Goal: Task Accomplishment & Management: Complete application form

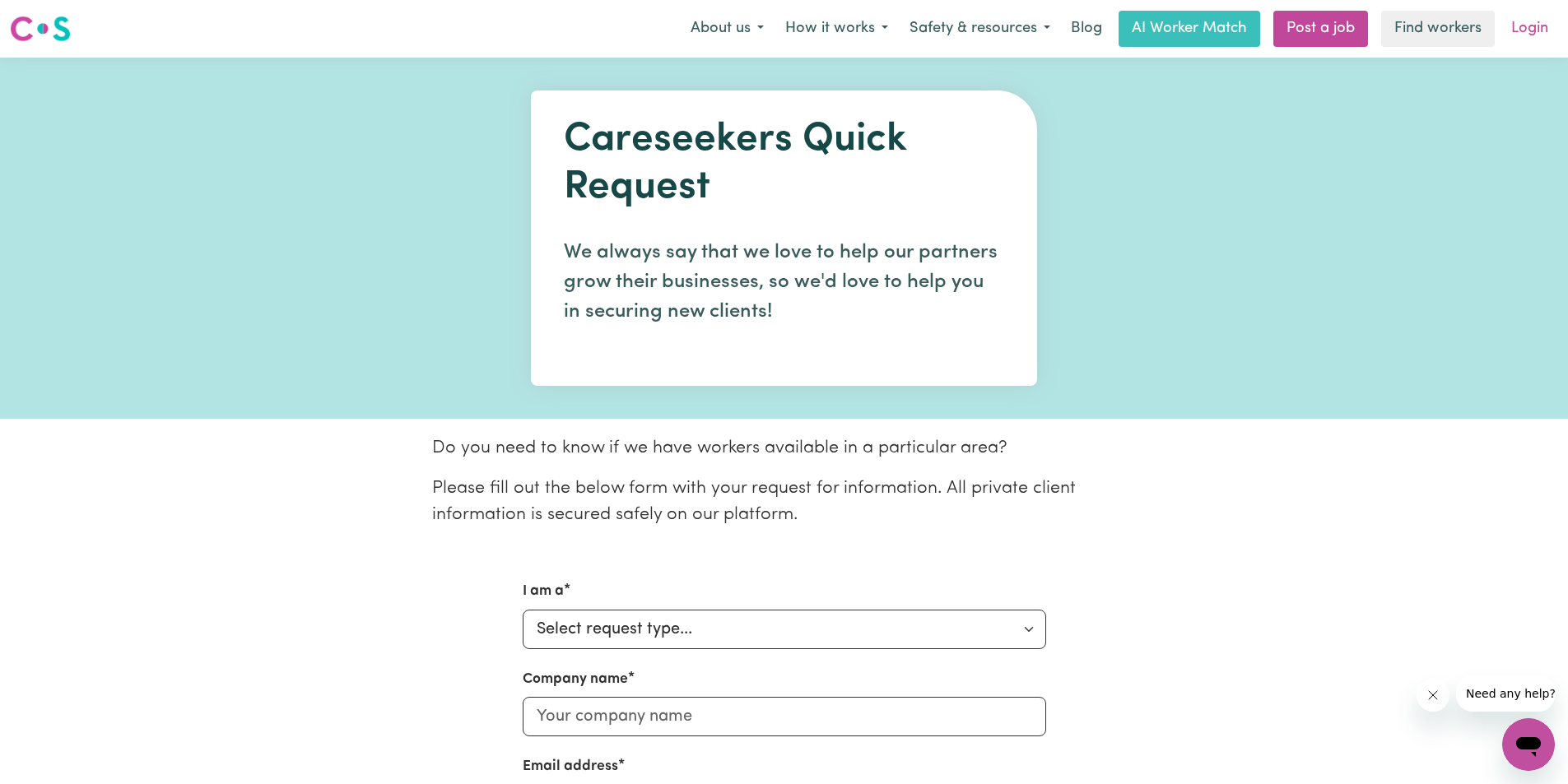
click at [1531, 29] on link "Login" at bounding box center [1529, 29] width 57 height 37
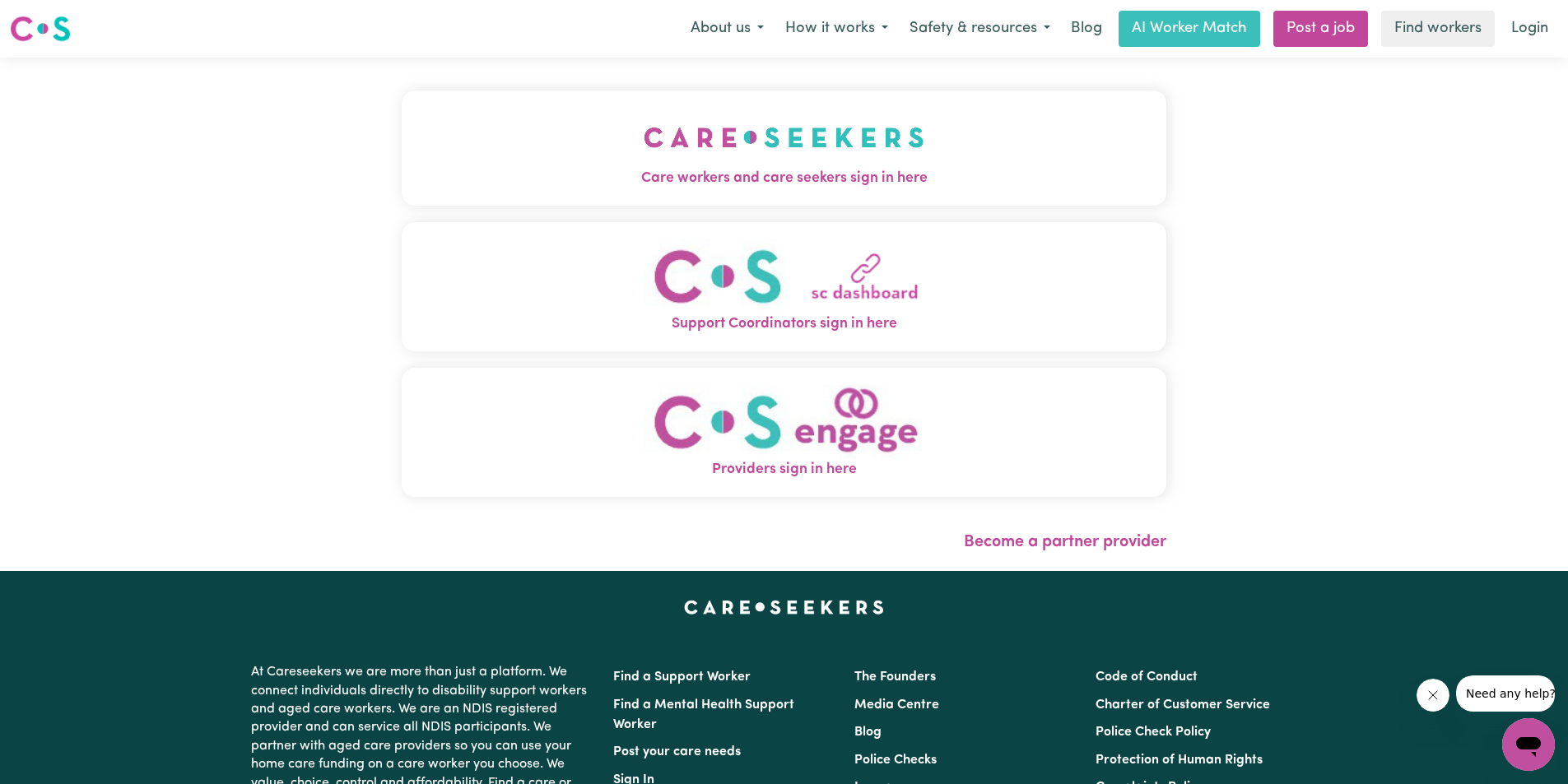
click at [888, 166] on img "Care workers and care seekers sign in here" at bounding box center [784, 138] width 280 height 61
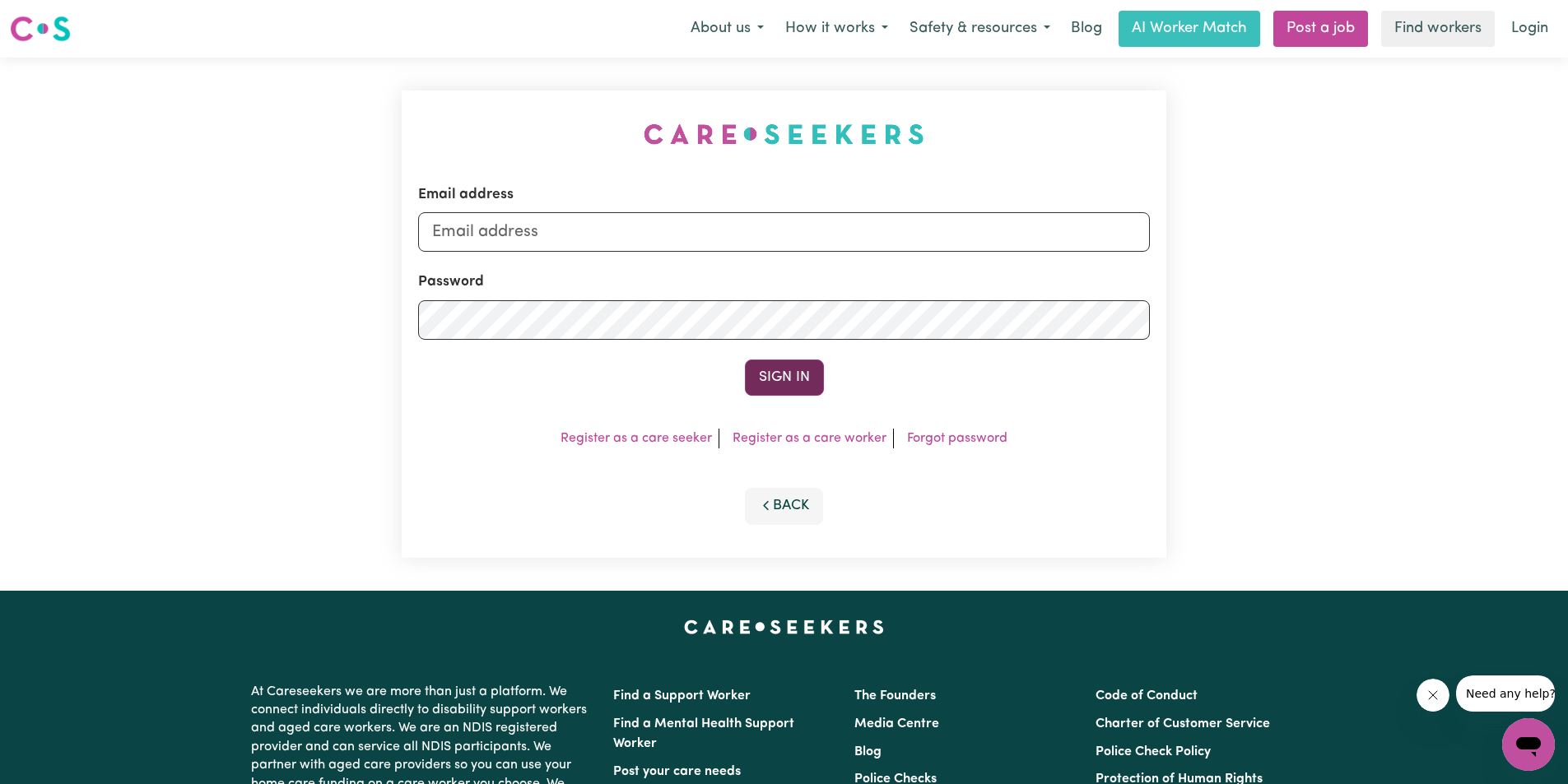
click at [790, 388] on button "Sign In" at bounding box center [784, 377] width 79 height 37
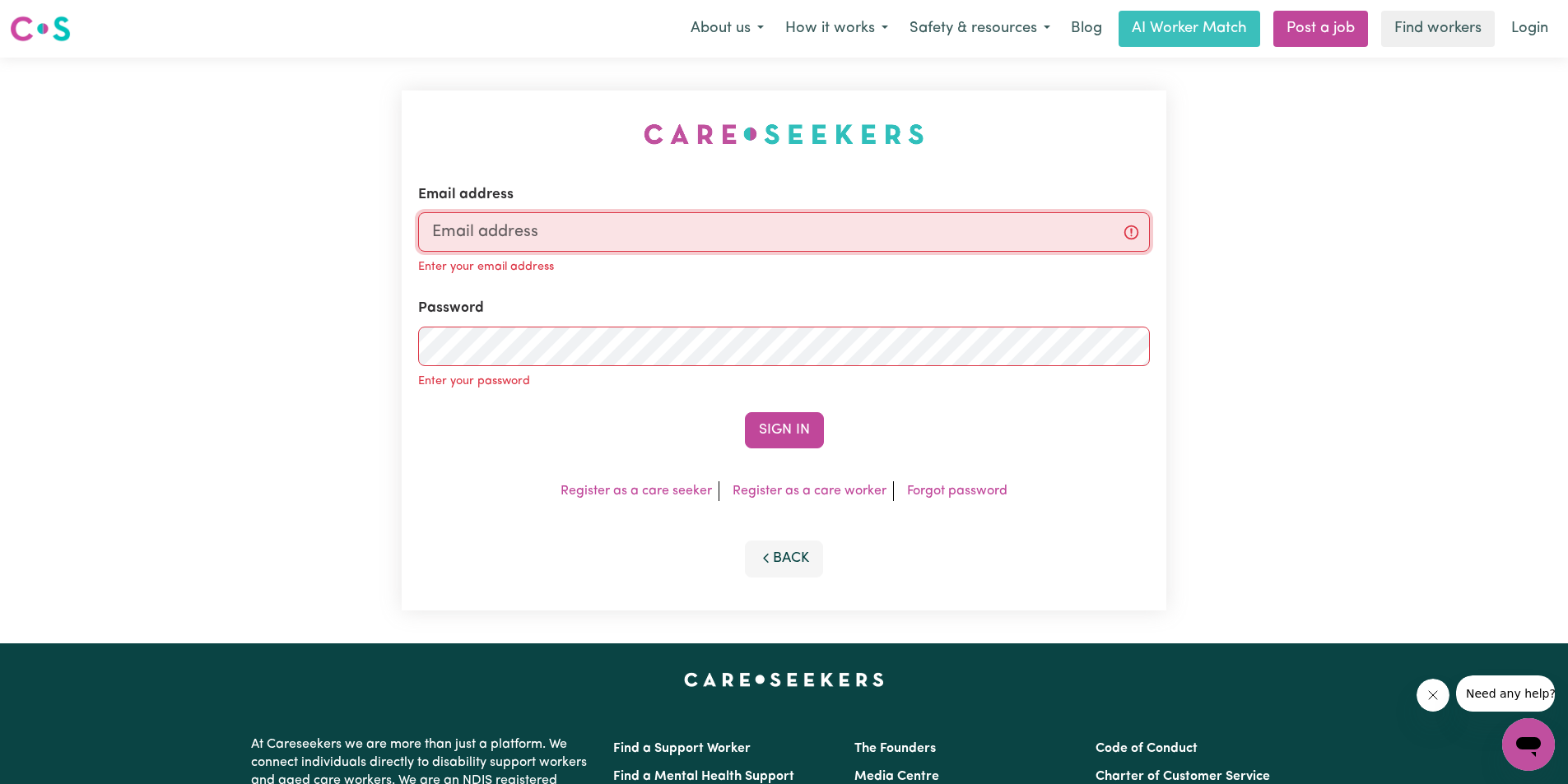
click at [535, 235] on input "Email address" at bounding box center [783, 232] width 731 height 40
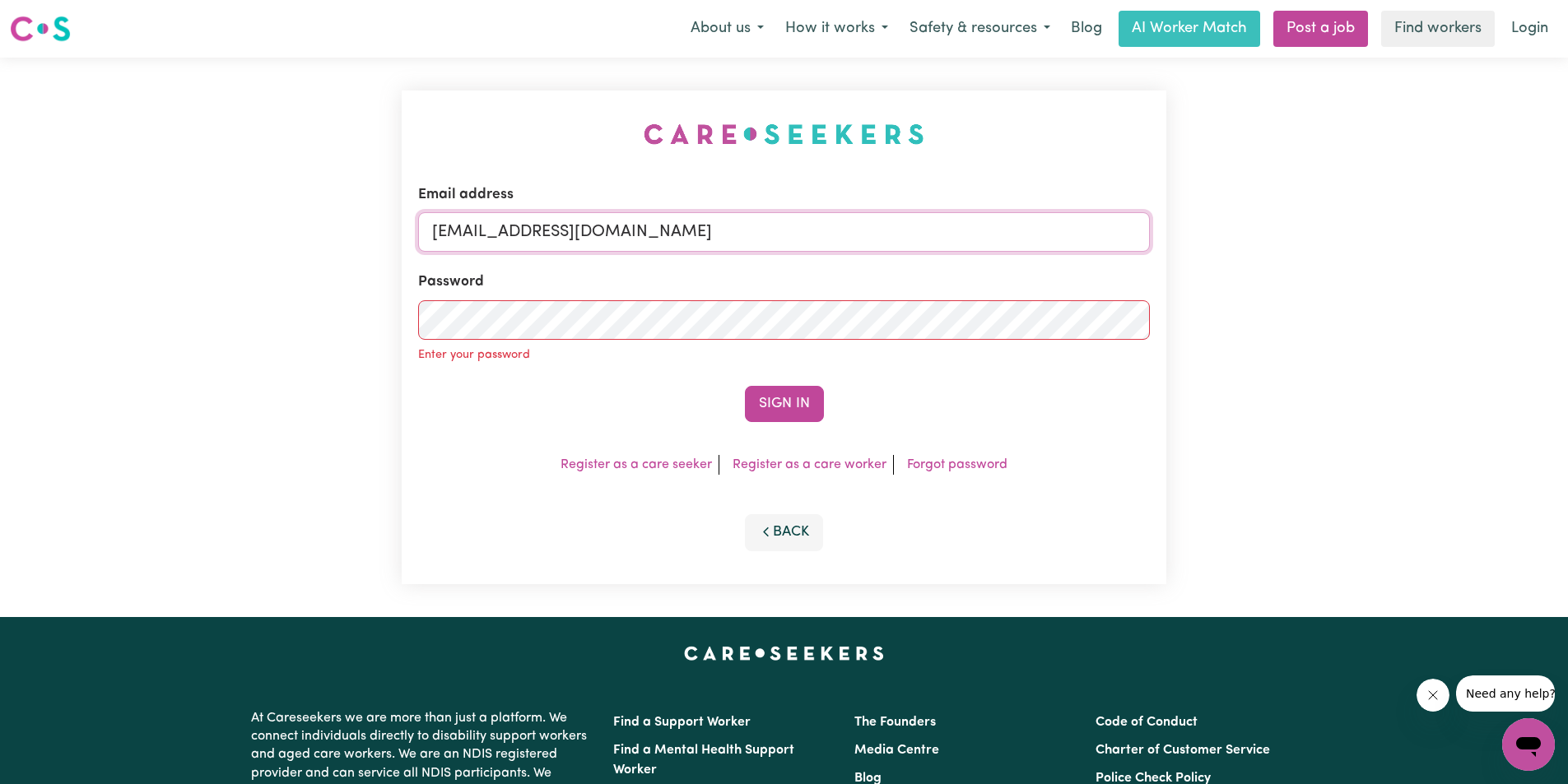
type input "[EMAIL_ADDRESS][DOMAIN_NAME]"
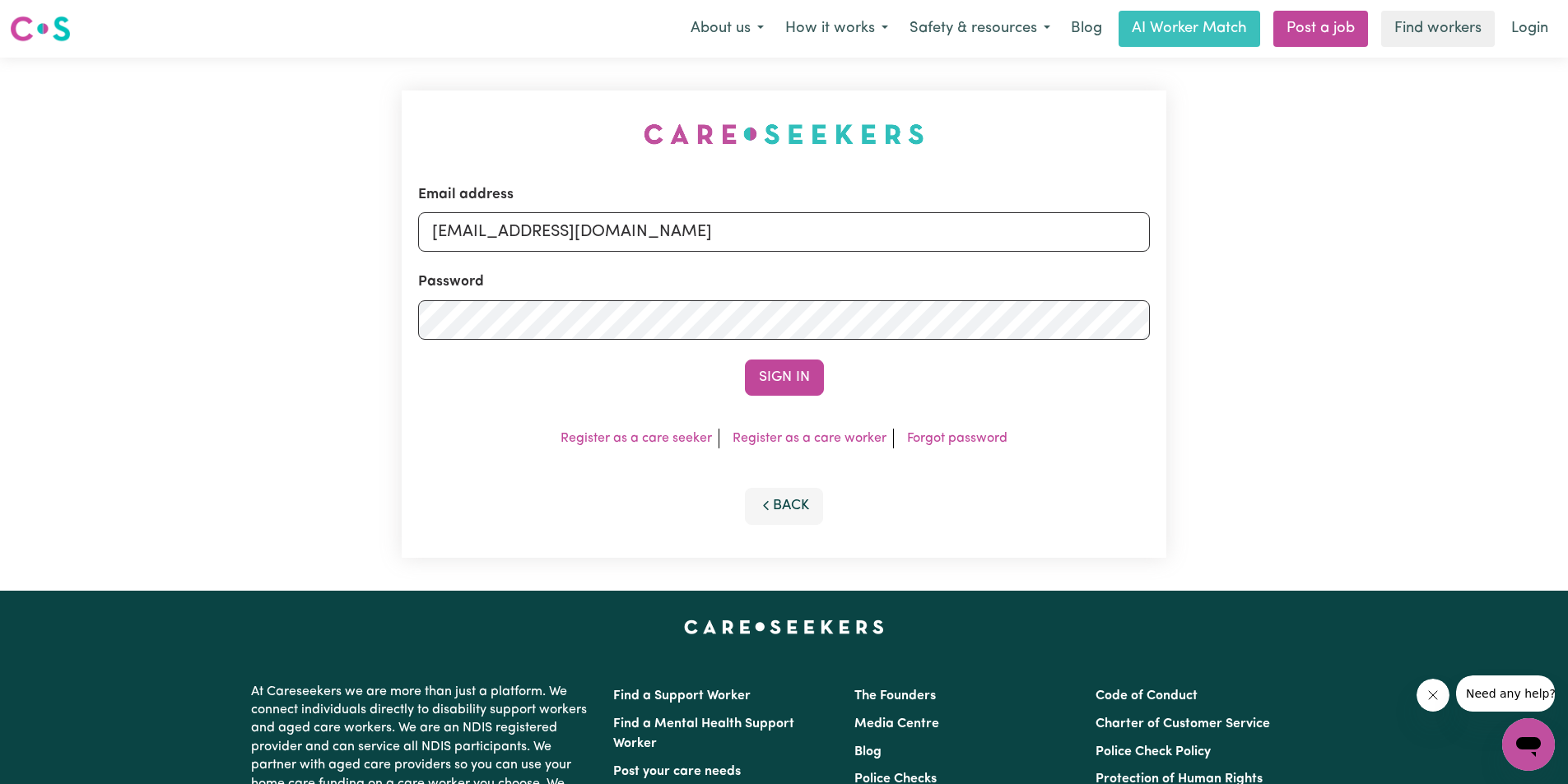
click at [781, 385] on button "Sign In" at bounding box center [784, 377] width 79 height 37
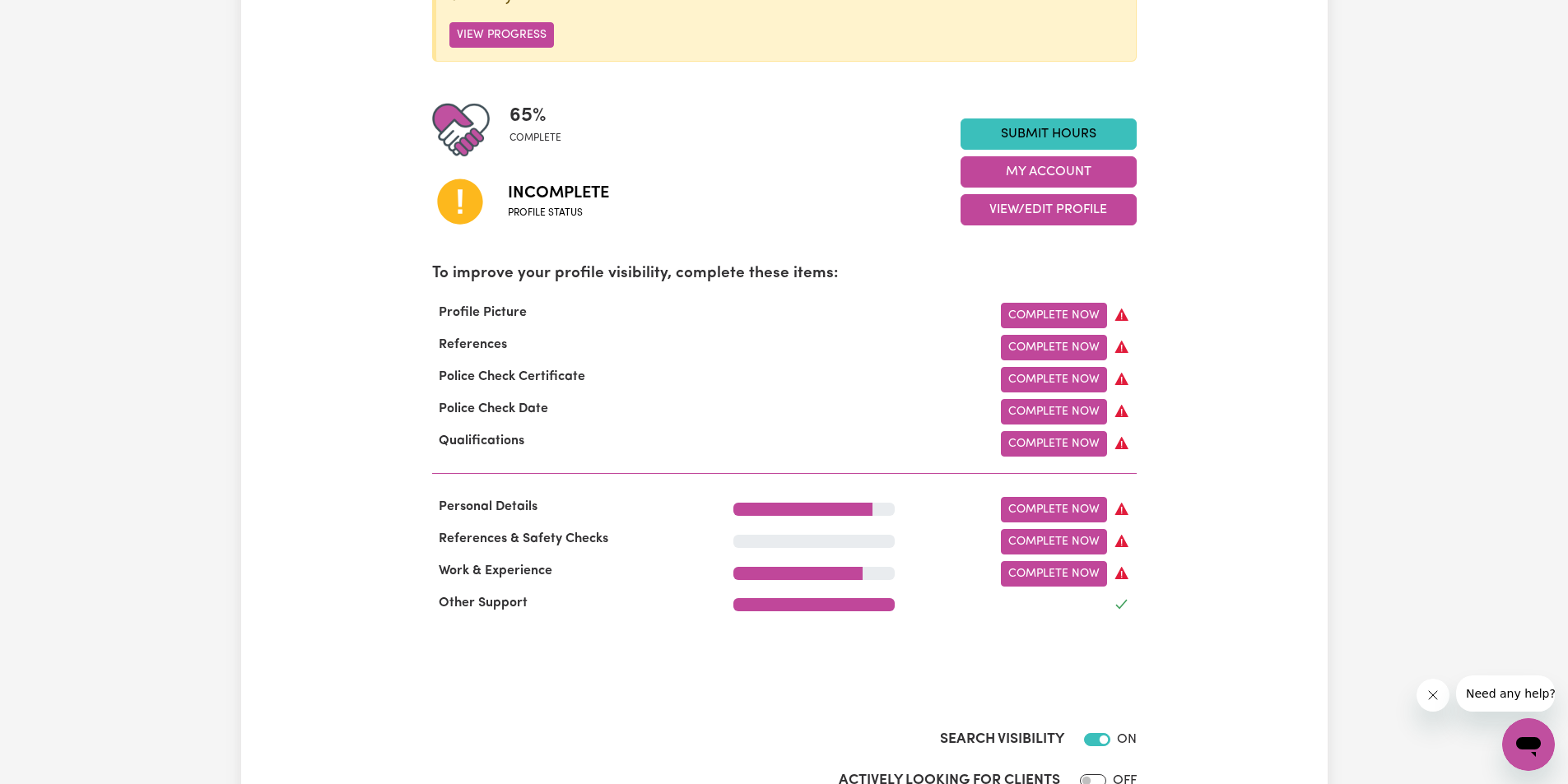
scroll to position [330, 0]
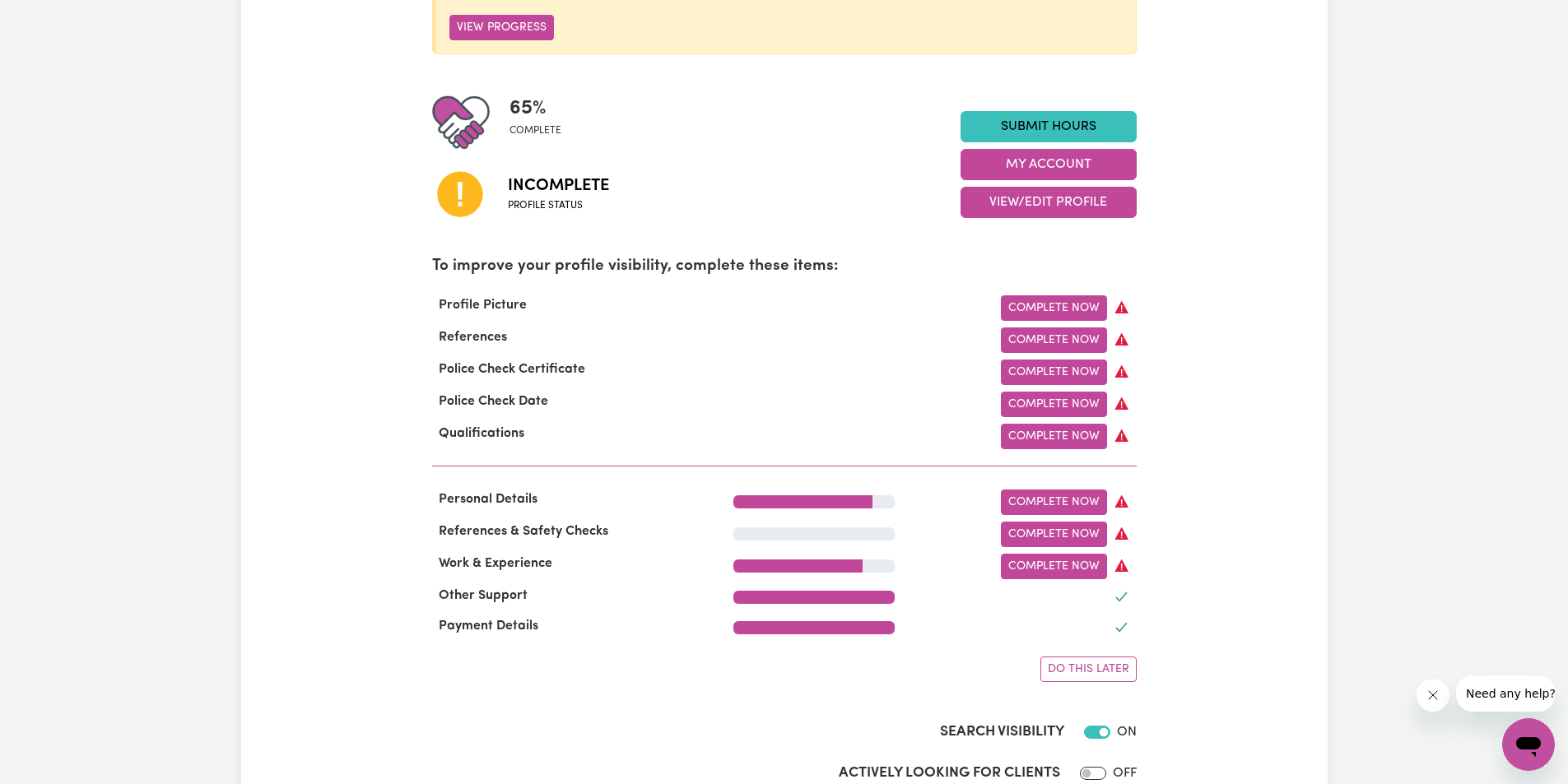
drag, startPoint x: 1052, startPoint y: 445, endPoint x: 1066, endPoint y: 445, distance: 14.0
click at [1052, 445] on link "Complete Now" at bounding box center [1053, 437] width 106 height 25
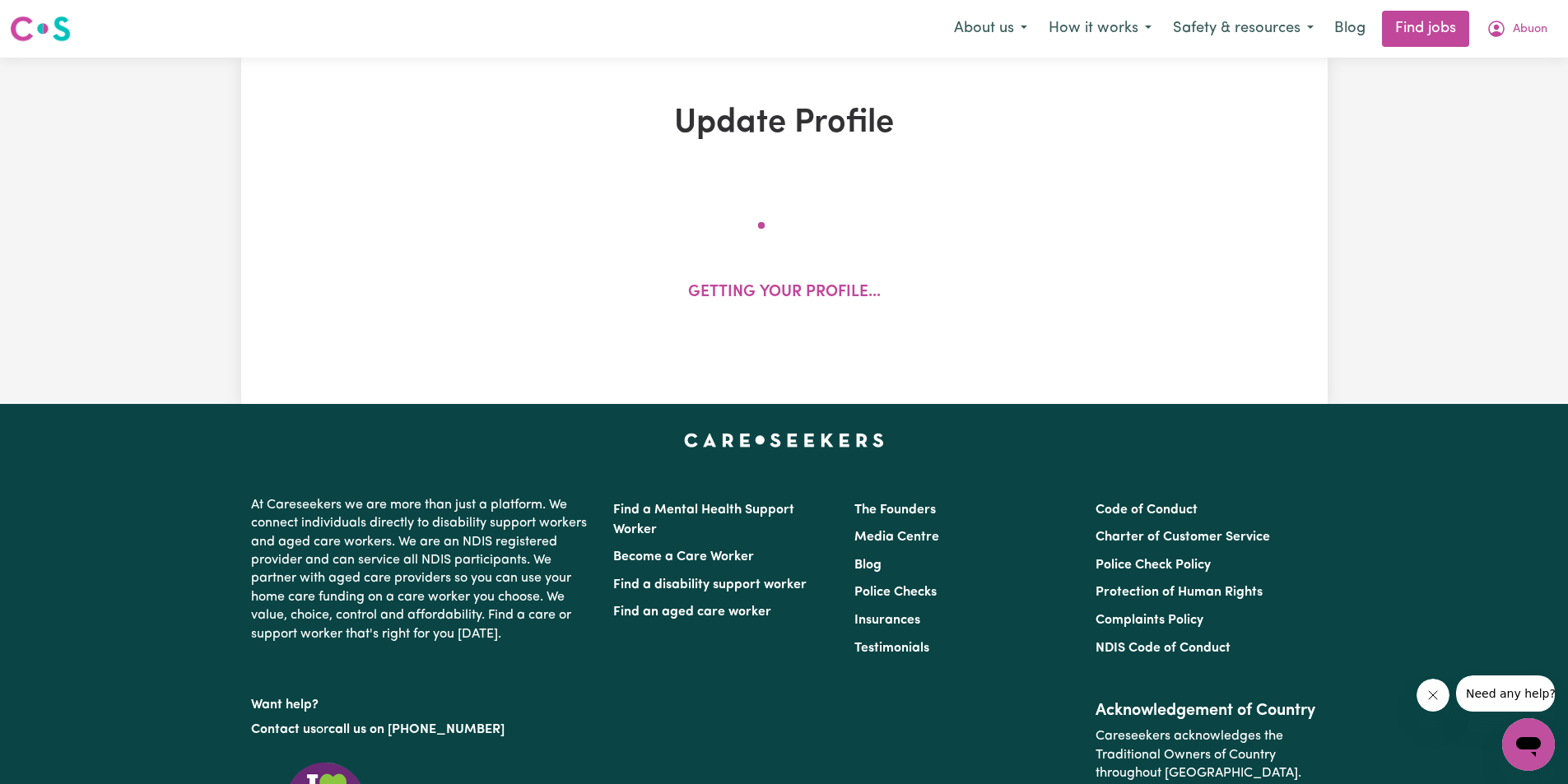
select select "2020"
select select "2024"
select select "Certificate III (Individual Support)"
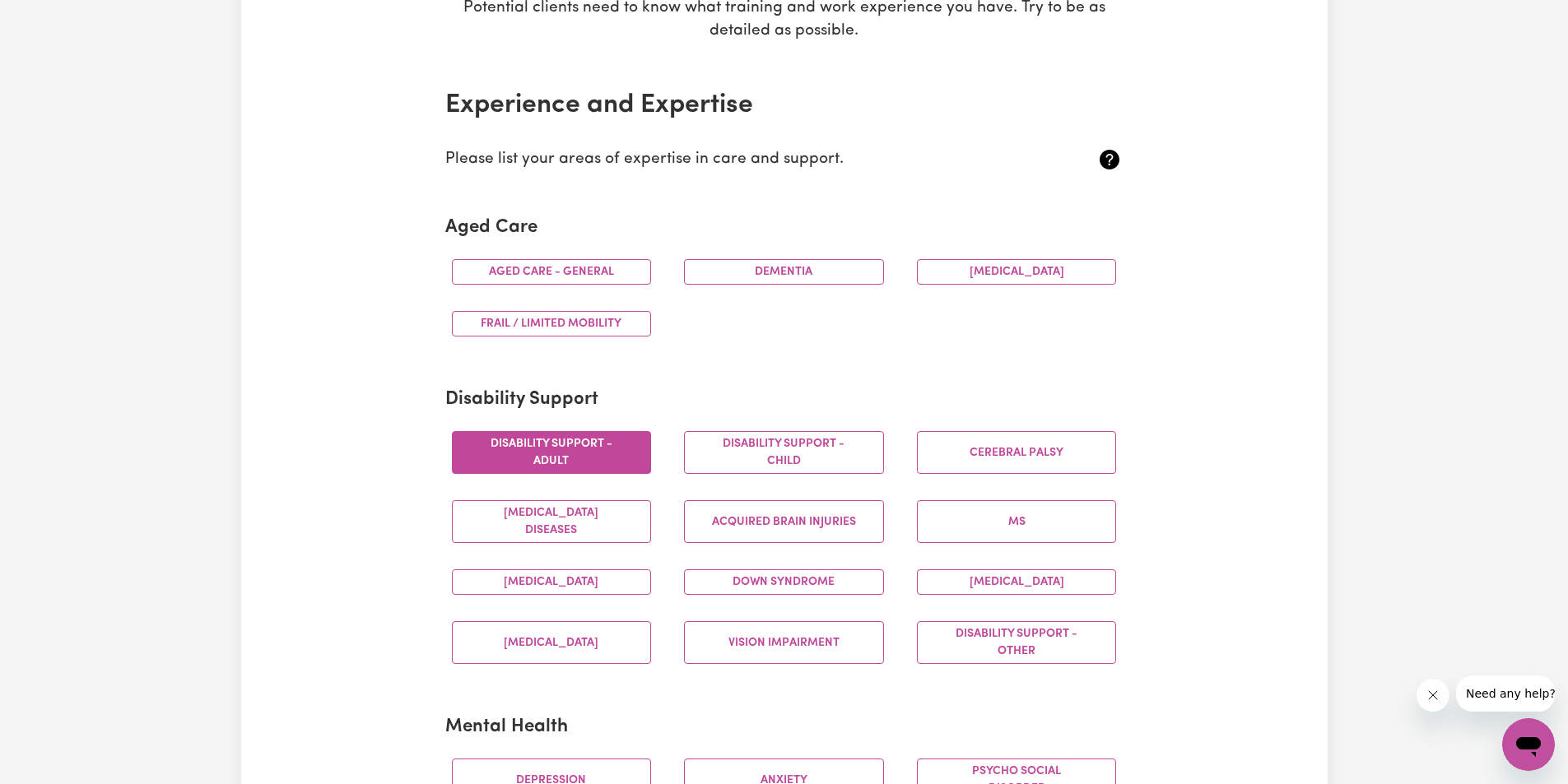
scroll to position [330, 0]
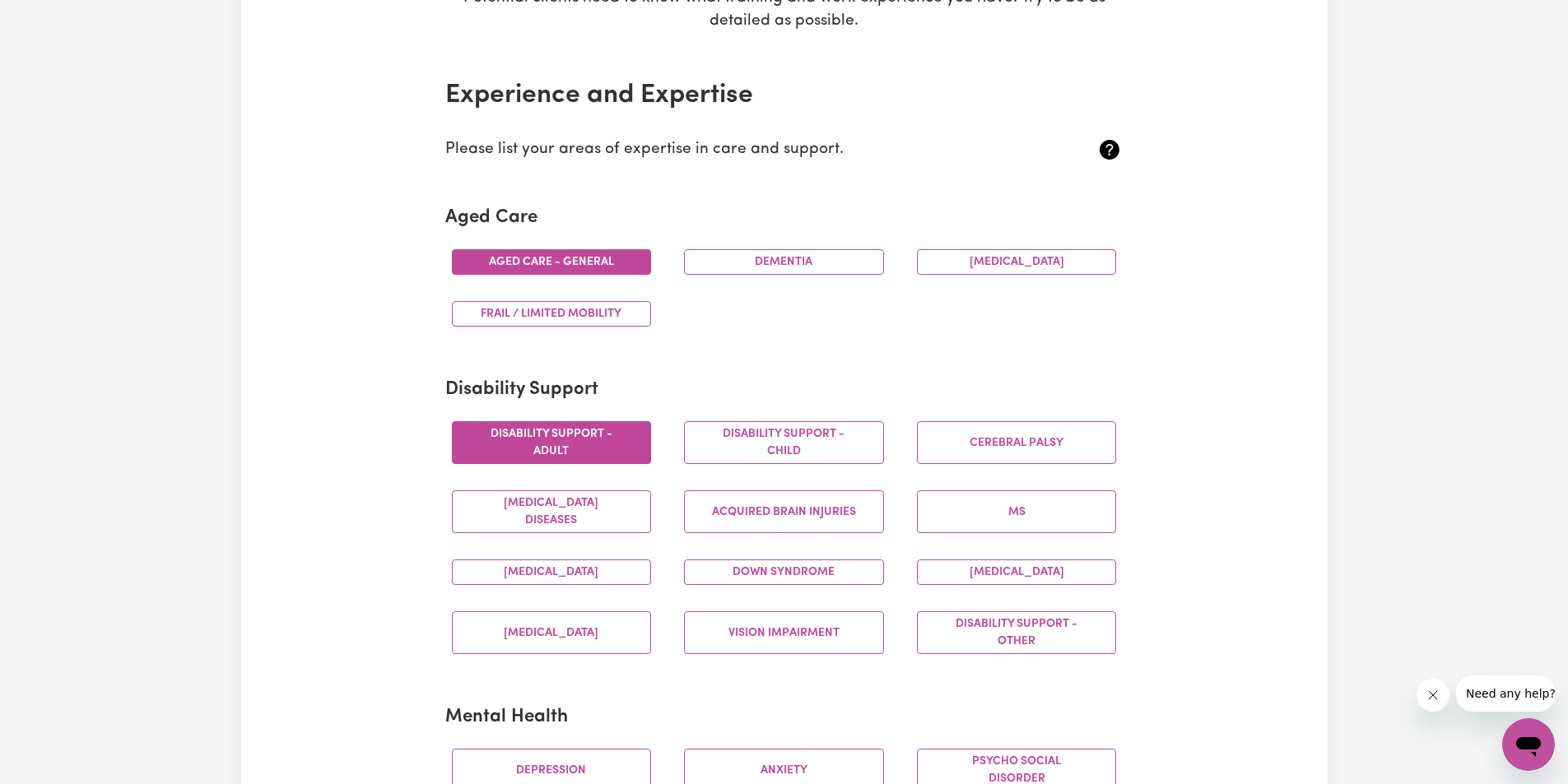
click at [601, 274] on button "Aged care - General" at bounding box center [551, 262] width 200 height 25
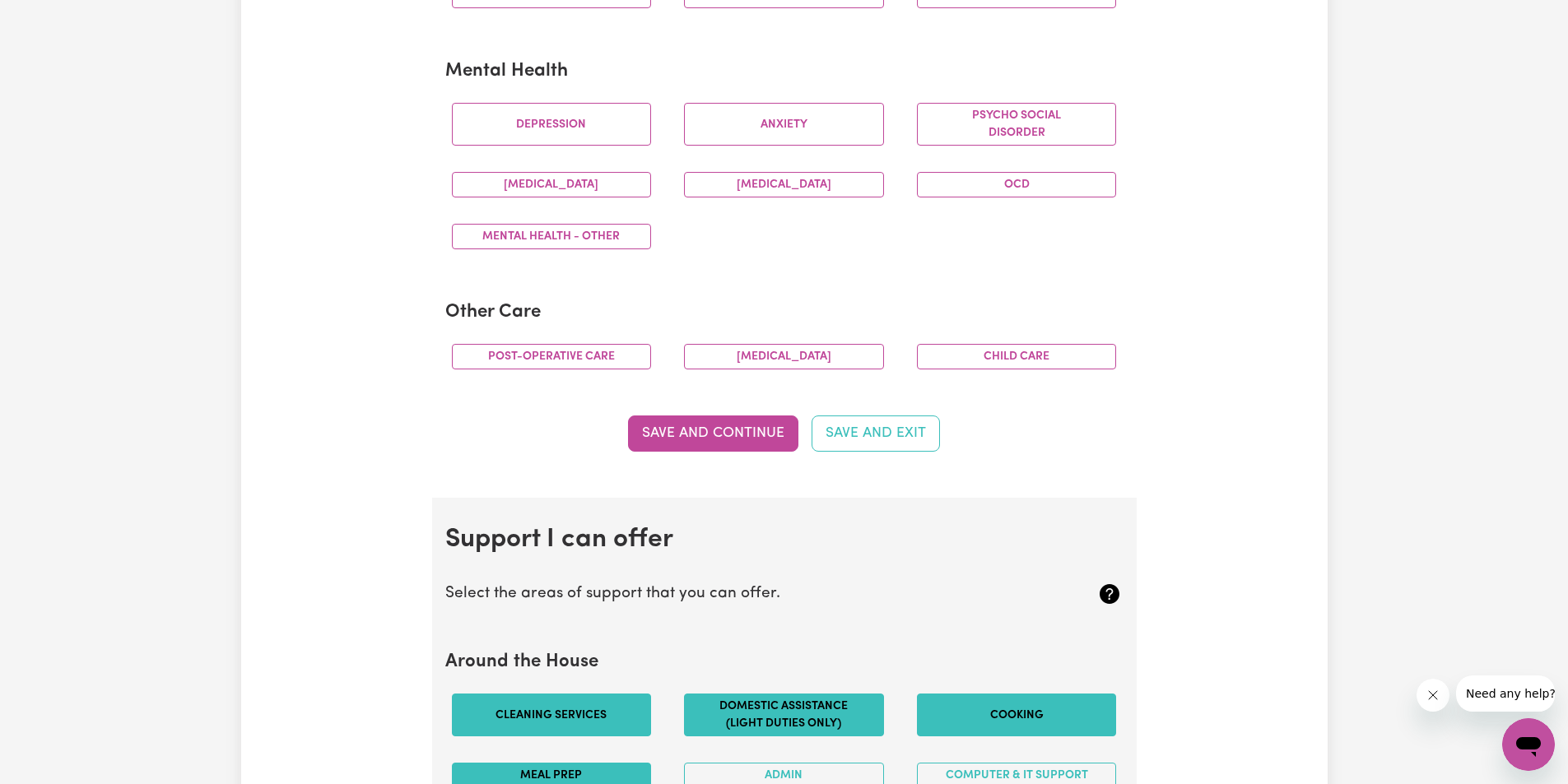
scroll to position [988, 0]
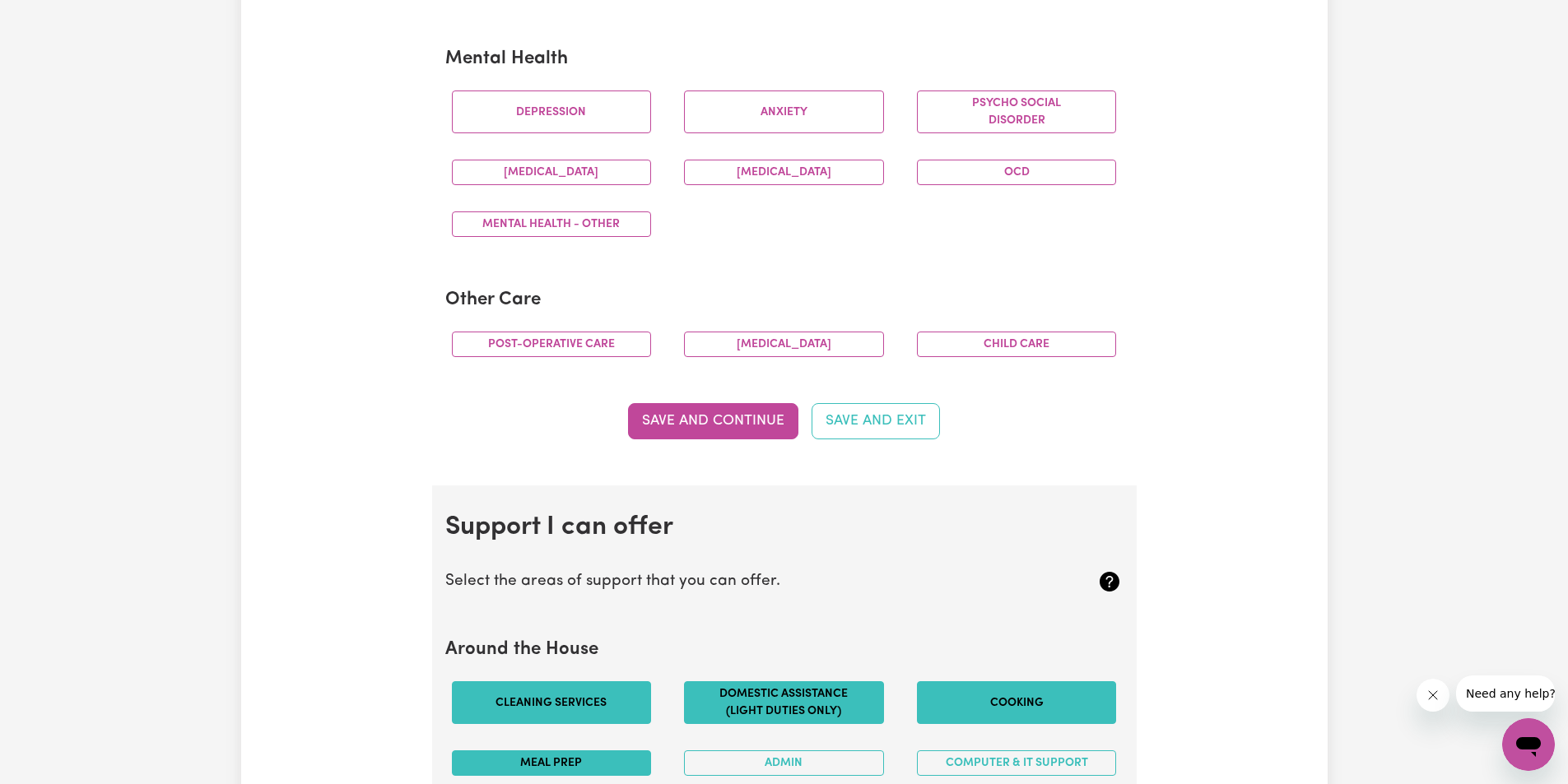
drag, startPoint x: 1035, startPoint y: 343, endPoint x: 1339, endPoint y: 339, distance: 304.0
click at [1038, 343] on button "Child care" at bounding box center [1016, 344] width 200 height 25
click at [718, 409] on button "Save and Continue" at bounding box center [713, 421] width 171 height 37
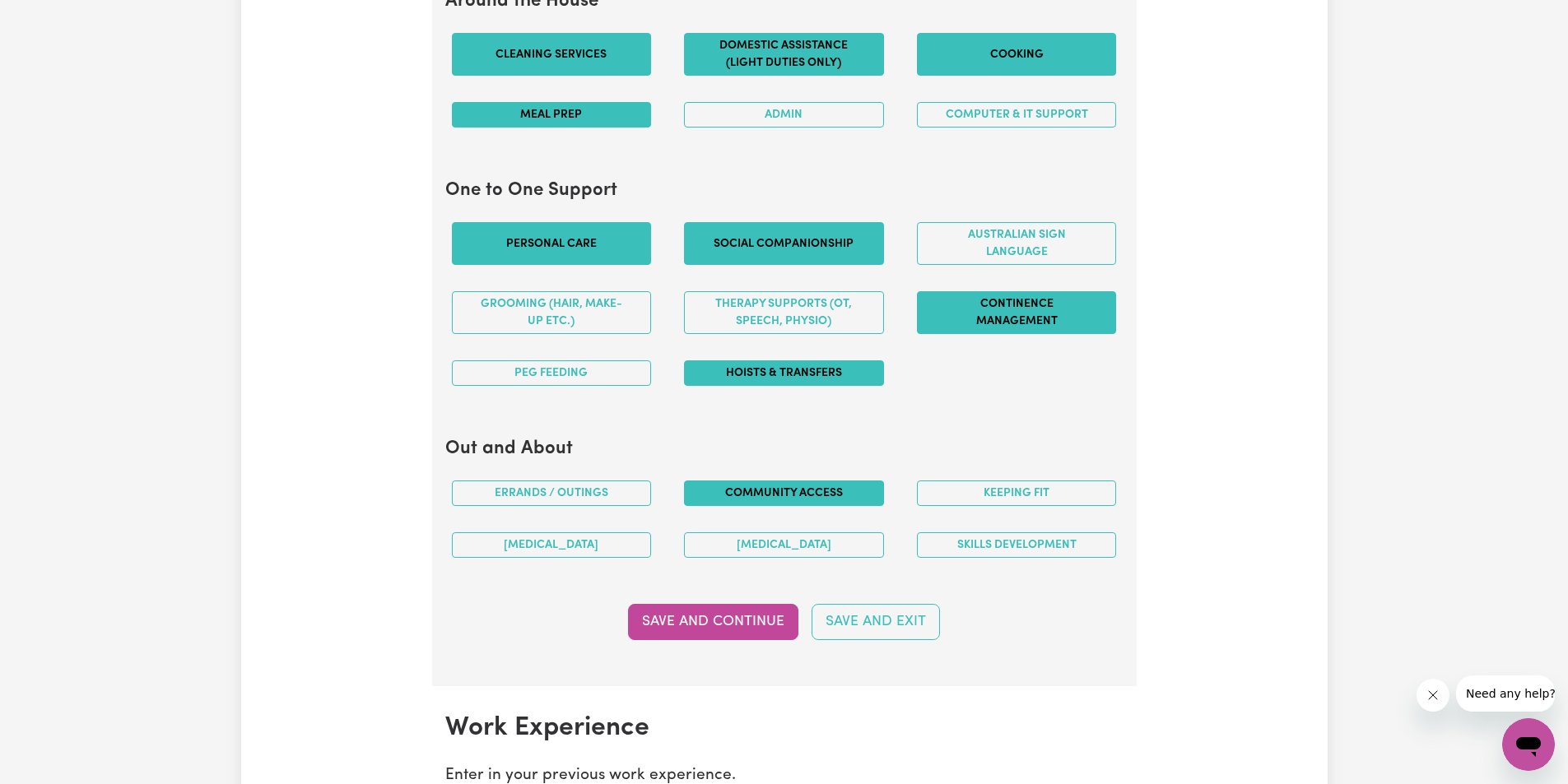
scroll to position [1638, 0]
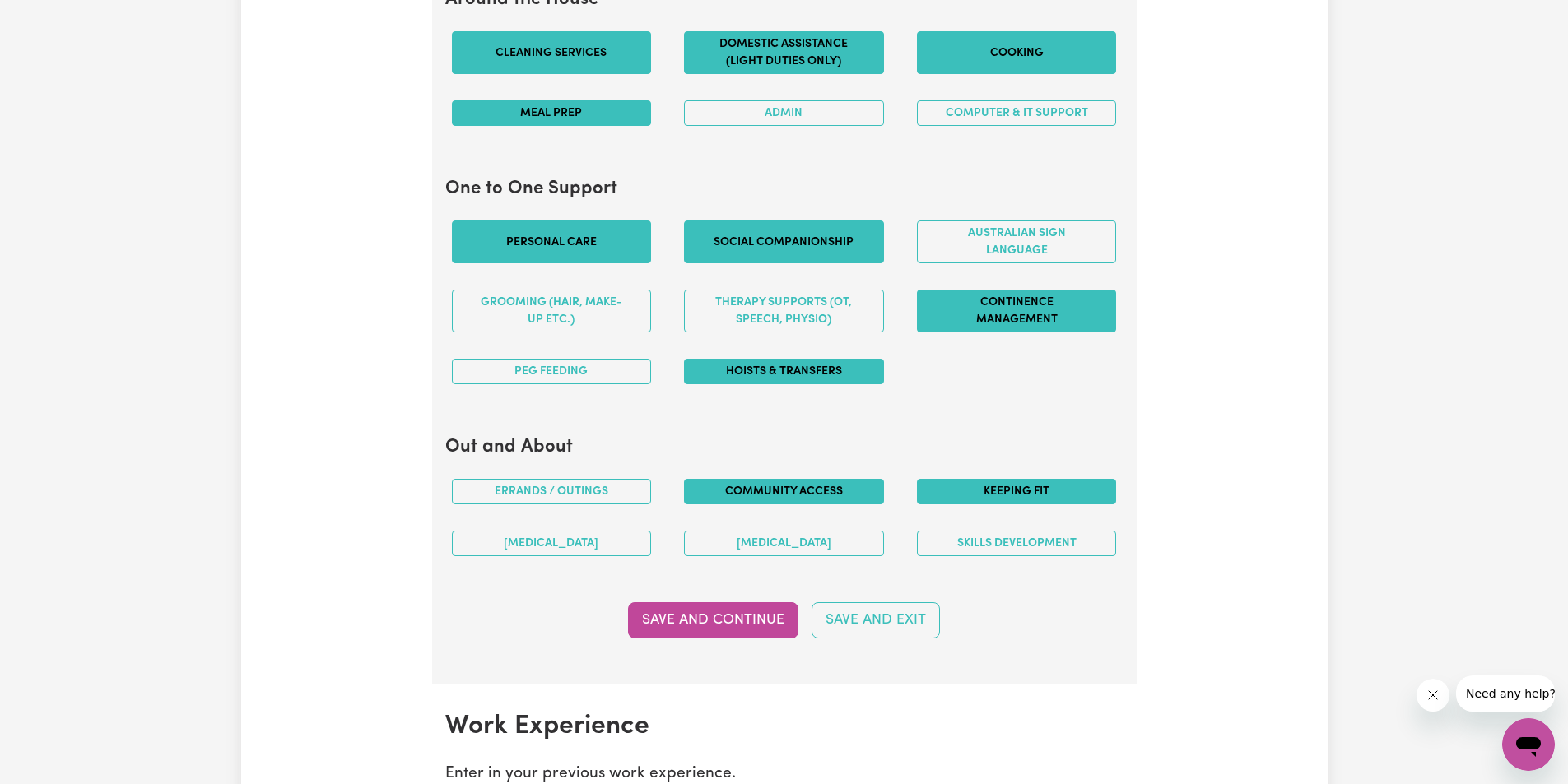
click at [1021, 491] on button "Keeping fit" at bounding box center [1016, 492] width 200 height 25
click at [973, 542] on button "Skills Development" at bounding box center [1016, 544] width 200 height 25
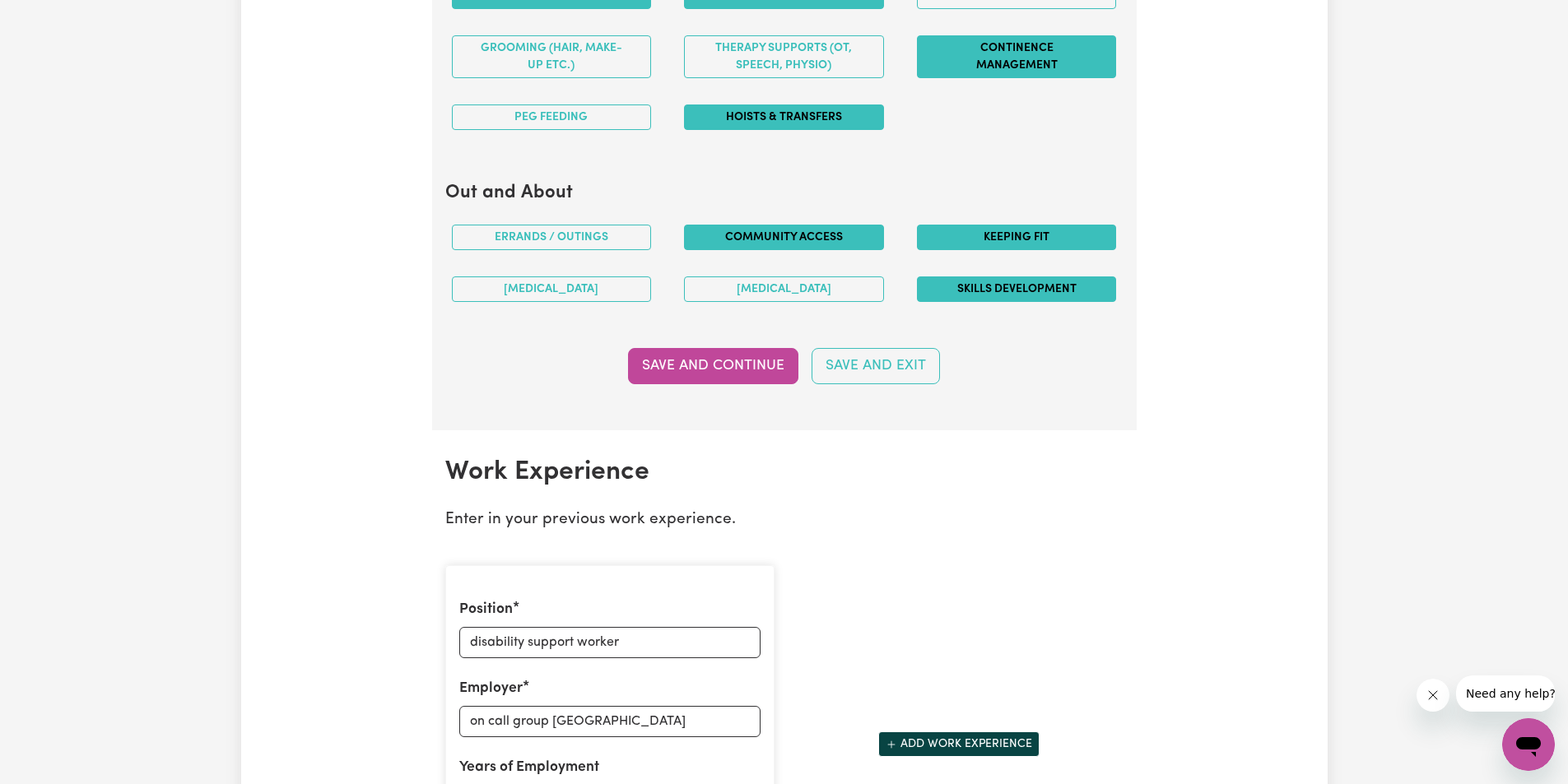
scroll to position [1967, 0]
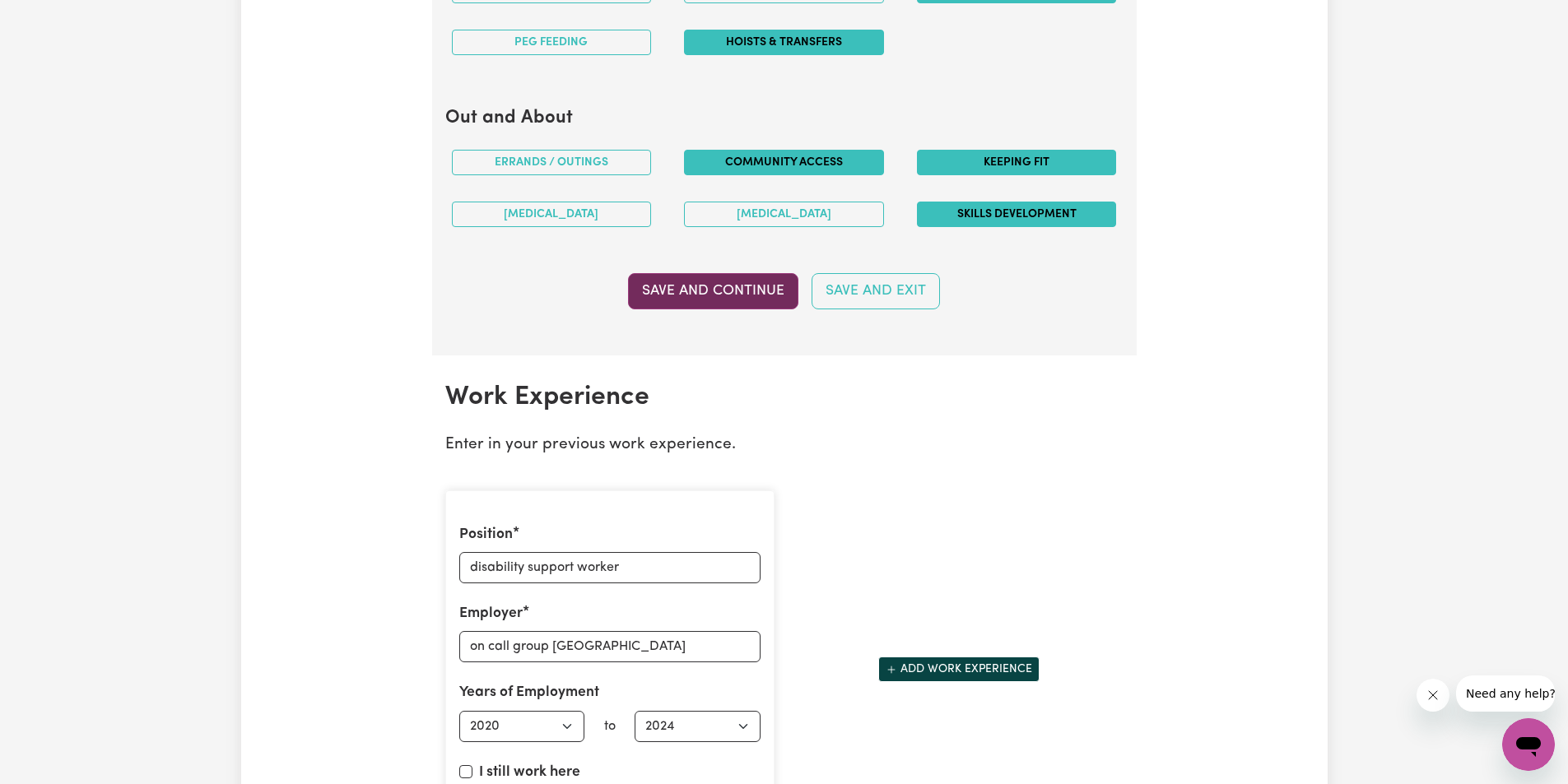
click at [713, 287] on button "Save and Continue" at bounding box center [713, 291] width 171 height 37
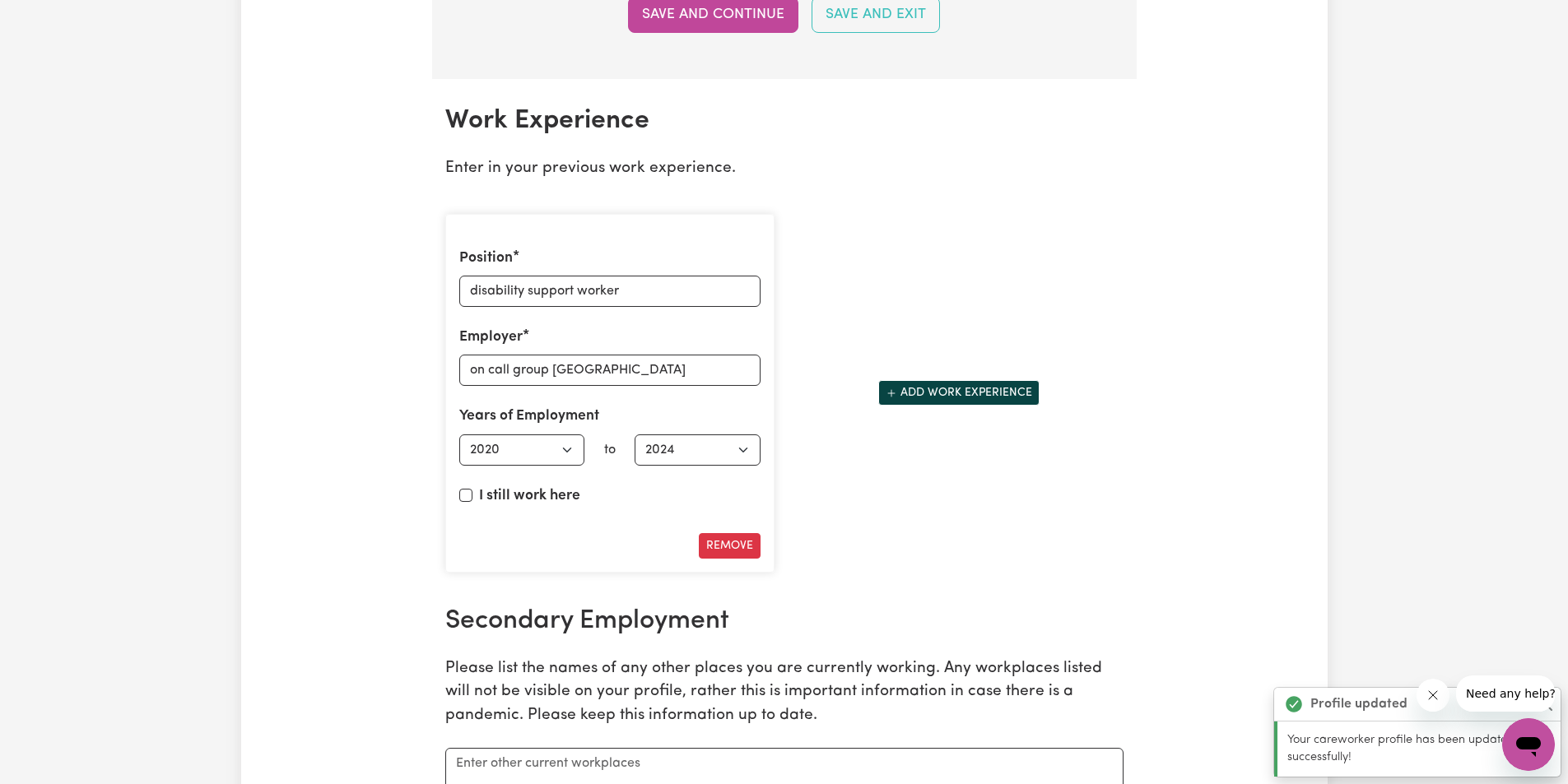
scroll to position [2322, 0]
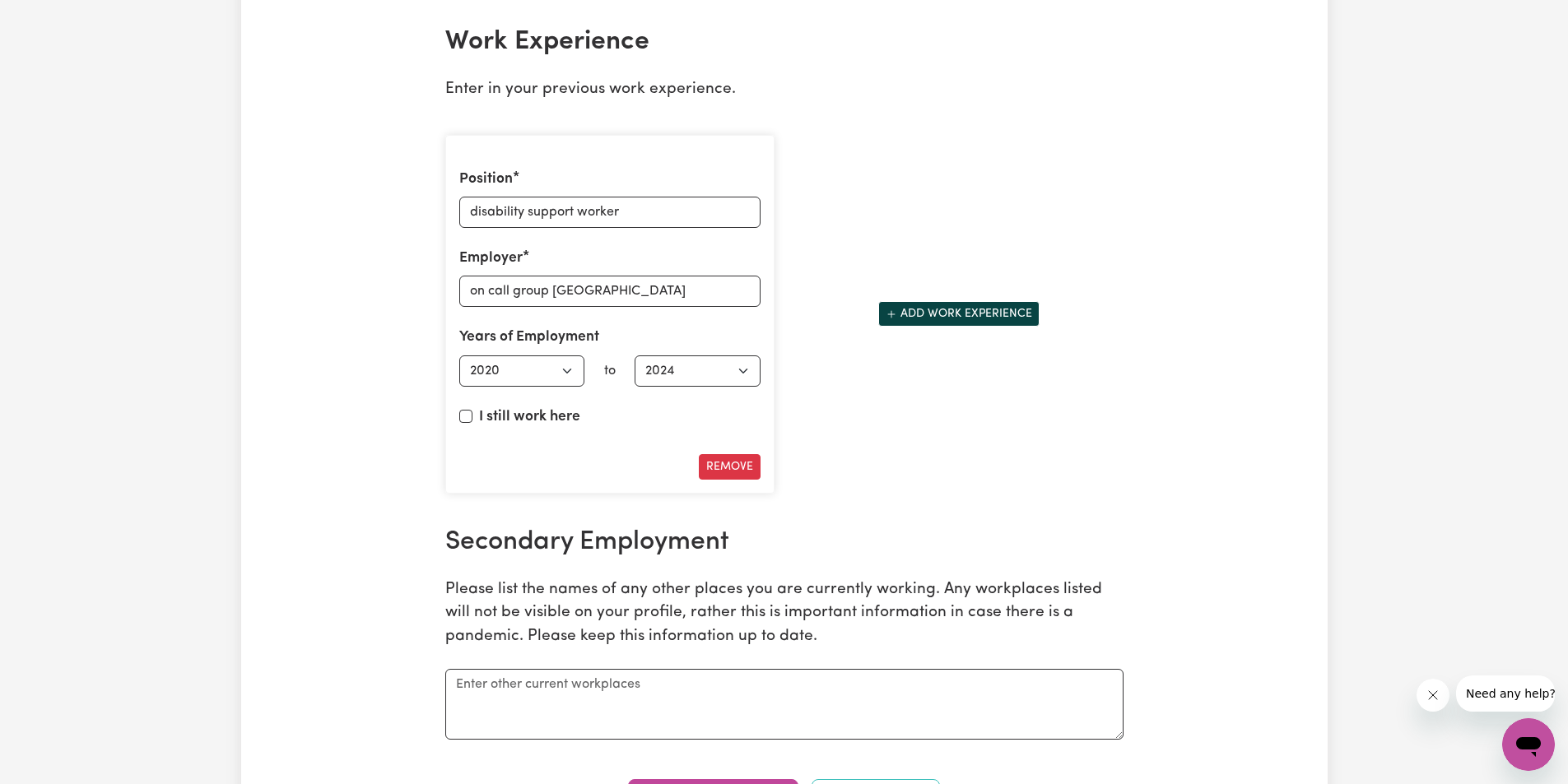
click at [944, 296] on div "Add work experience" at bounding box center [958, 313] width 349 height 65
click at [939, 303] on button "Add work experience" at bounding box center [959, 314] width 161 height 25
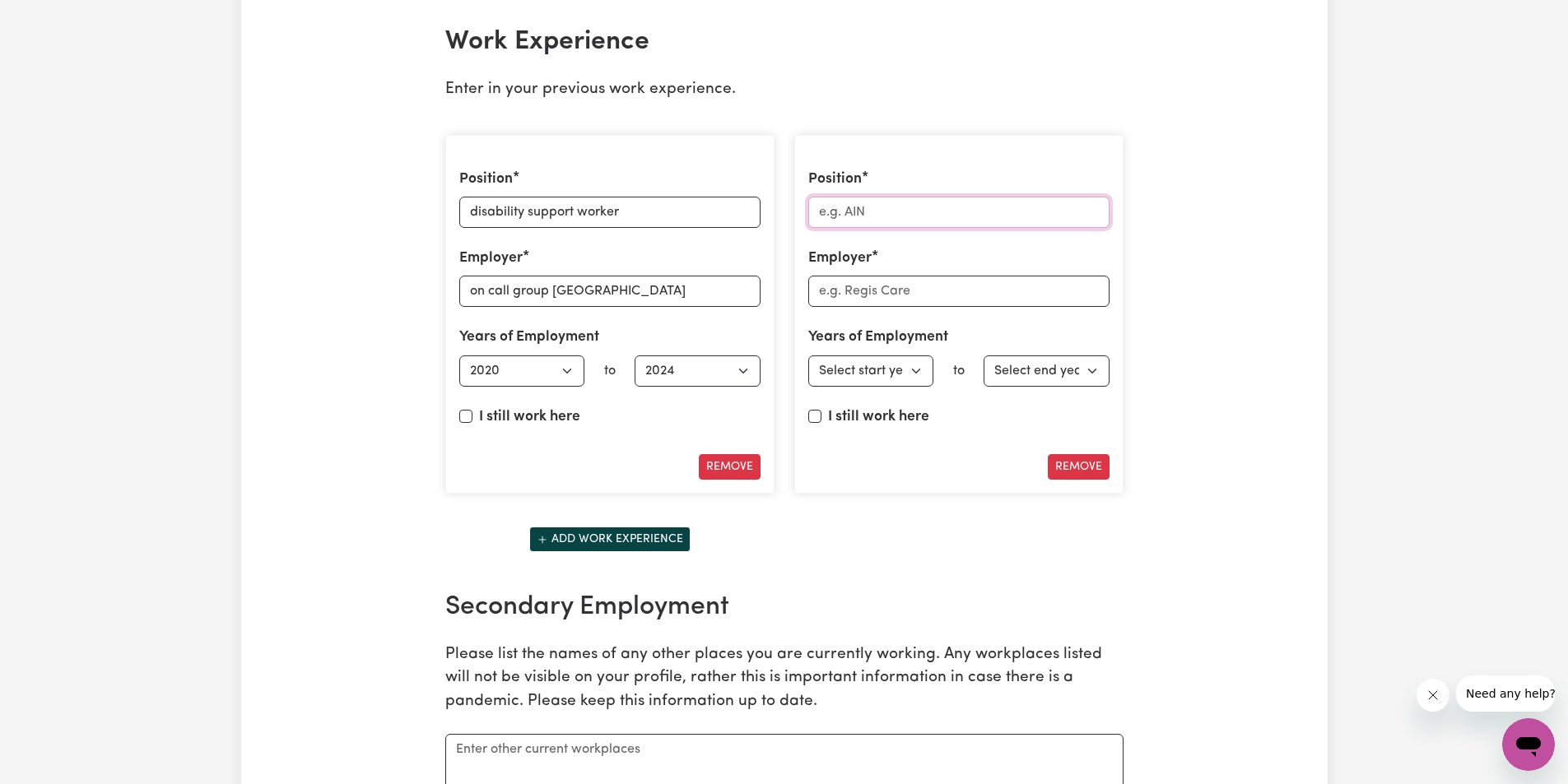
click at [880, 214] on input "Position" at bounding box center [958, 212] width 302 height 31
click at [901, 215] on input "Position" at bounding box center [958, 212] width 302 height 31
type input "Disability support worker"
click at [946, 300] on input "Employer" at bounding box center [958, 291] width 302 height 31
type input "H1 health support service"
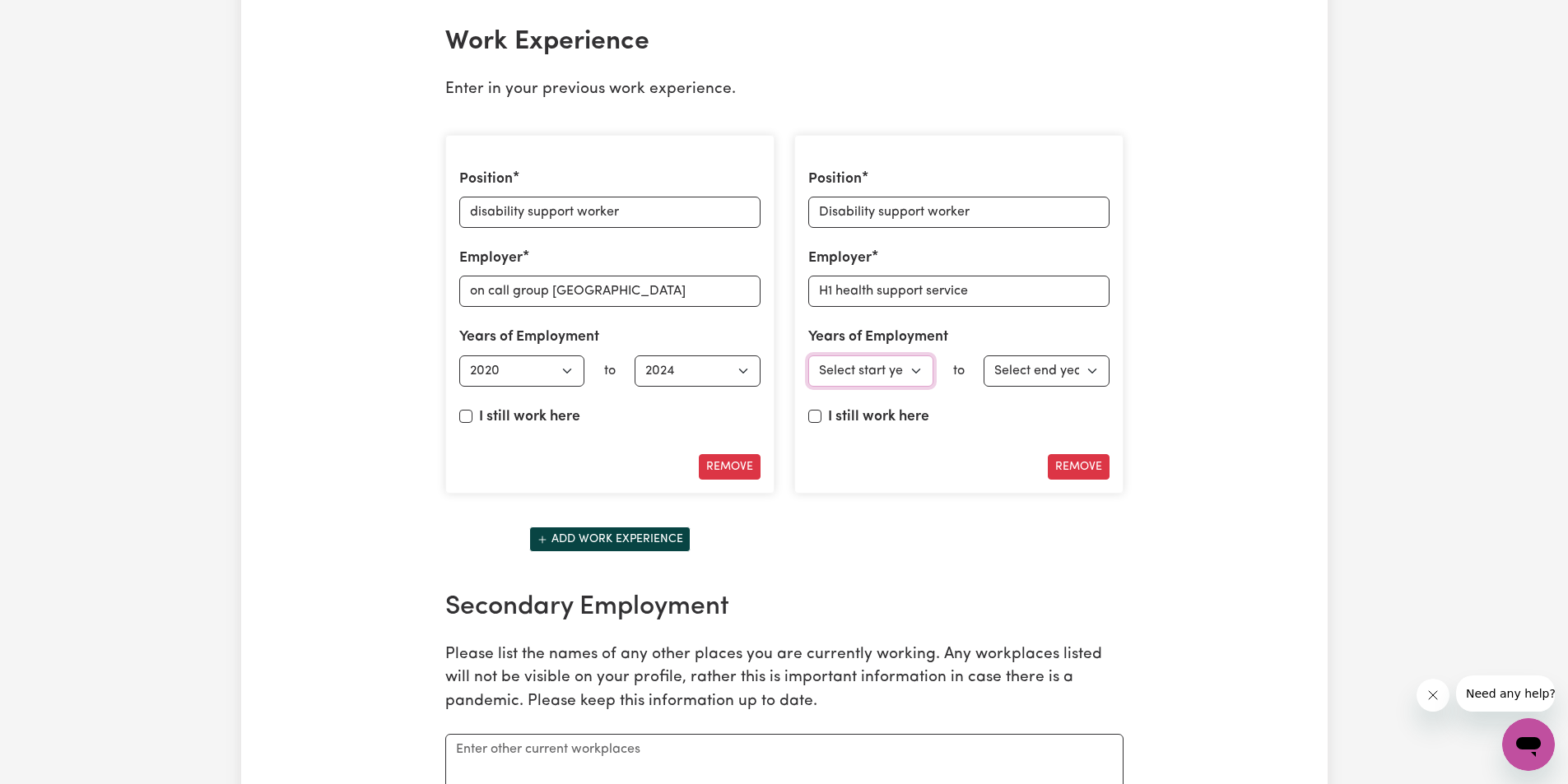
click at [911, 371] on select "Select start year [DATE] 1952 1953 1954 1955 1956 1957 1958 1959 1960 1961 1962…" at bounding box center [871, 371] width 126 height 31
click at [984, 465] on div "Remove" at bounding box center [958, 467] width 302 height 25
click at [911, 373] on select "Select start year [DATE] 1952 1953 1954 1955 1956 1957 1958 1959 1960 1961 1962…" at bounding box center [871, 371] width 126 height 31
select select "2022"
click at [808, 356] on select "Select start year [DATE] 1952 1953 1954 1955 1956 1957 1958 1959 1960 1961 1962…" at bounding box center [871, 371] width 126 height 31
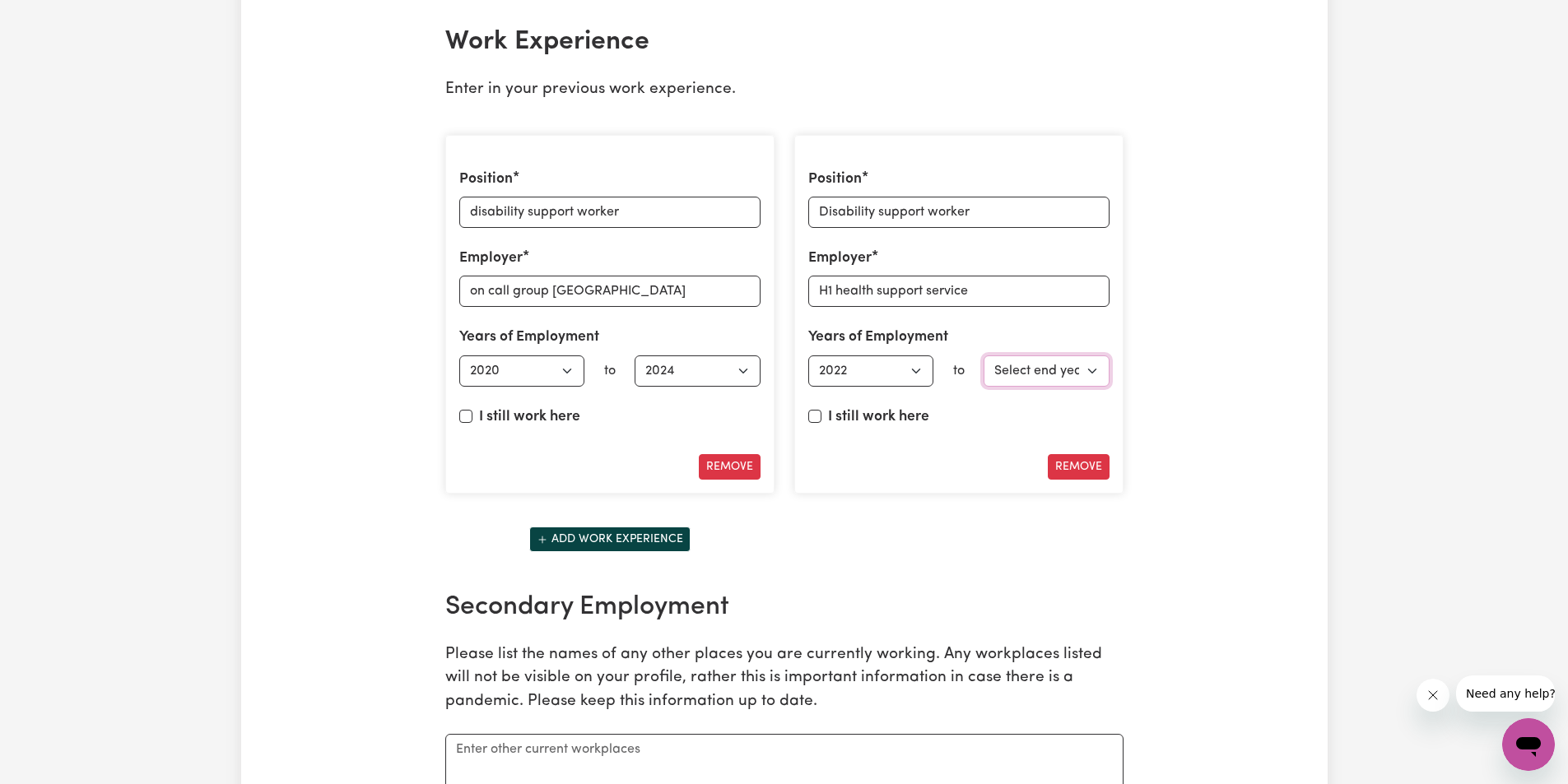
click at [1097, 362] on select "Select end year [DATE] 1952 1953 1954 1955 1956 1957 1958 1959 1960 1961 1962 1…" at bounding box center [1046, 371] width 126 height 31
select select "2024"
click at [984, 356] on select "Select end year [DATE] 1952 1953 1954 1955 1956 1957 1958 1959 1960 1961 1962 1…" at bounding box center [1046, 371] width 126 height 31
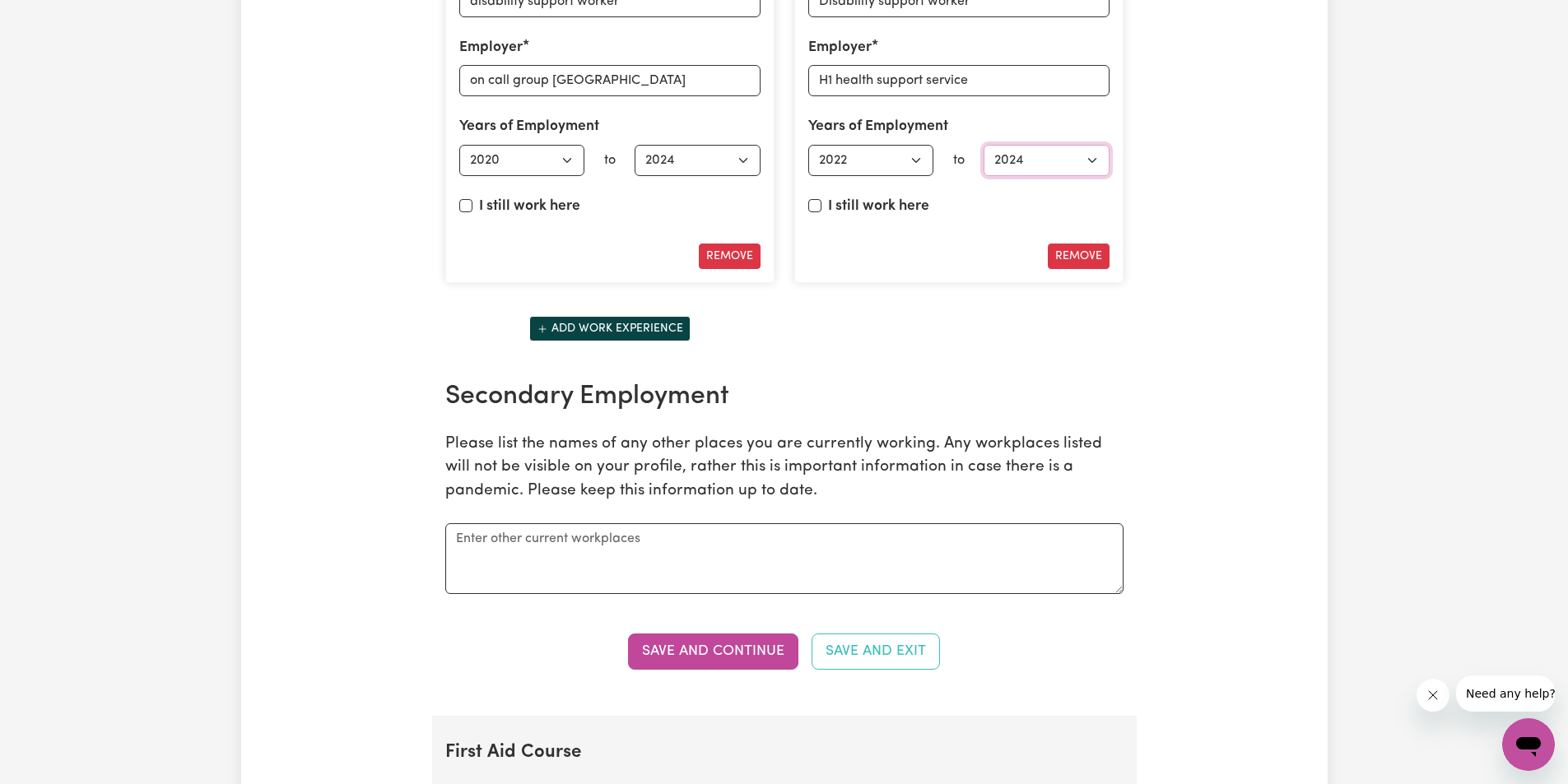
scroll to position [2569, 0]
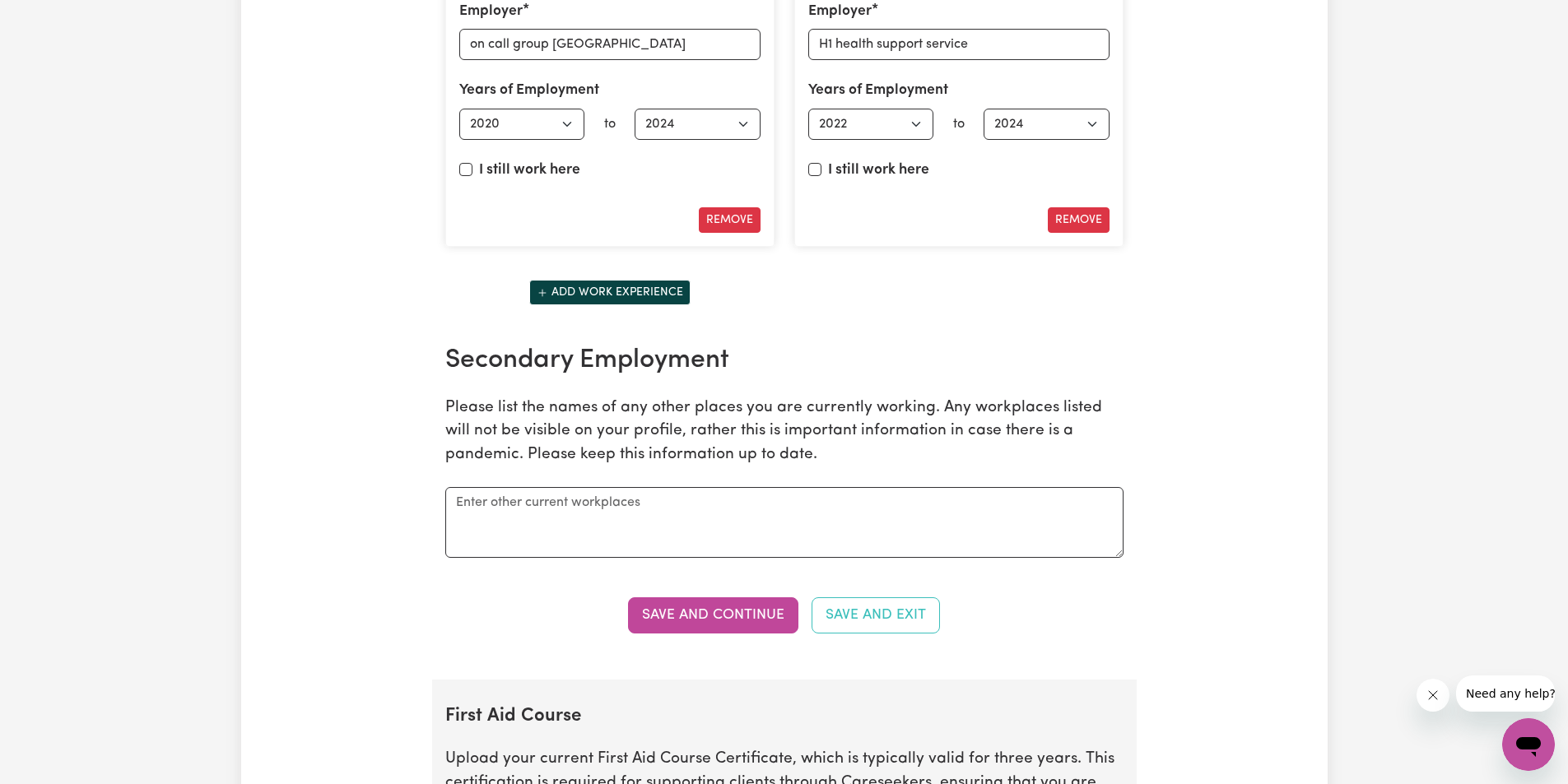
drag, startPoint x: 727, startPoint y: 618, endPoint x: 851, endPoint y: 588, distance: 127.6
click at [727, 618] on button "Save and Continue" at bounding box center [713, 615] width 171 height 37
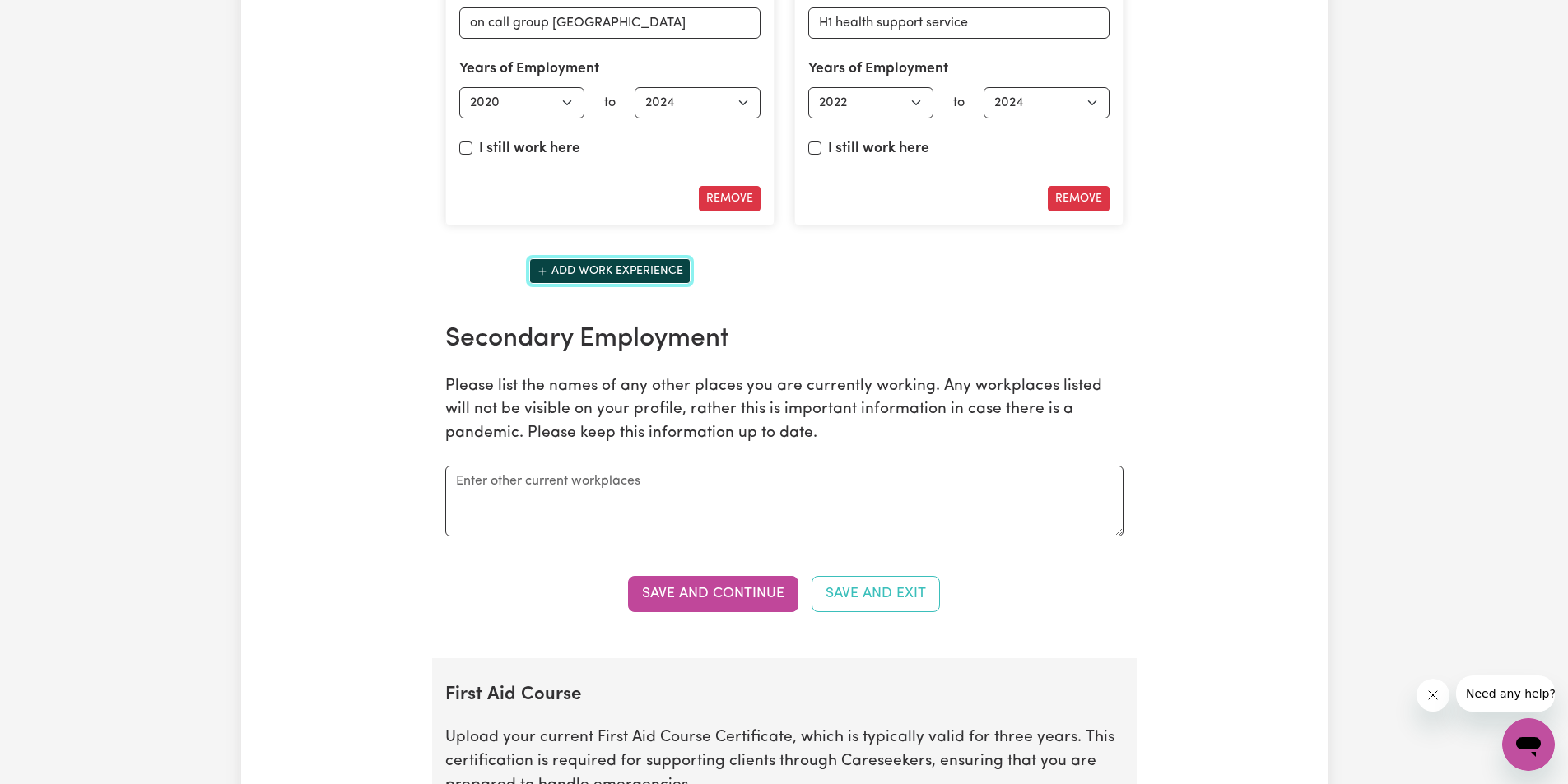
click at [612, 276] on button "Add work experience" at bounding box center [610, 271] width 161 height 25
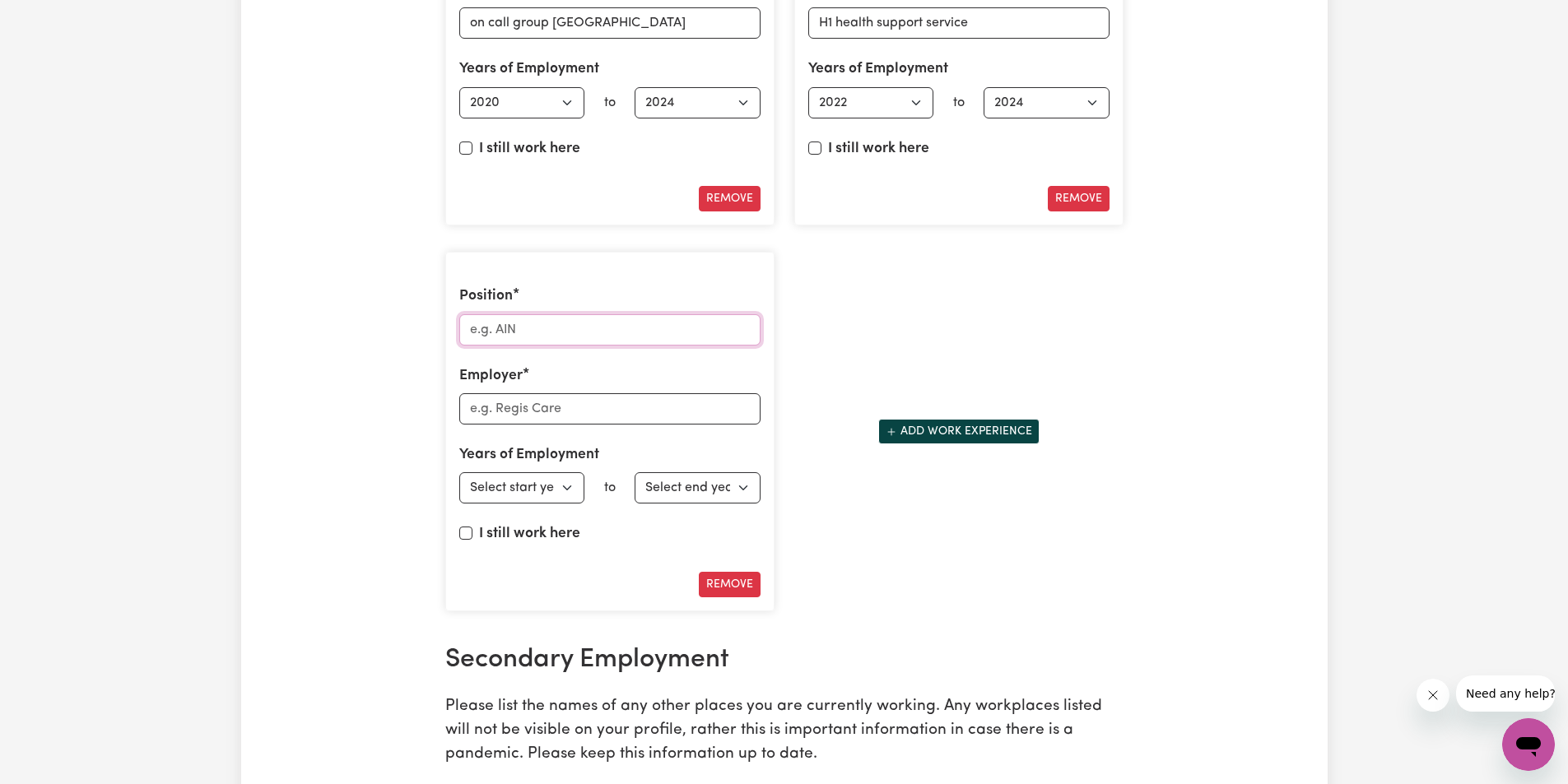
click at [558, 327] on input "Position" at bounding box center [610, 330] width 302 height 31
type input "1"
click at [734, 599] on div "Position Employer Years of Employment Employed from Select start year [DATE] 19…" at bounding box center [610, 431] width 330 height 359
click at [559, 326] on input "Position" at bounding box center [610, 330] width 302 height 31
click at [544, 328] on input "health" at bounding box center [610, 330] width 302 height 31
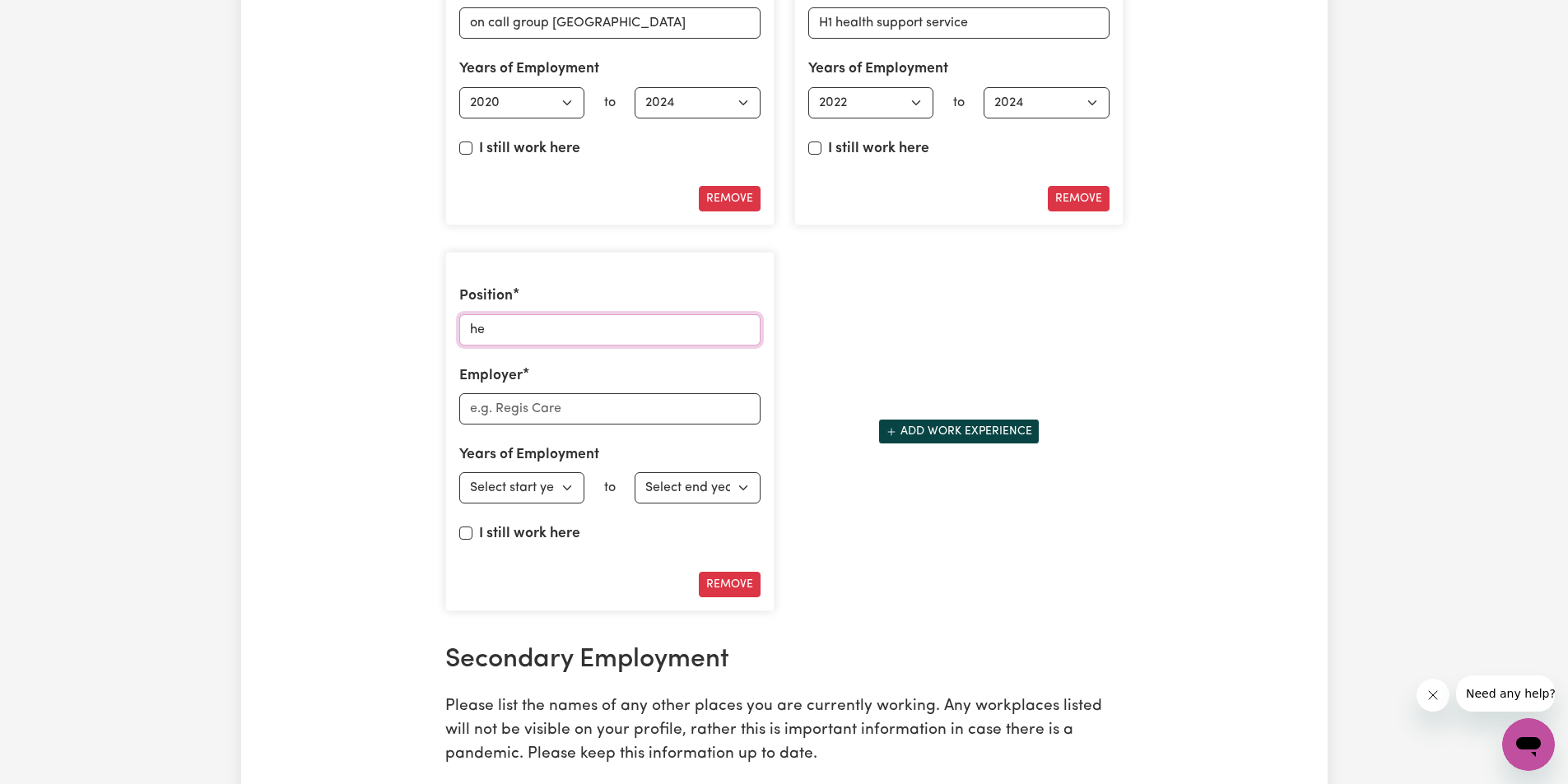
type input "h"
click at [551, 330] on input "Position" at bounding box center [610, 330] width 302 height 31
type input "healthcare [GEOGRAPHIC_DATA]"
click at [550, 414] on input "Employer" at bounding box center [610, 409] width 302 height 31
drag, startPoint x: 612, startPoint y: 330, endPoint x: 445, endPoint y: 336, distance: 167.1
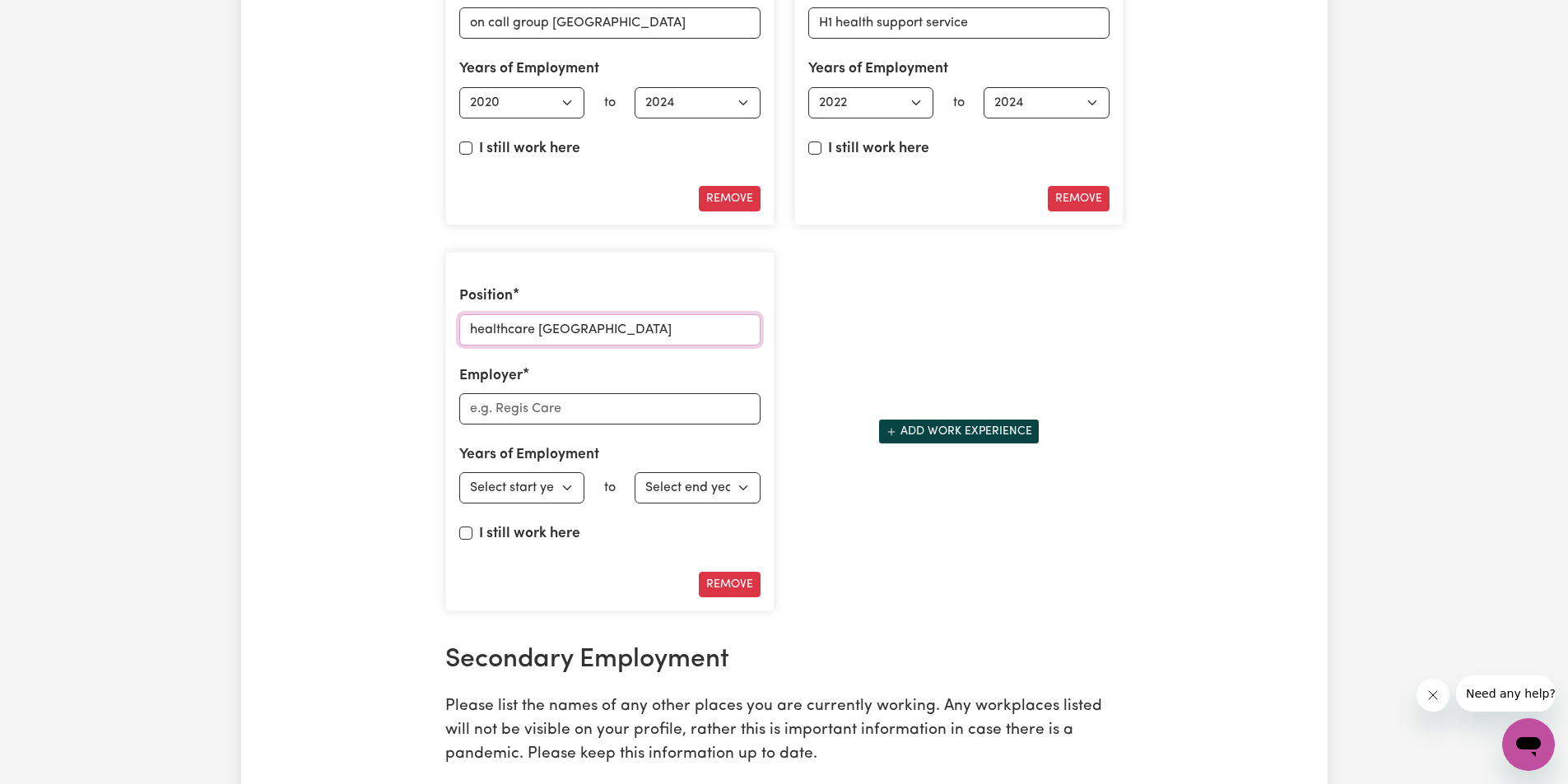
click at [445, 336] on div "Position healthcare Australia Employer Years of Employment Employed from Select…" at bounding box center [610, 431] width 330 height 359
click at [533, 417] on input "Employer" at bounding box center [610, 409] width 302 height 31
paste input "healthcare [GEOGRAPHIC_DATA]"
type input "healthcare [GEOGRAPHIC_DATA]"
drag, startPoint x: 605, startPoint y: 325, endPoint x: 401, endPoint y: 315, distance: 204.2
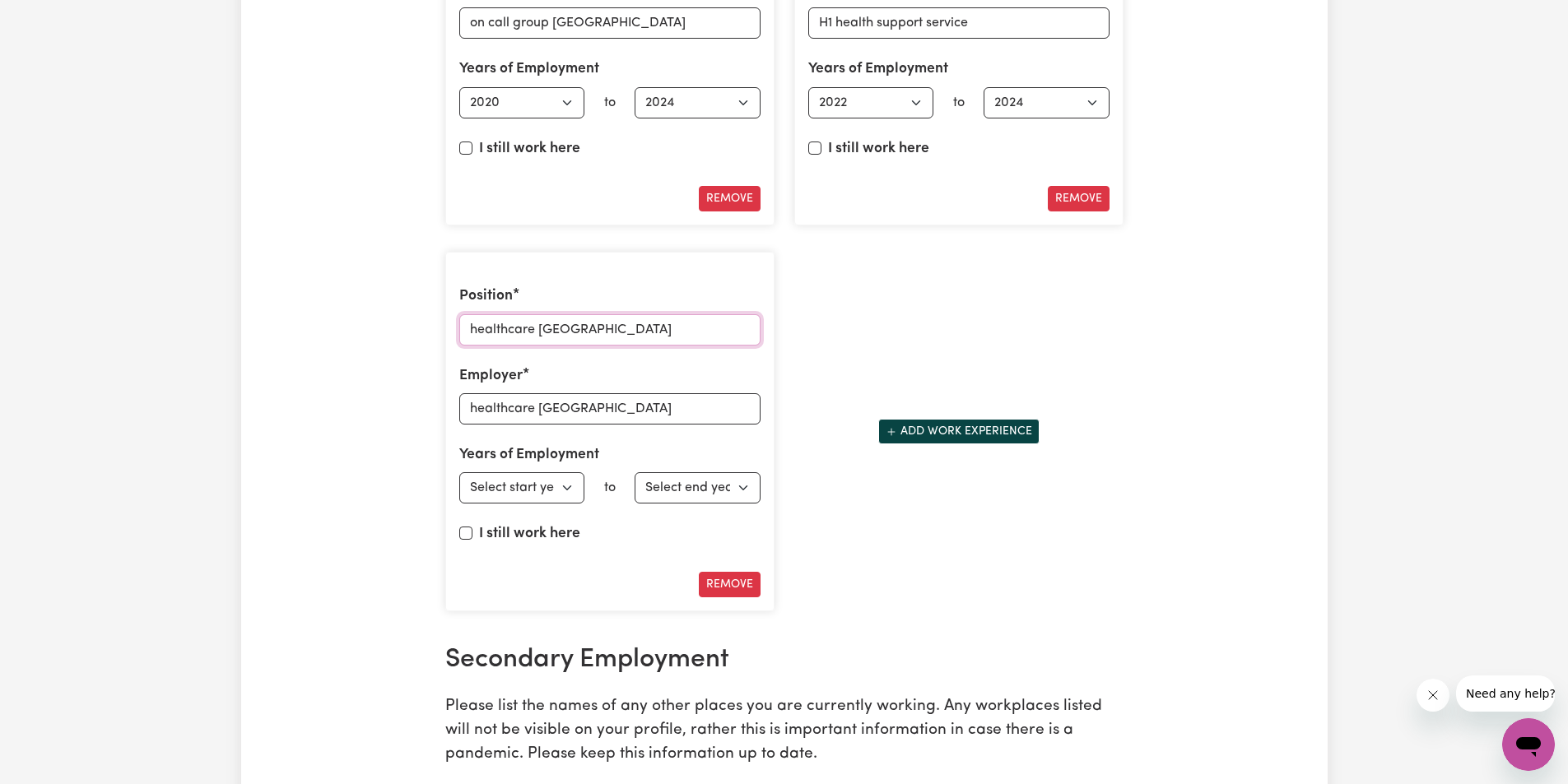
type input "disability support worker"
click at [568, 489] on select "Select start year [DATE] 1952 1953 1954 1955 1956 1957 1958 1959 1960 1961 1962…" at bounding box center [522, 488] width 126 height 31
select select "2022"
click at [460, 472] on select "Select start year [DATE] 1952 1953 1954 1955 1956 1957 1958 1959 1960 1961 1962…" at bounding box center [522, 488] width 126 height 31
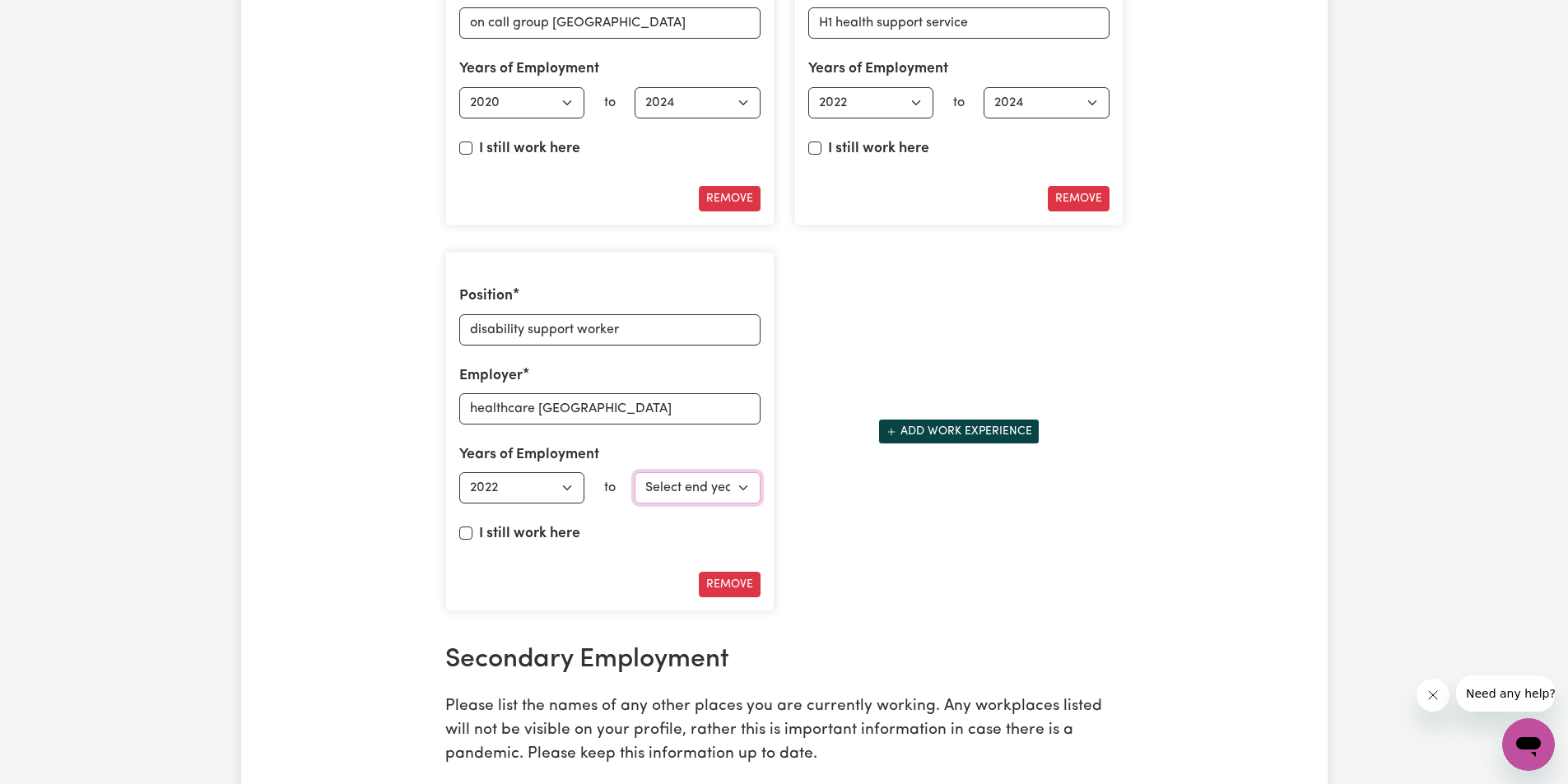
click at [741, 488] on select "Select end year [DATE] 1952 1953 1954 1955 1956 1957 1958 1959 1960 1961 1962 1…" at bounding box center [697, 488] width 126 height 31
select select "2023"
click at [635, 472] on select "Select end year [DATE] 1952 1953 1954 1955 1956 1957 1958 1959 1960 1961 1962 1…" at bounding box center [697, 488] width 126 height 31
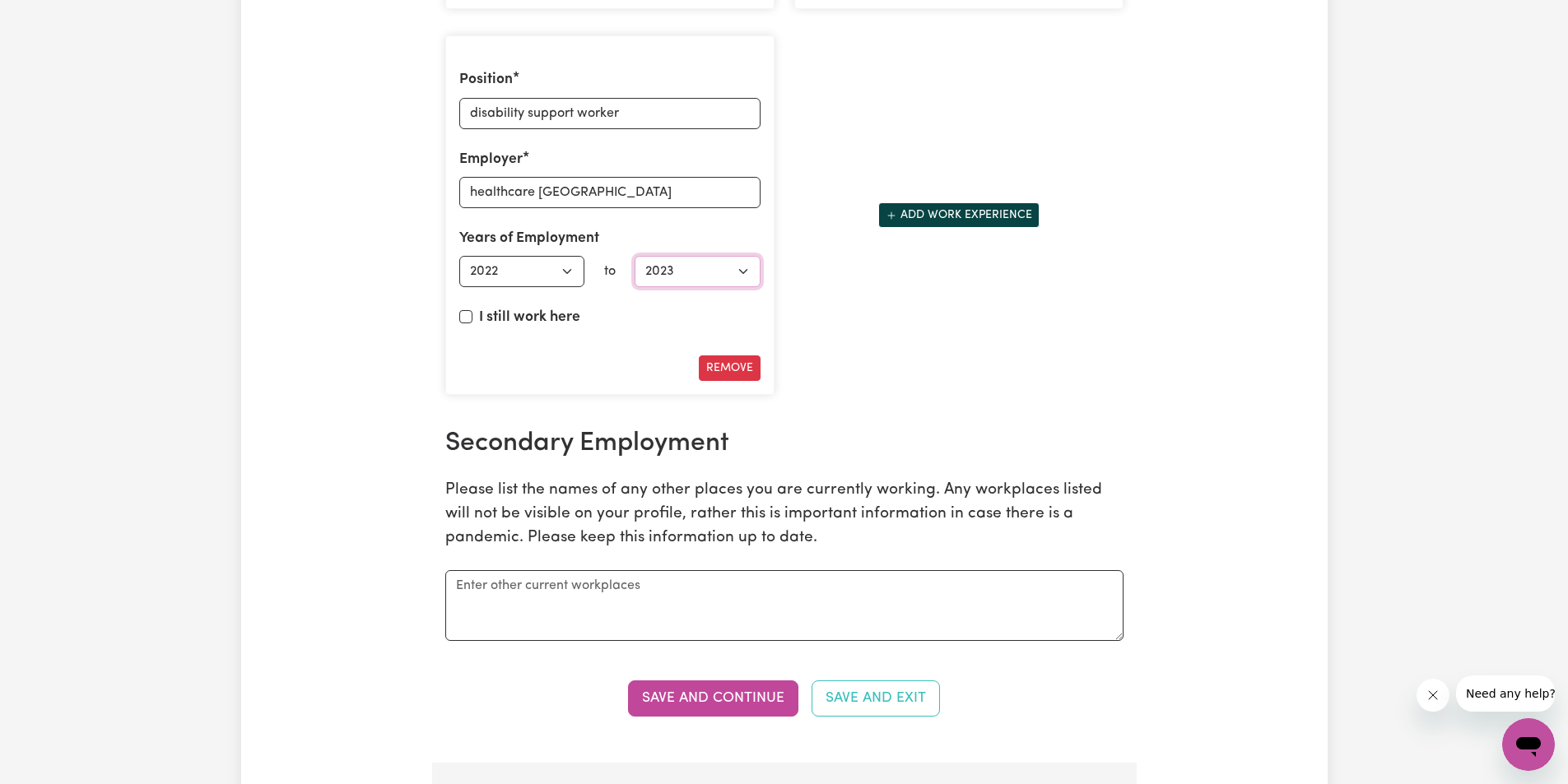
scroll to position [3003, 0]
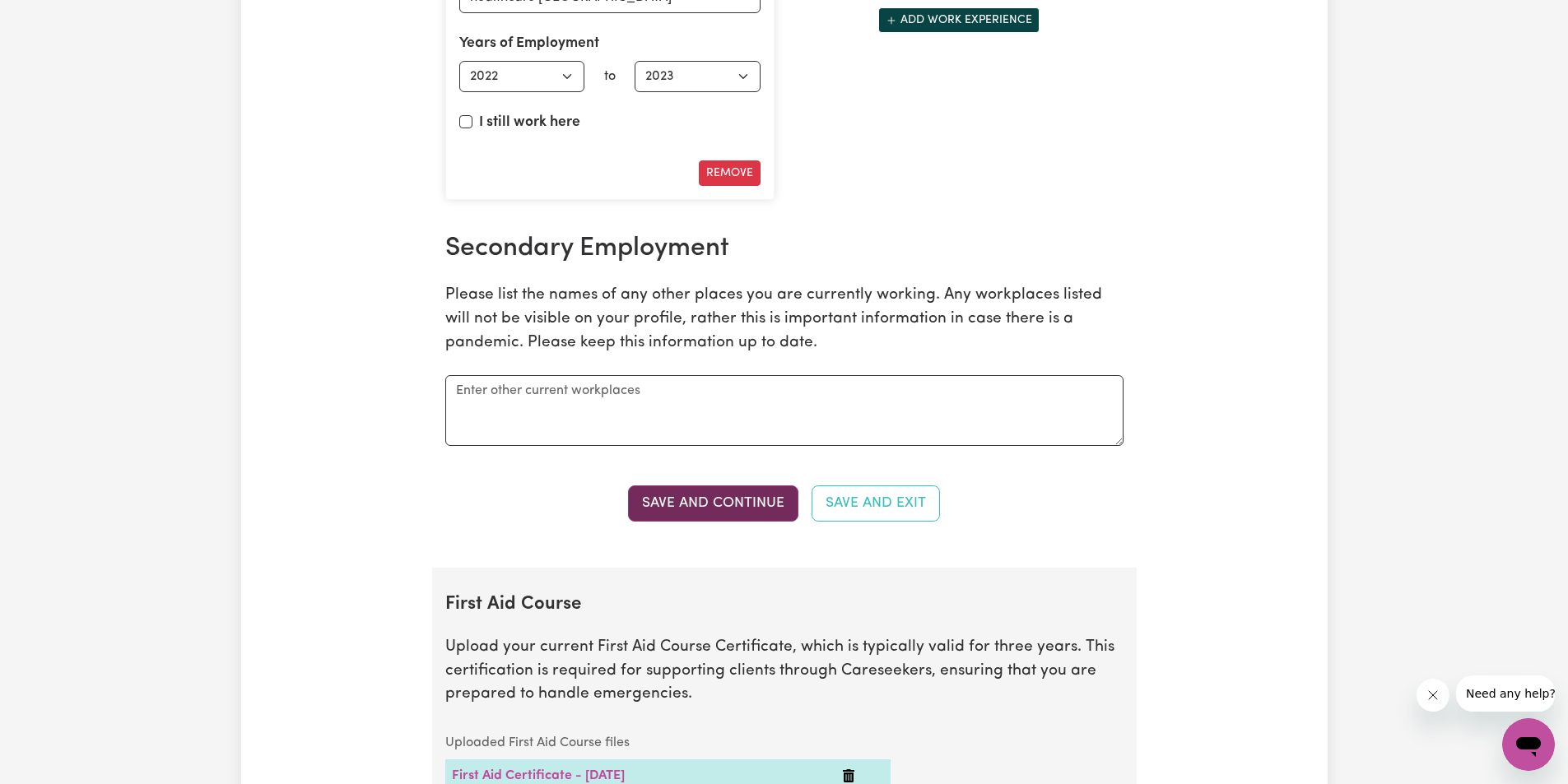
click at [668, 510] on button "Save and Continue" at bounding box center [713, 504] width 171 height 37
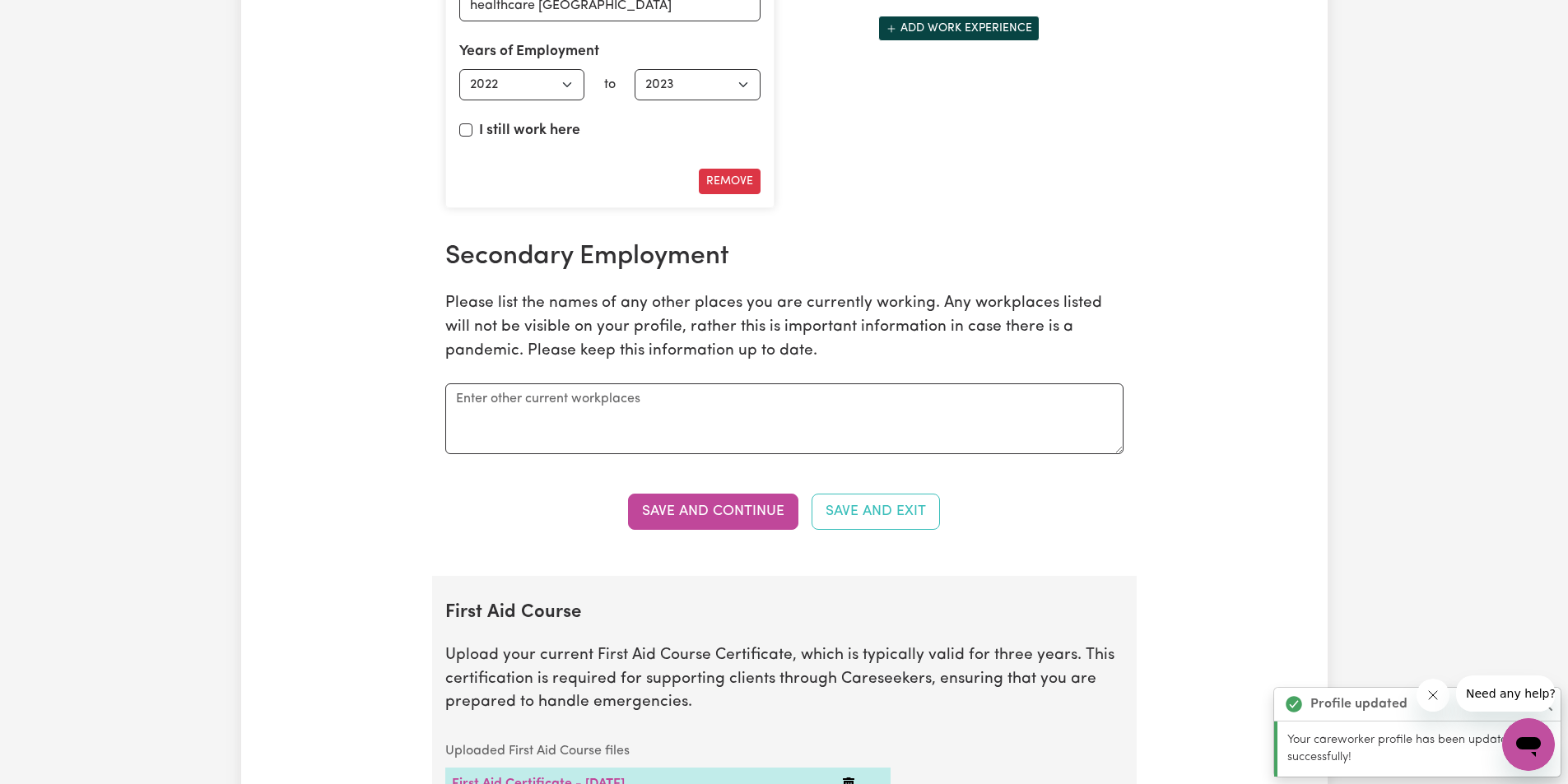
scroll to position [2582, 0]
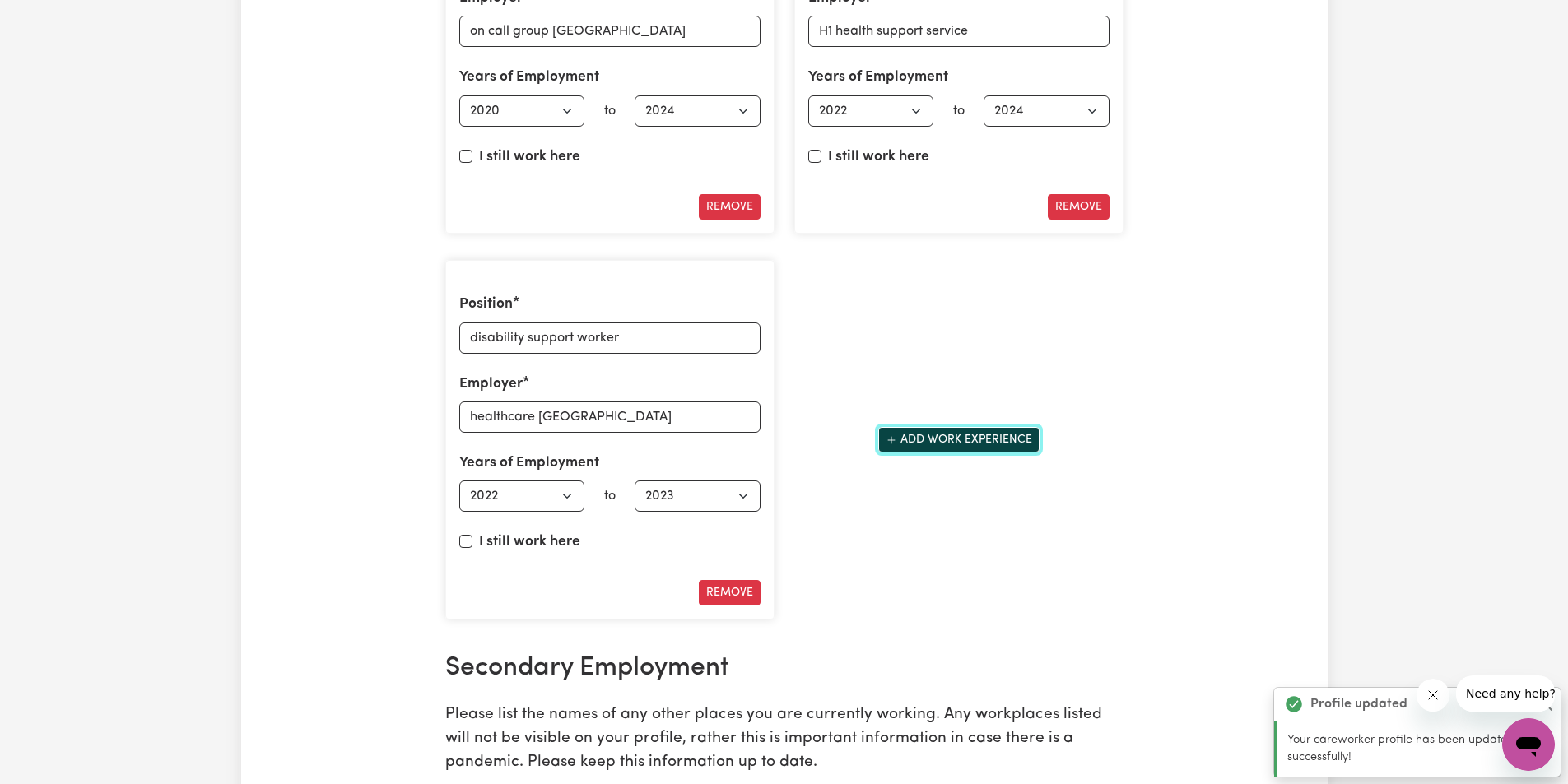
click at [908, 444] on button "Add work experience" at bounding box center [959, 440] width 161 height 25
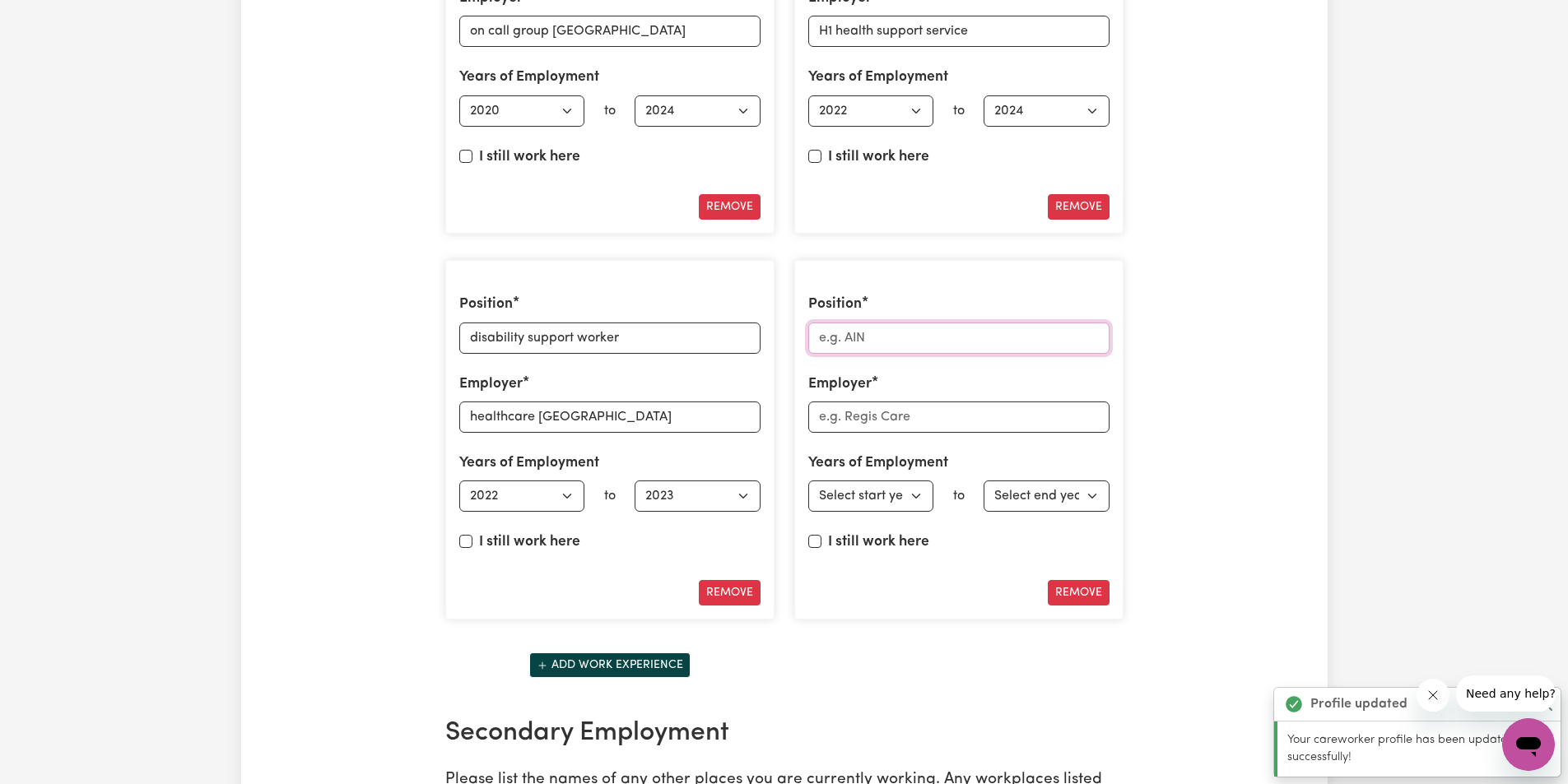
click at [860, 343] on input "Position" at bounding box center [958, 338] width 302 height 31
type input "g"
type input "childcare worker"
click at [871, 418] on input "Employer" at bounding box center [958, 417] width 302 height 31
type input "greenwood"
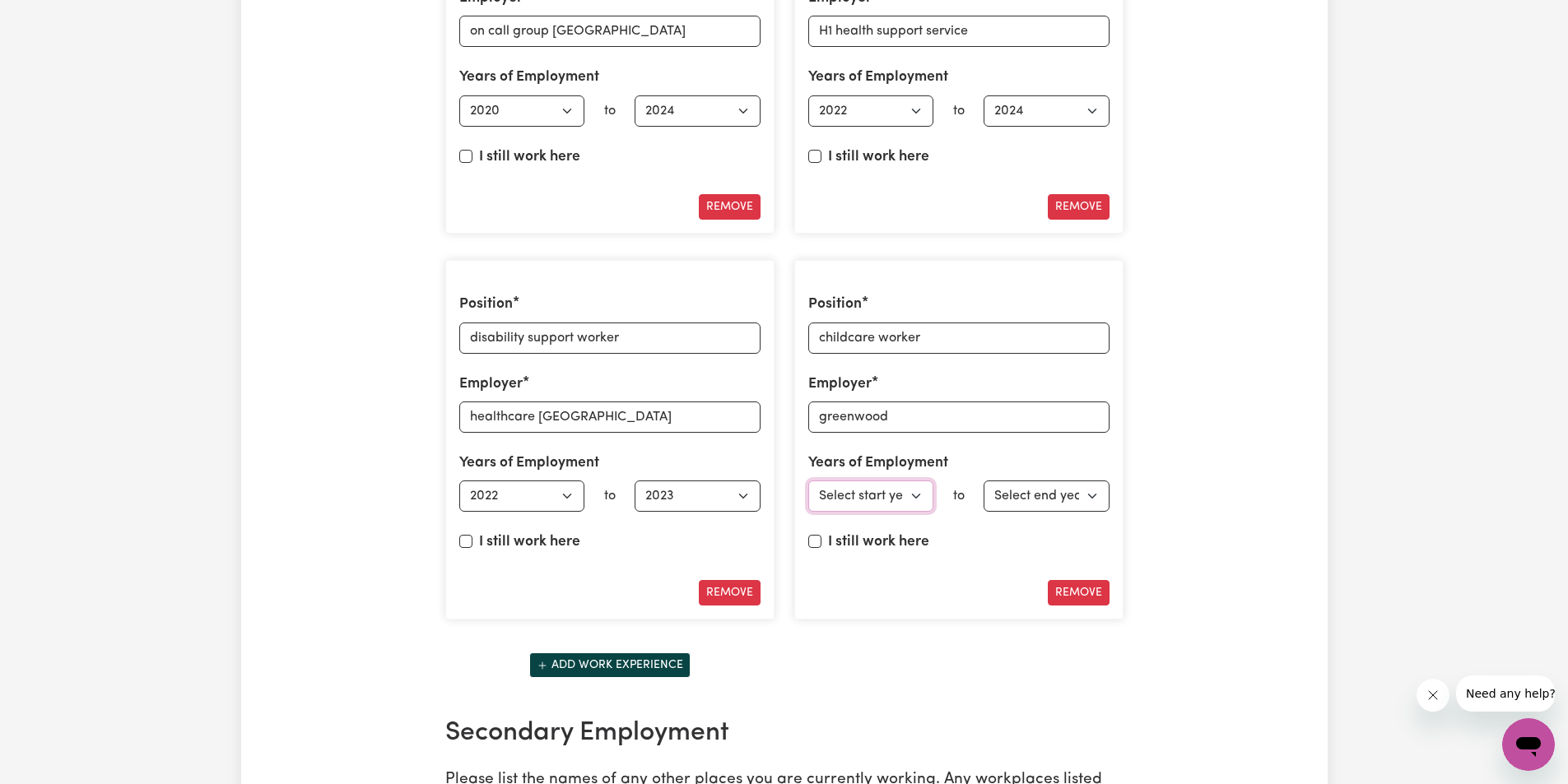
click at [917, 494] on select "Select start year [DATE] 1952 1953 1954 1955 1956 1957 1958 1959 1960 1961 1962…" at bounding box center [871, 496] width 126 height 31
select select "2019"
click at [808, 481] on select "Select start year [DATE] 1952 1953 1954 1955 1956 1957 1958 1959 1960 1961 1962…" at bounding box center [871, 496] width 126 height 31
click at [1094, 493] on select "Select end year [DATE] 1952 1953 1954 1955 1956 1957 1958 1959 1960 1961 1962 1…" at bounding box center [1046, 496] width 126 height 31
select select "2023"
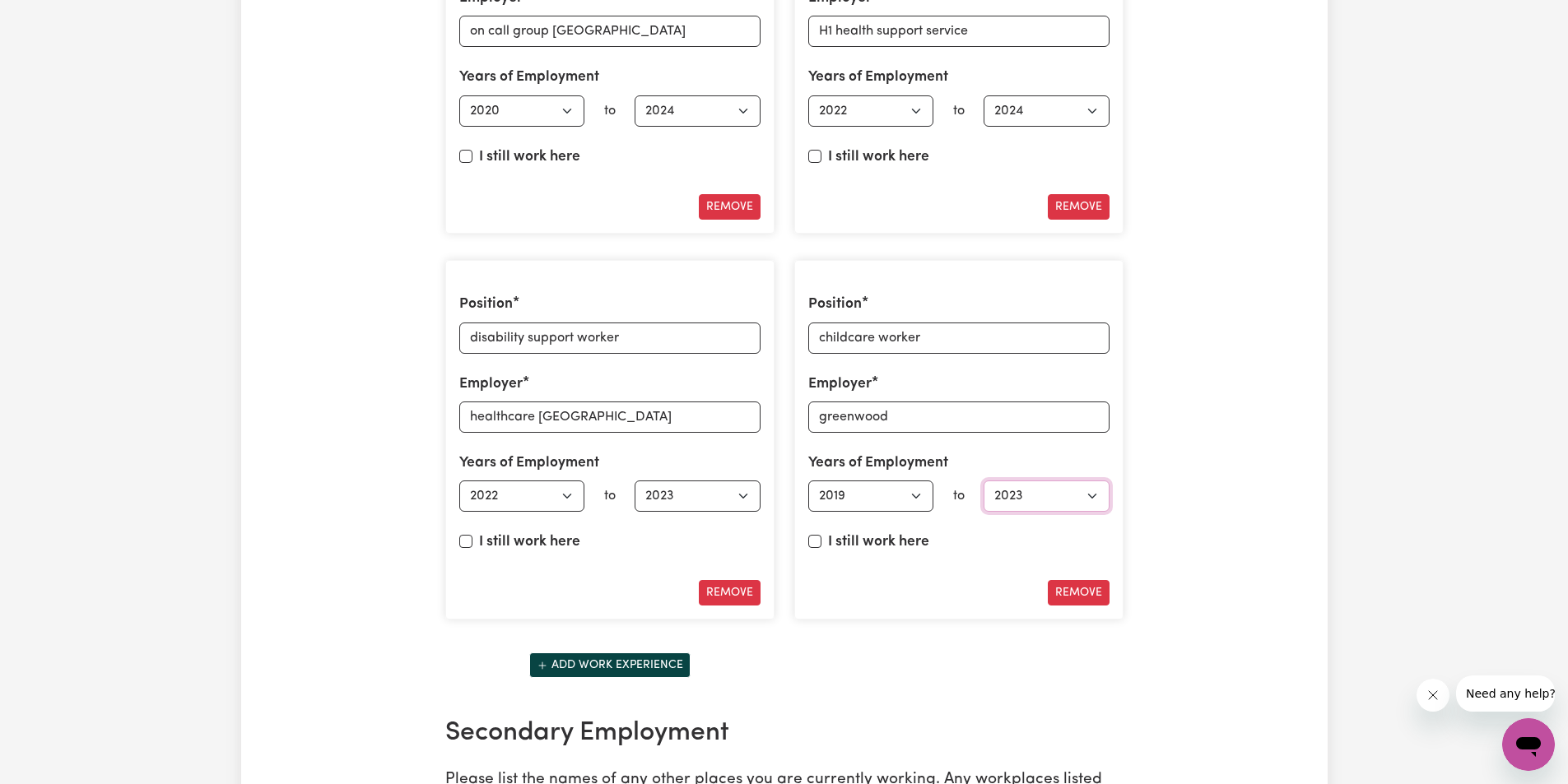
click at [984, 481] on select "Select end year [DATE] 1952 1953 1954 1955 1956 1957 1958 1959 1960 1961 1962 1…" at bounding box center [1046, 496] width 126 height 31
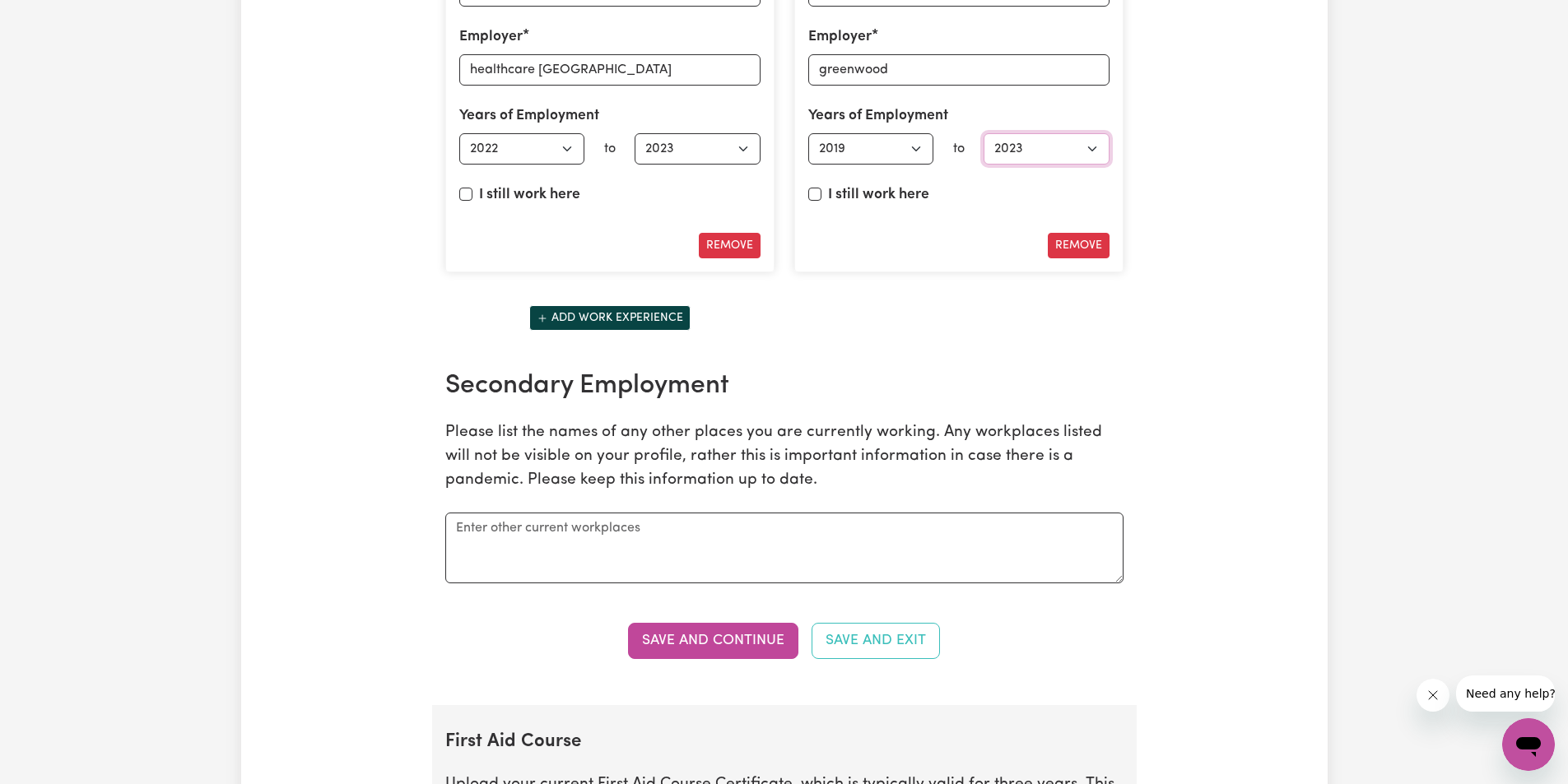
scroll to position [3077, 0]
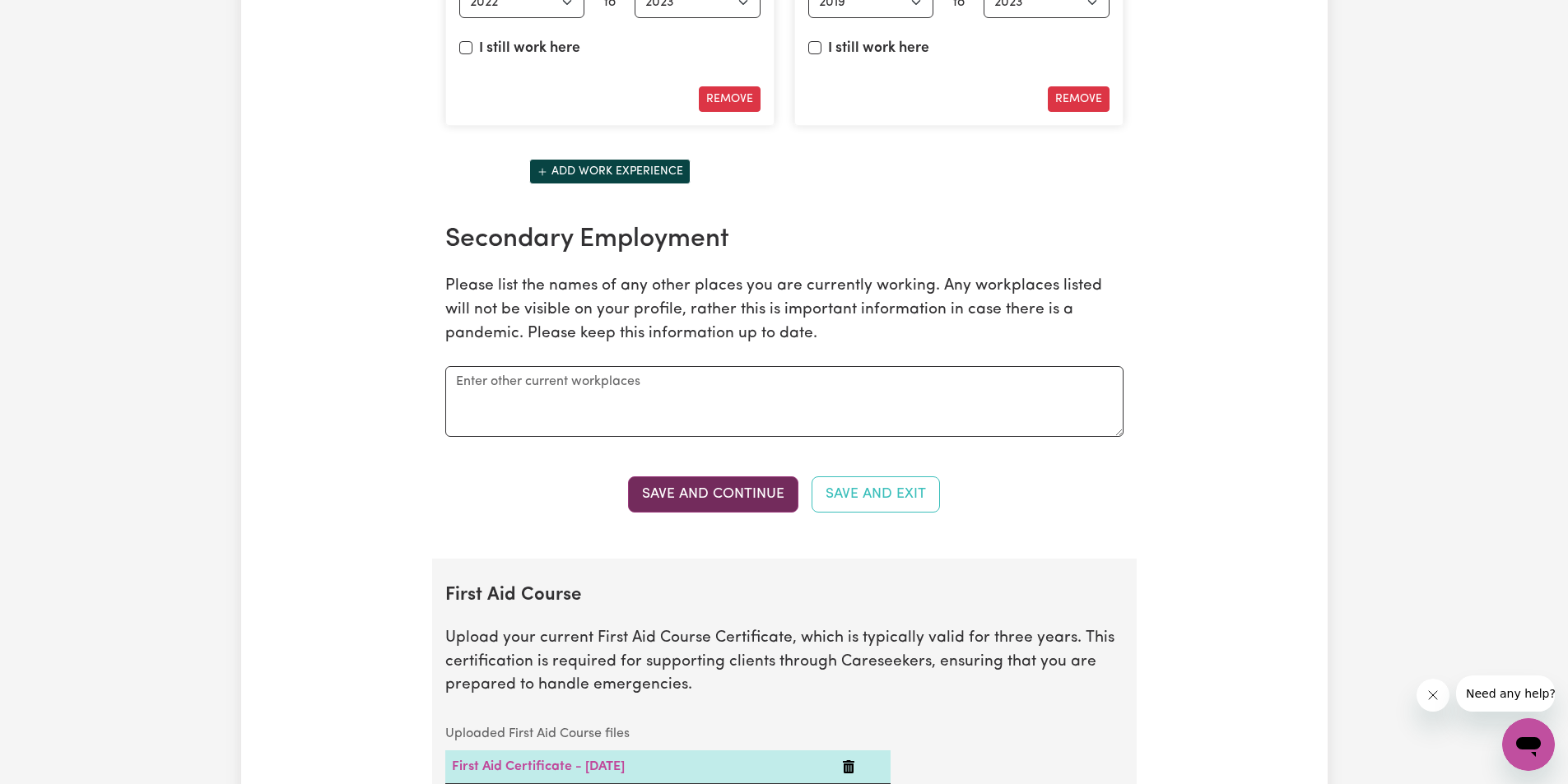
click at [686, 492] on button "Save and Continue" at bounding box center [713, 494] width 171 height 37
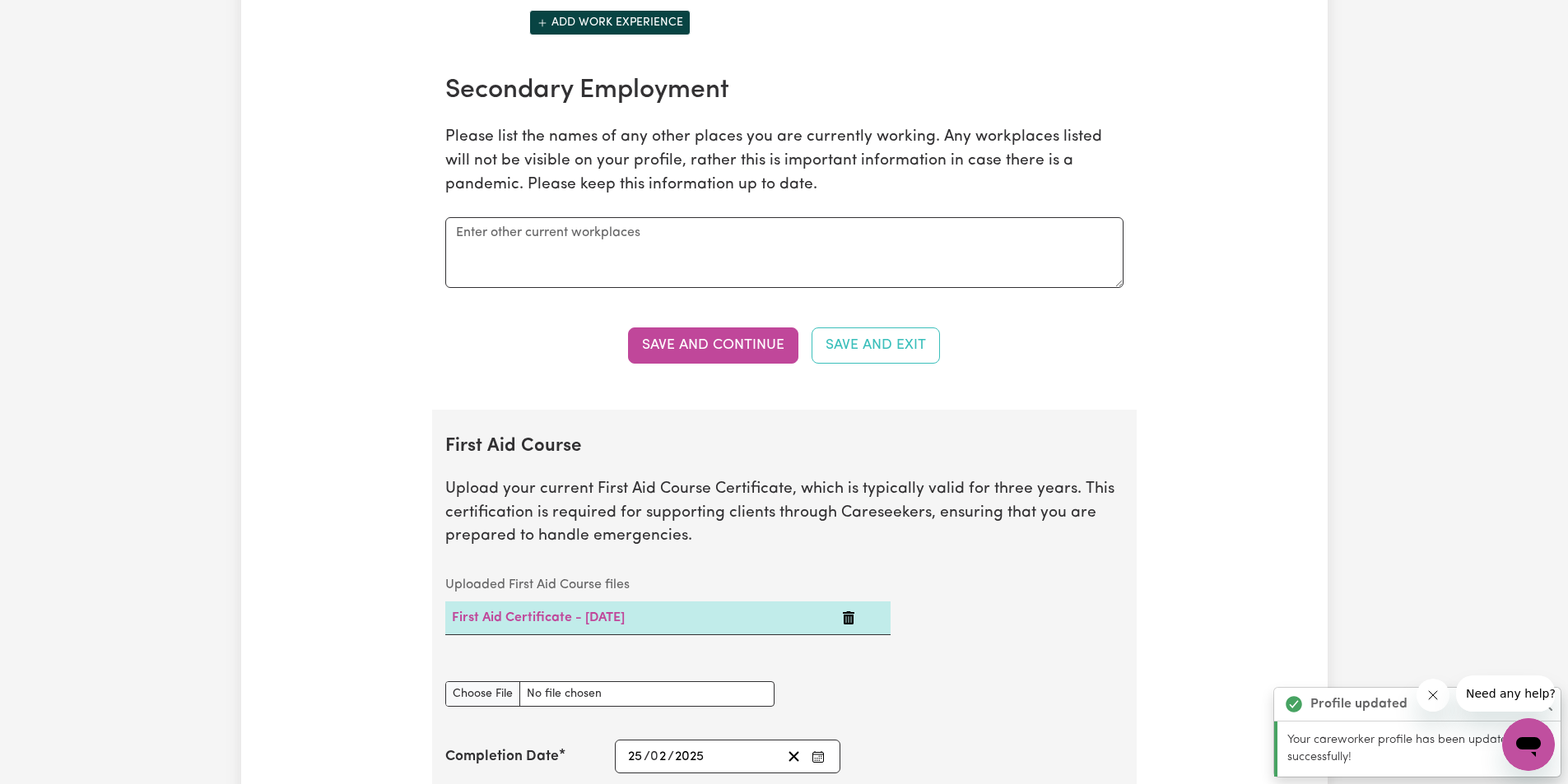
scroll to position [3223, 0]
click at [487, 243] on textarea at bounding box center [784, 254] width 678 height 71
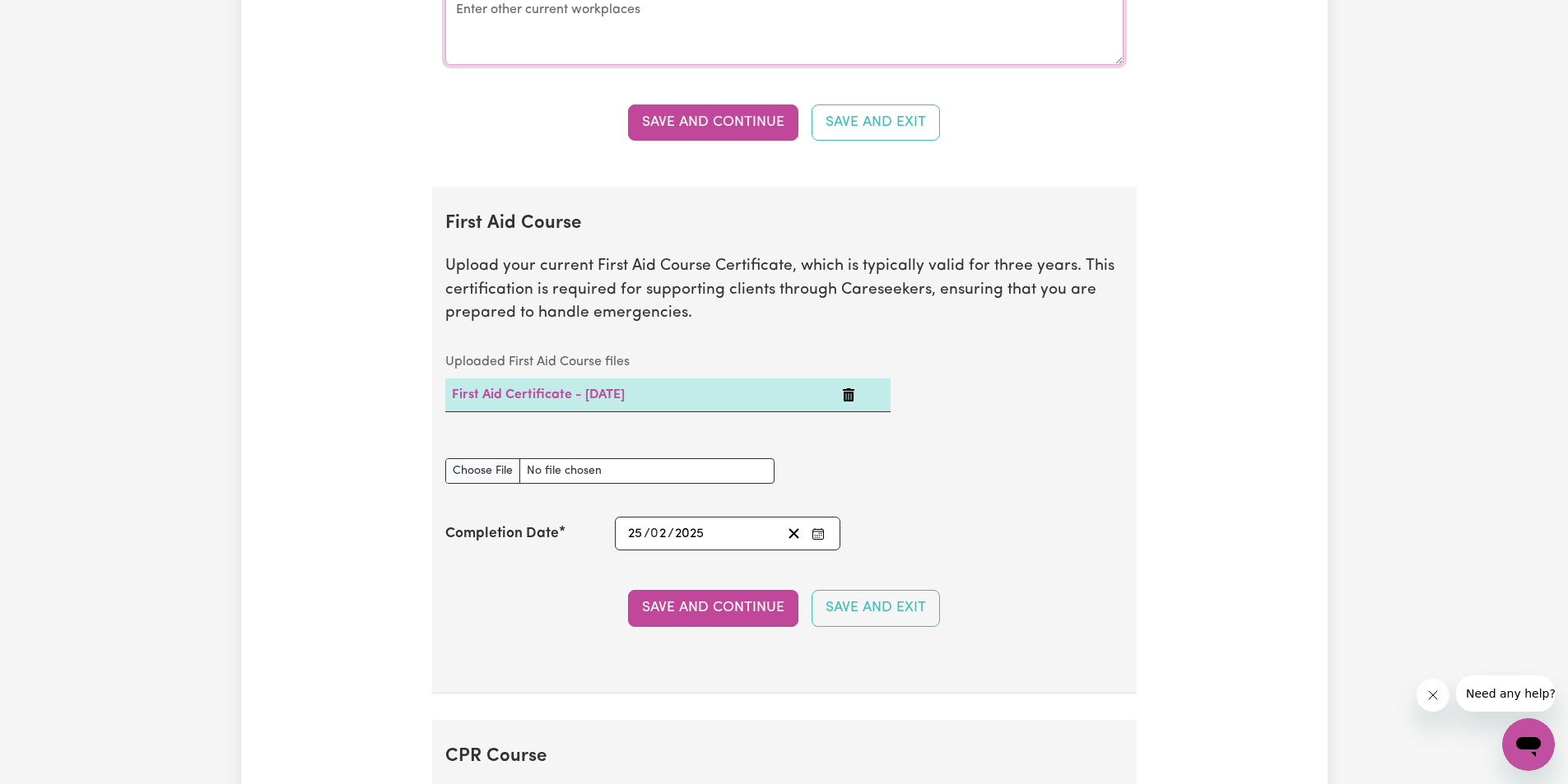
scroll to position [3471, 0]
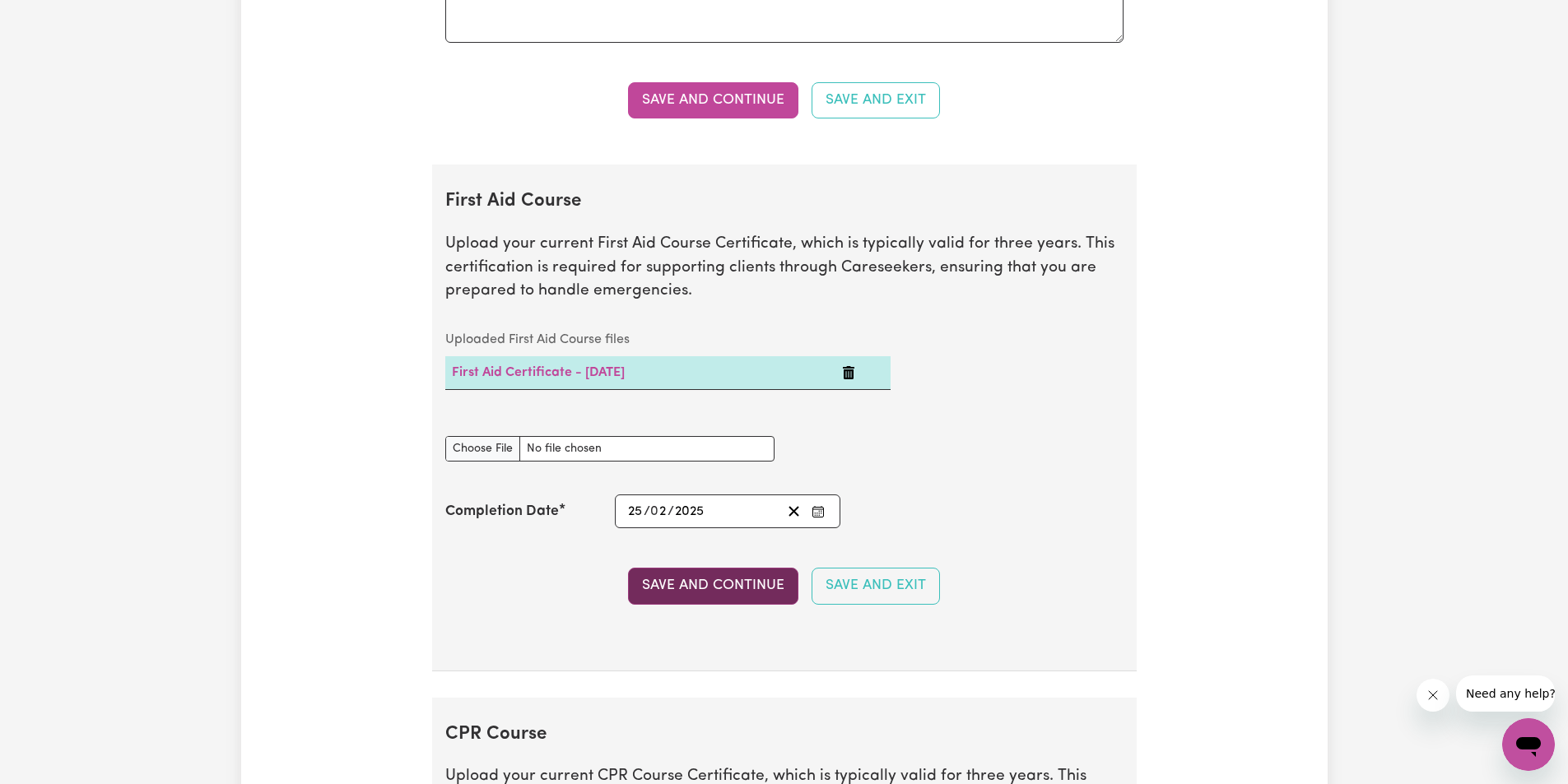
click at [717, 578] on button "Save and Continue" at bounding box center [713, 586] width 171 height 37
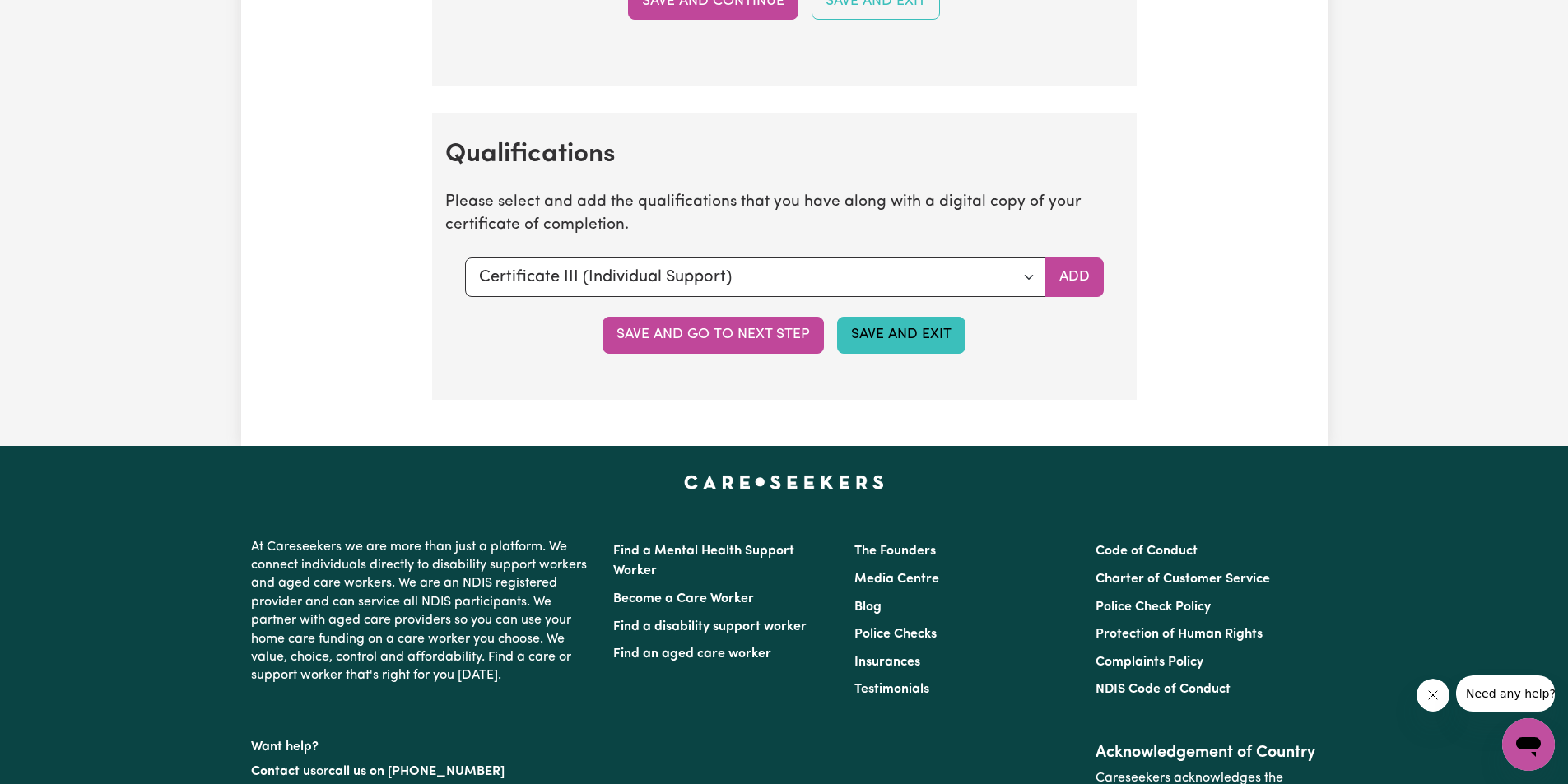
scroll to position [4498, 0]
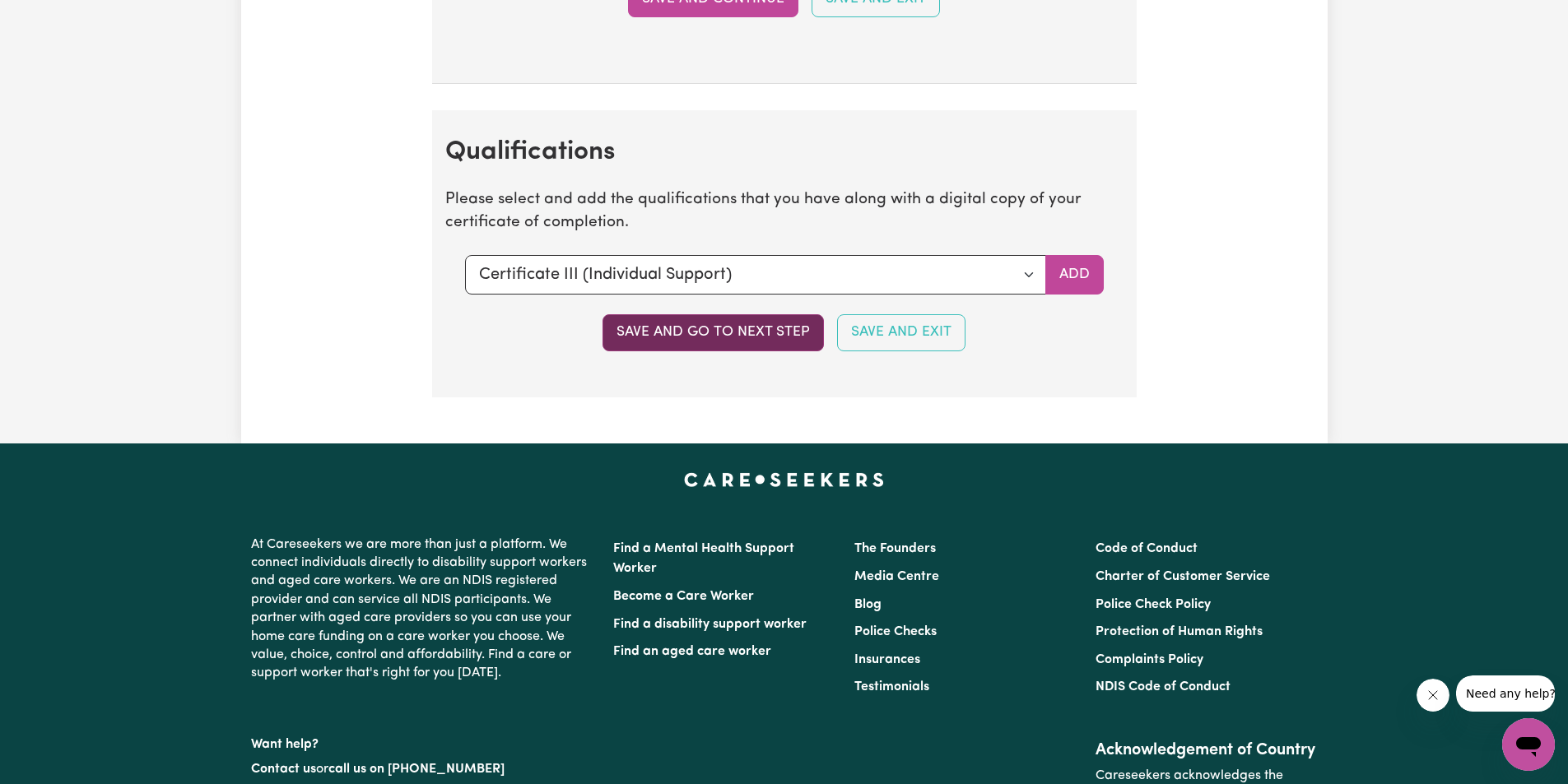
click at [725, 336] on button "Save and go to next step" at bounding box center [713, 332] width 222 height 37
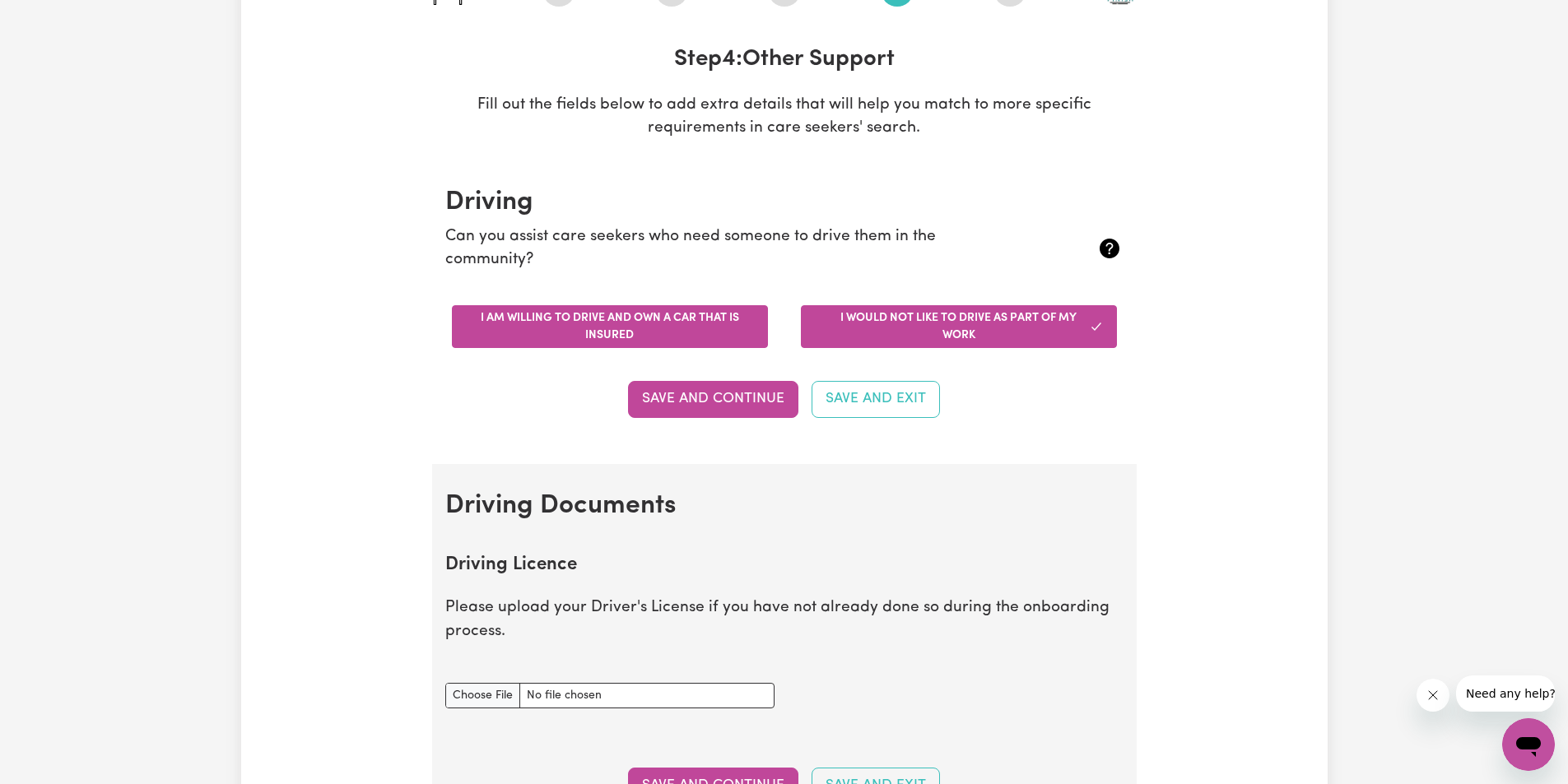
scroll to position [247, 0]
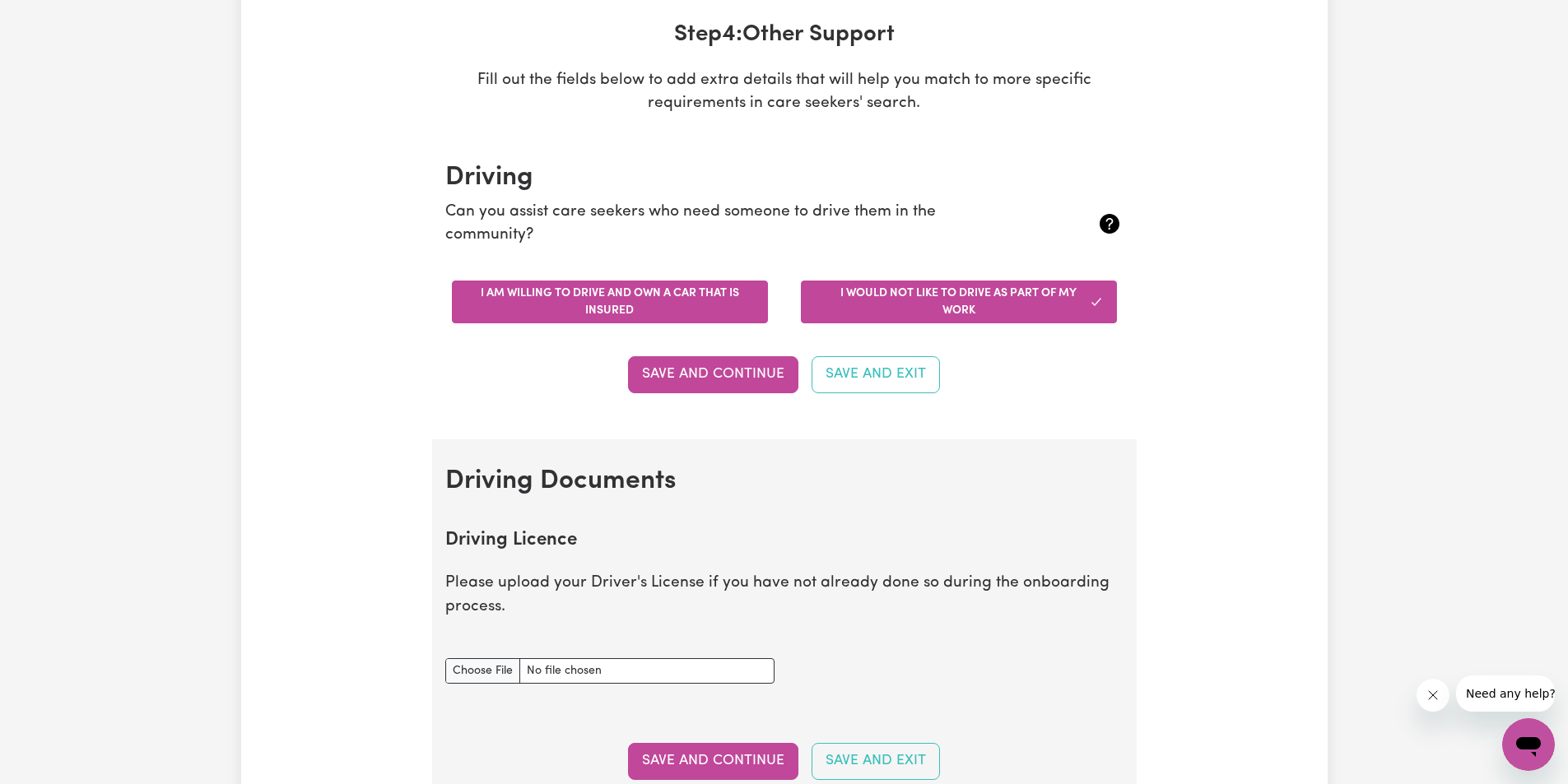
click at [659, 323] on button "I am willing to drive and own a car that is insured" at bounding box center [610, 302] width 316 height 42
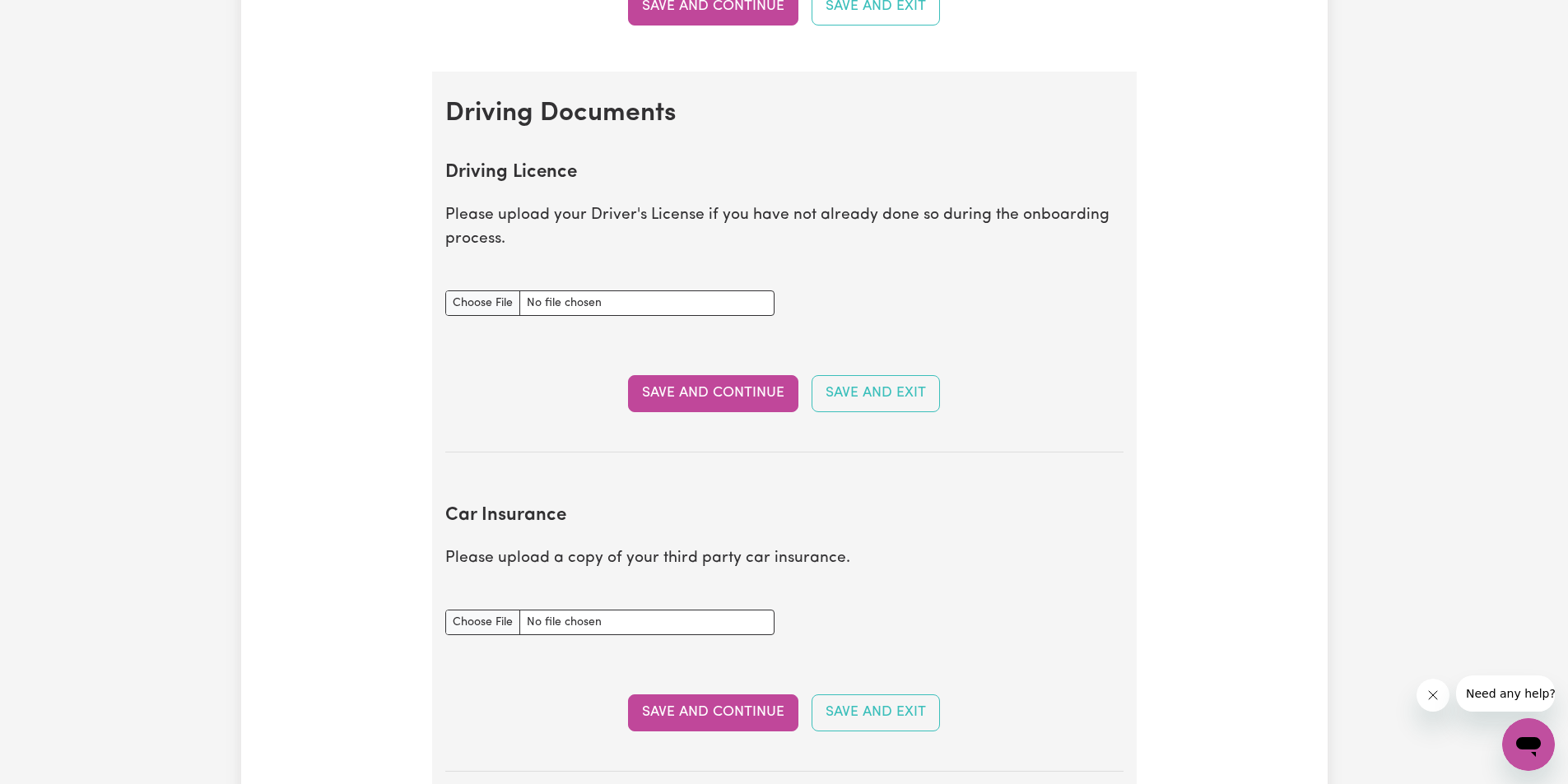
scroll to position [658, 0]
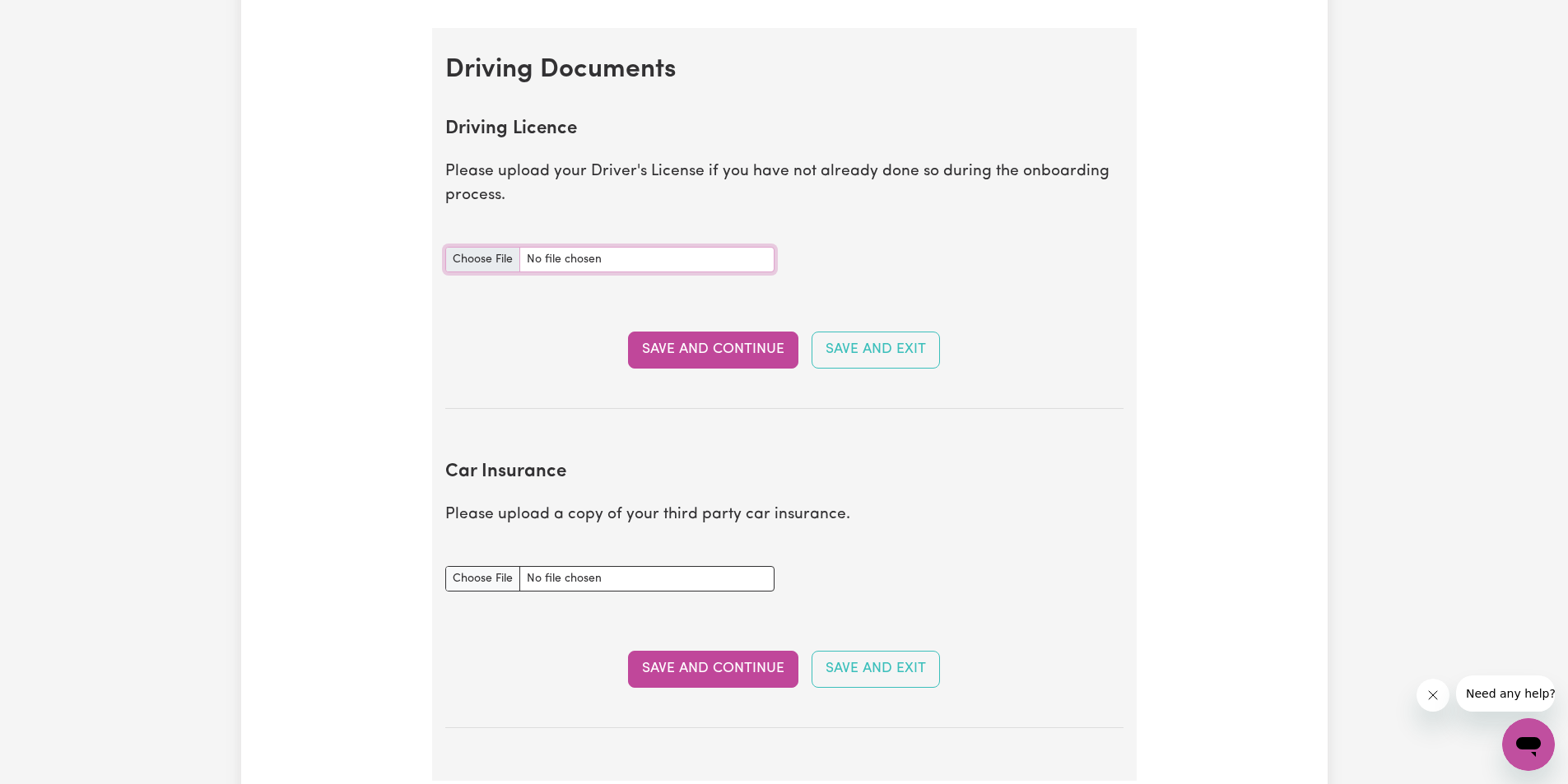
click at [475, 261] on input "Driving Licence document" at bounding box center [610, 260] width 330 height 25
click at [467, 259] on input "Driving Licence document" at bounding box center [610, 260] width 330 height 25
type input "C:\fakepath\IMG_7141.jpeg"
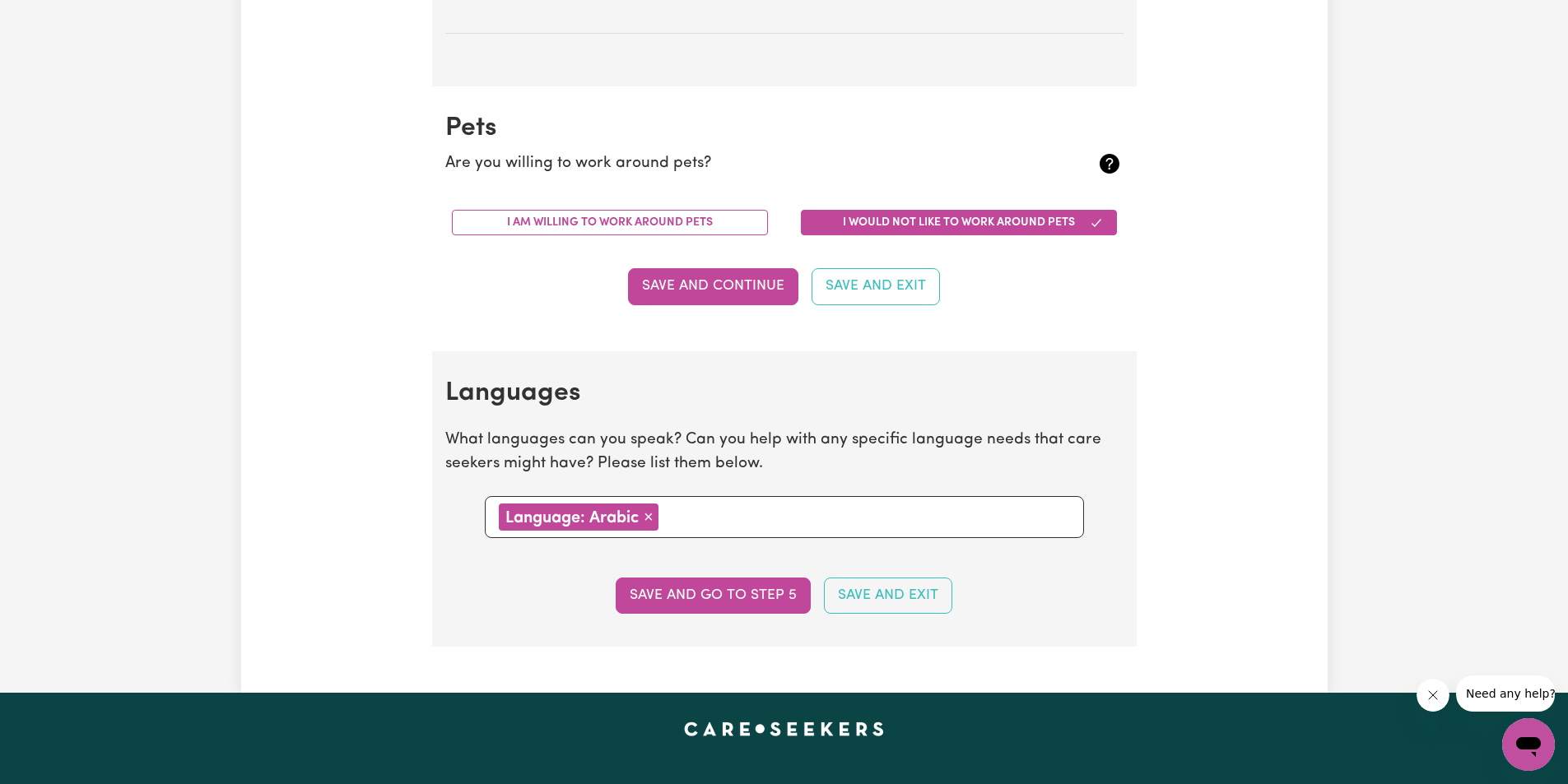
scroll to position [1481, 0]
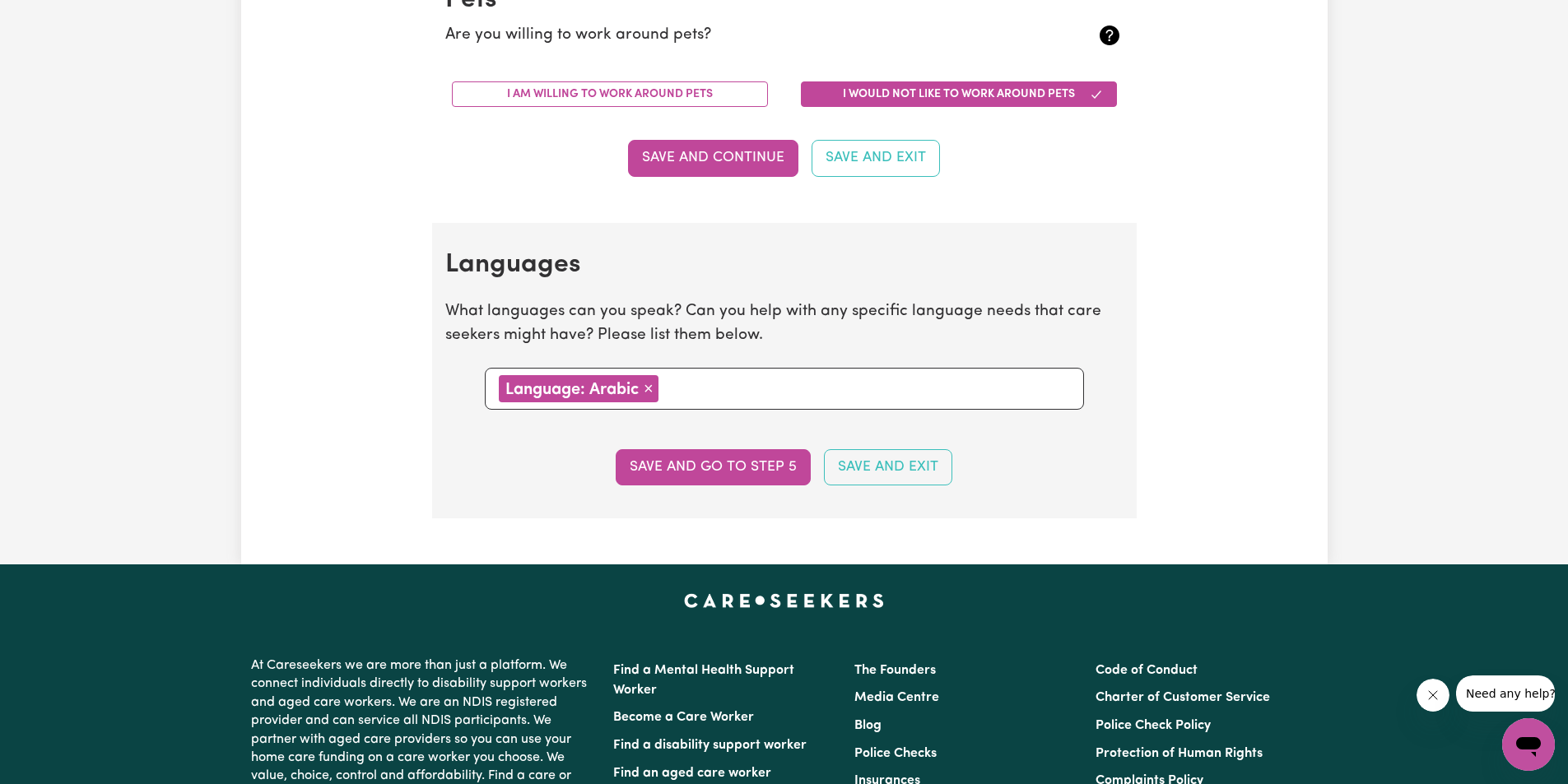
click at [746, 470] on button "Save and go to step 5" at bounding box center [713, 467] width 195 height 37
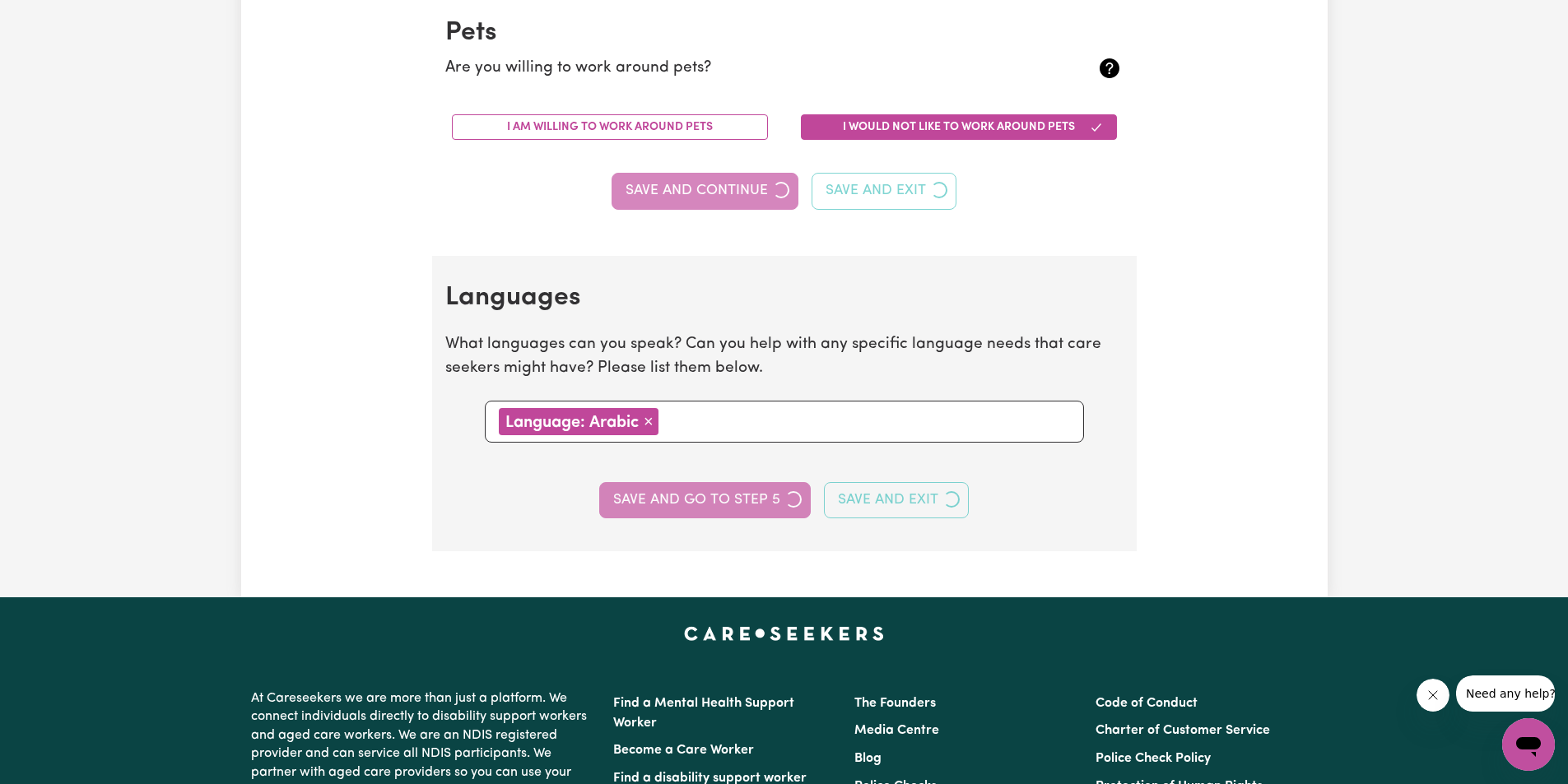
scroll to position [1514, 0]
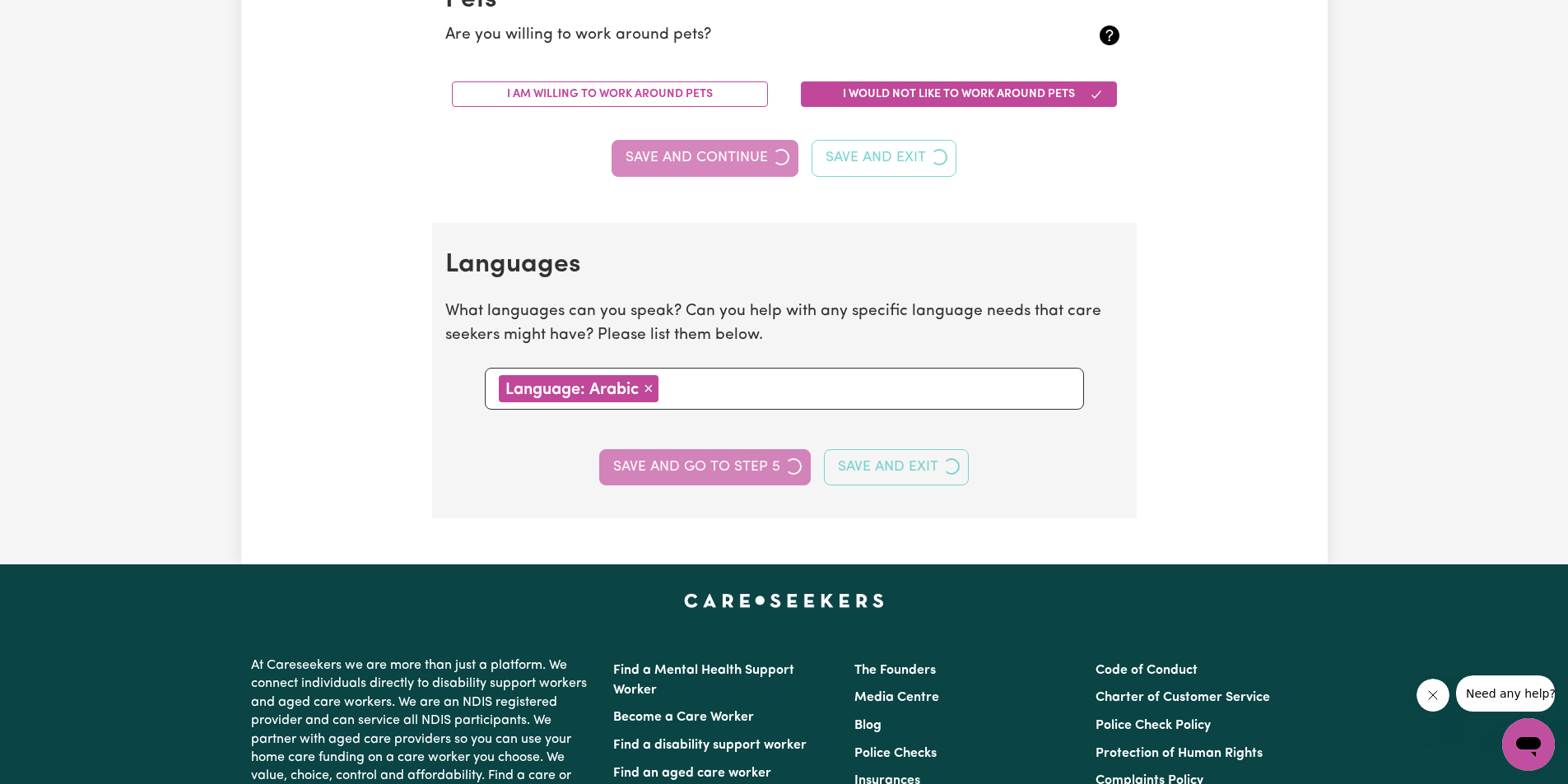
select select "I am providing services through another platform"
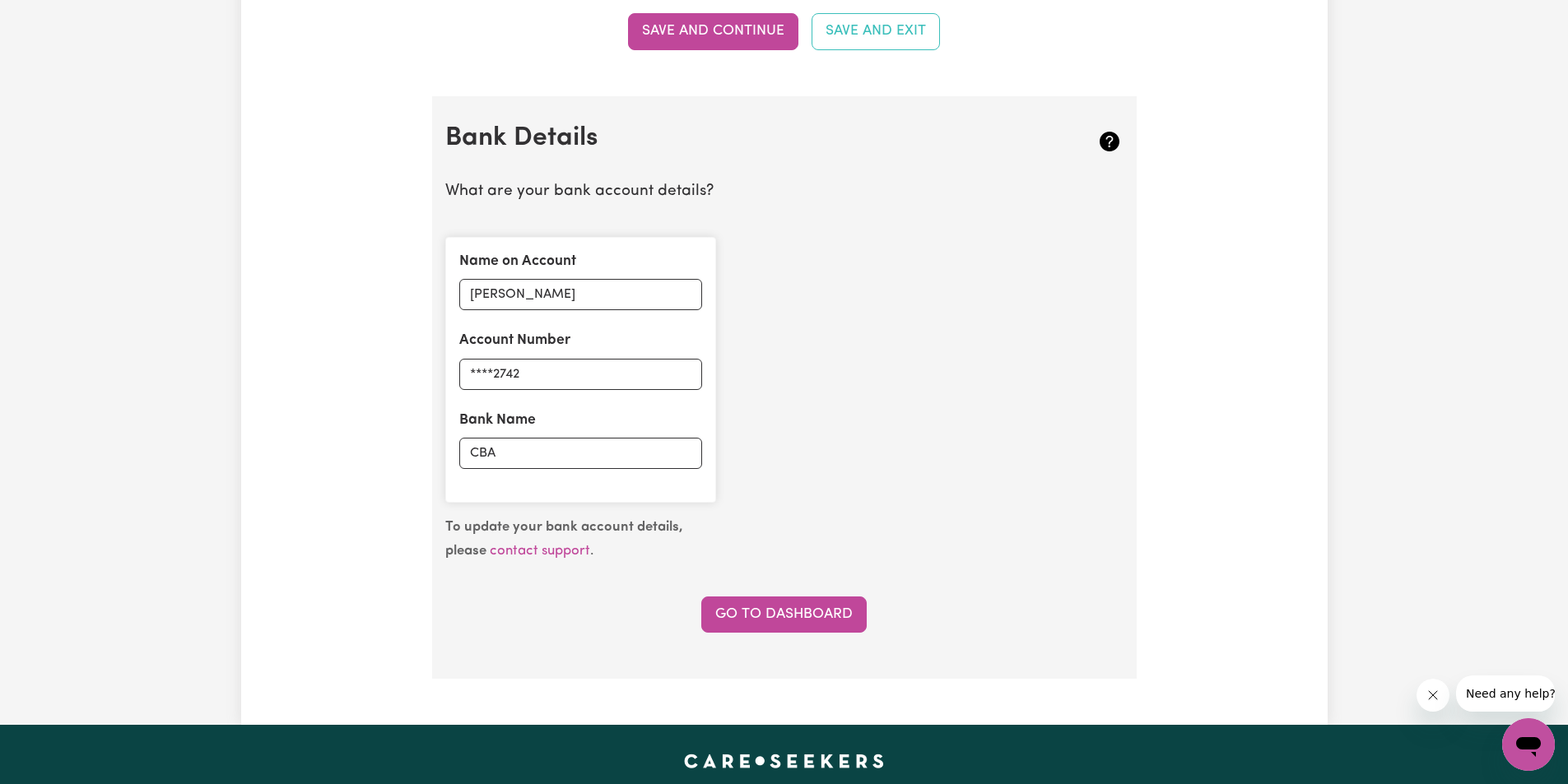
scroll to position [1070, 0]
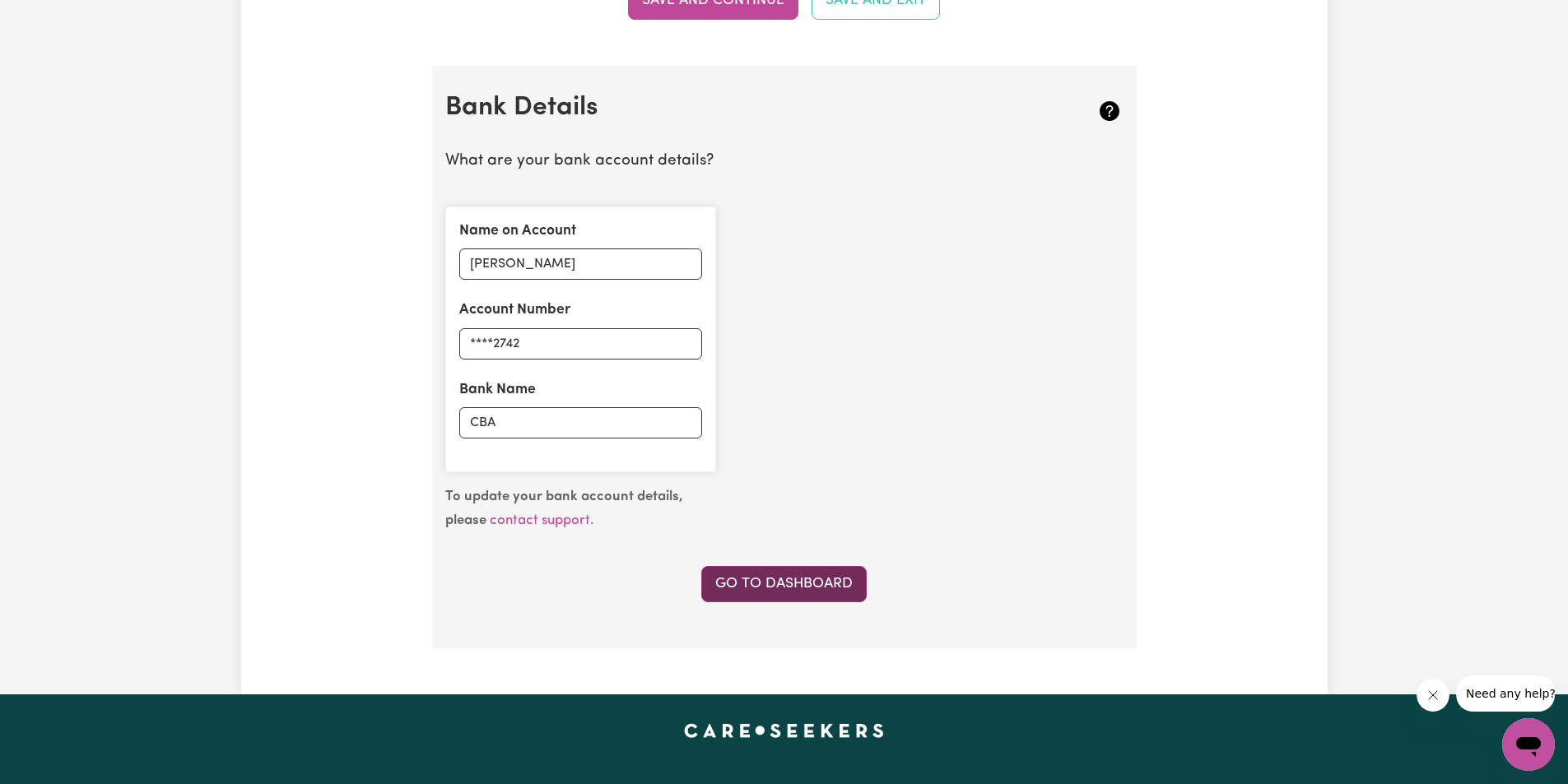
click at [776, 576] on link "Go to Dashboard" at bounding box center [783, 584] width 166 height 37
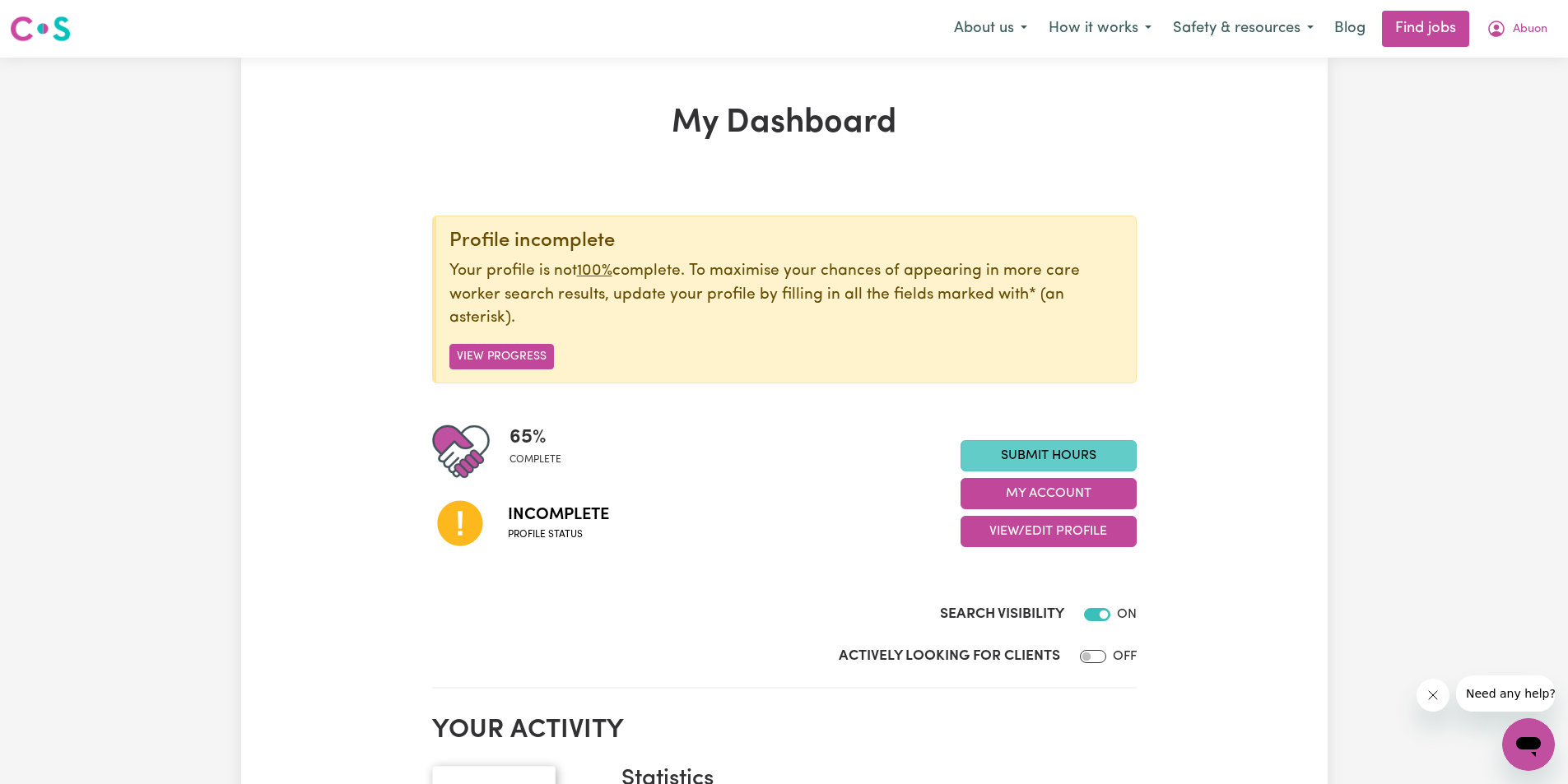
click at [1086, 456] on link "Submit Hours" at bounding box center [1048, 455] width 176 height 31
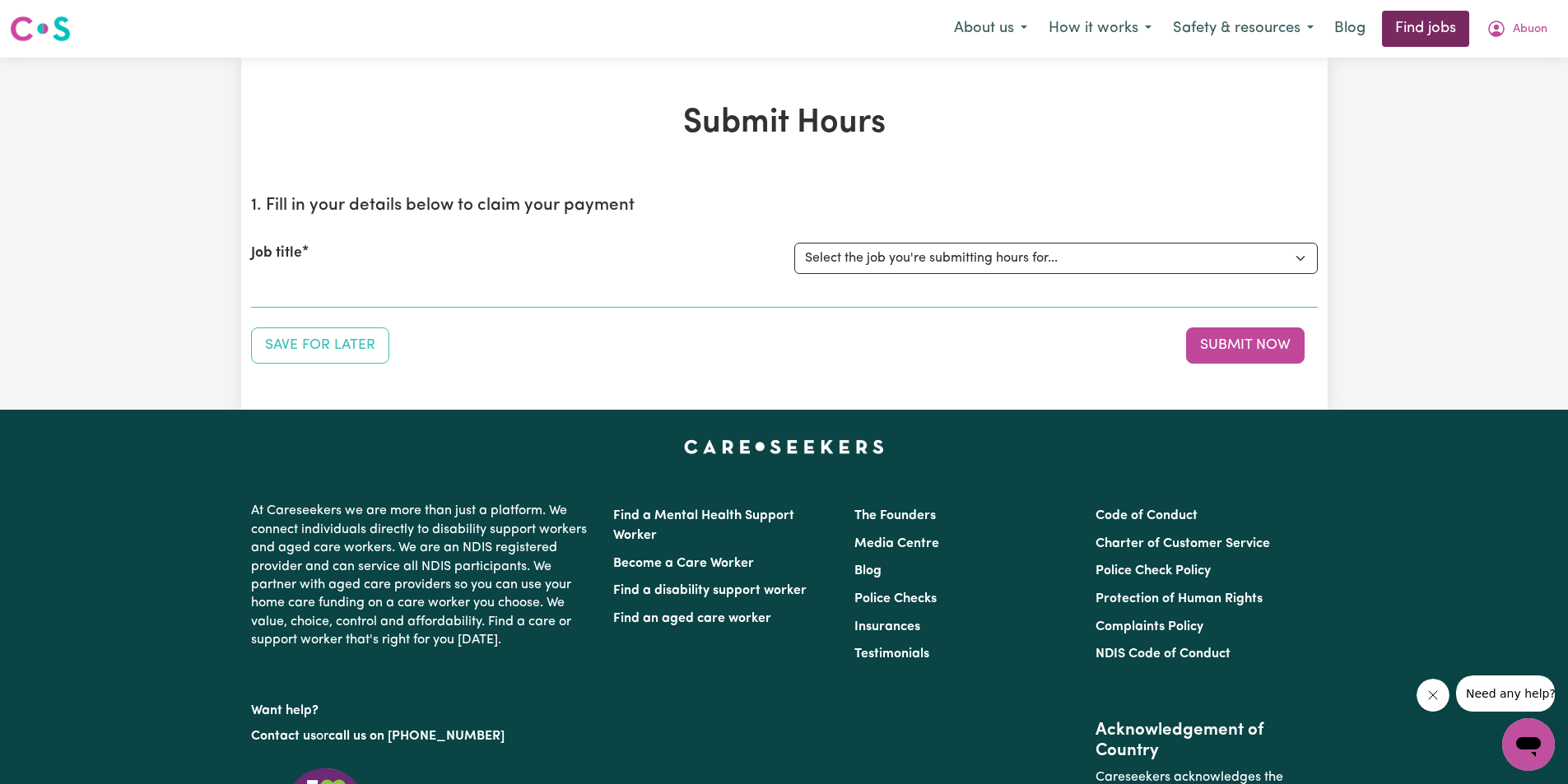
click at [1393, 34] on link "Find jobs" at bounding box center [1425, 29] width 87 height 37
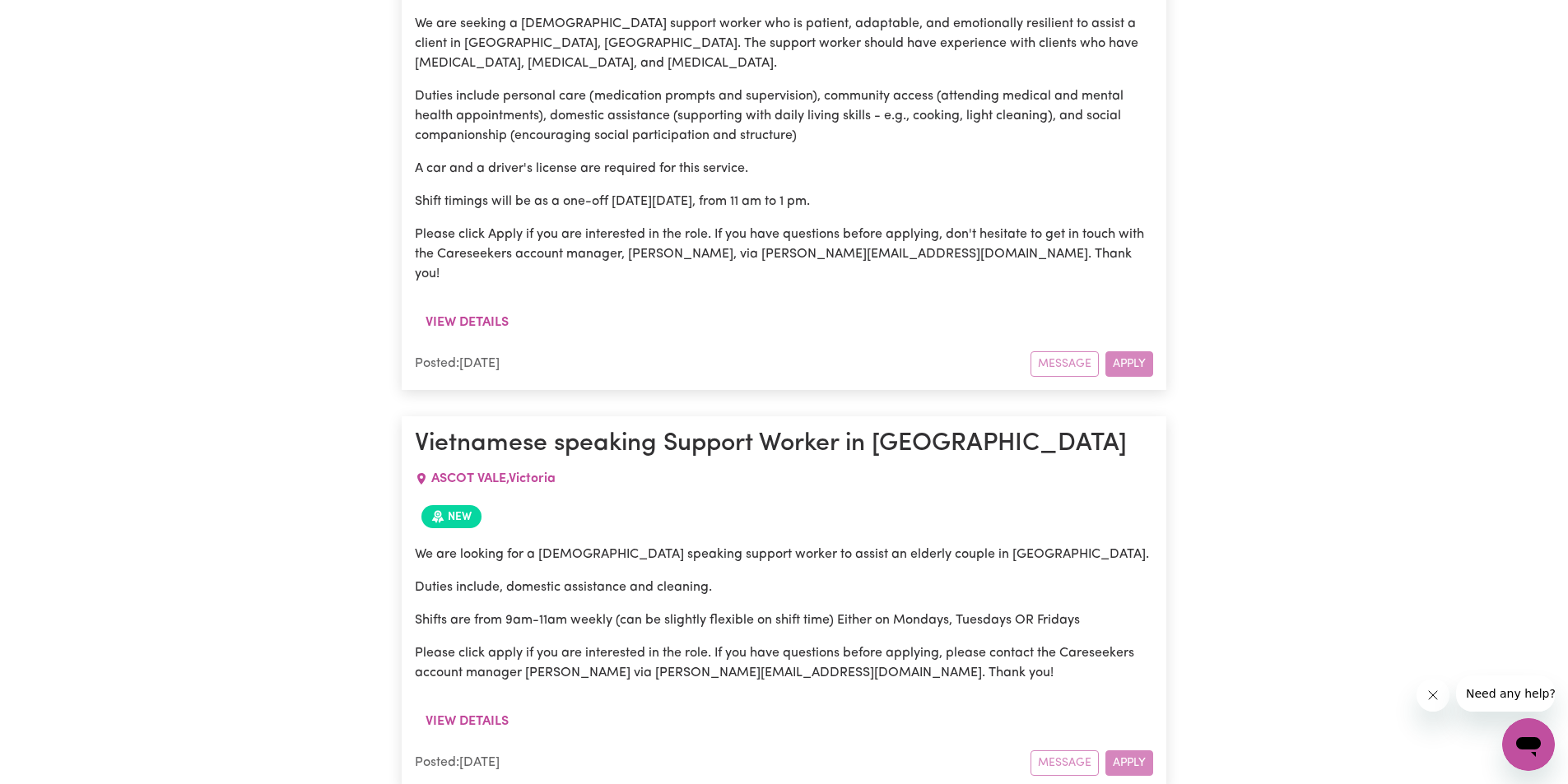
scroll to position [1304, 0]
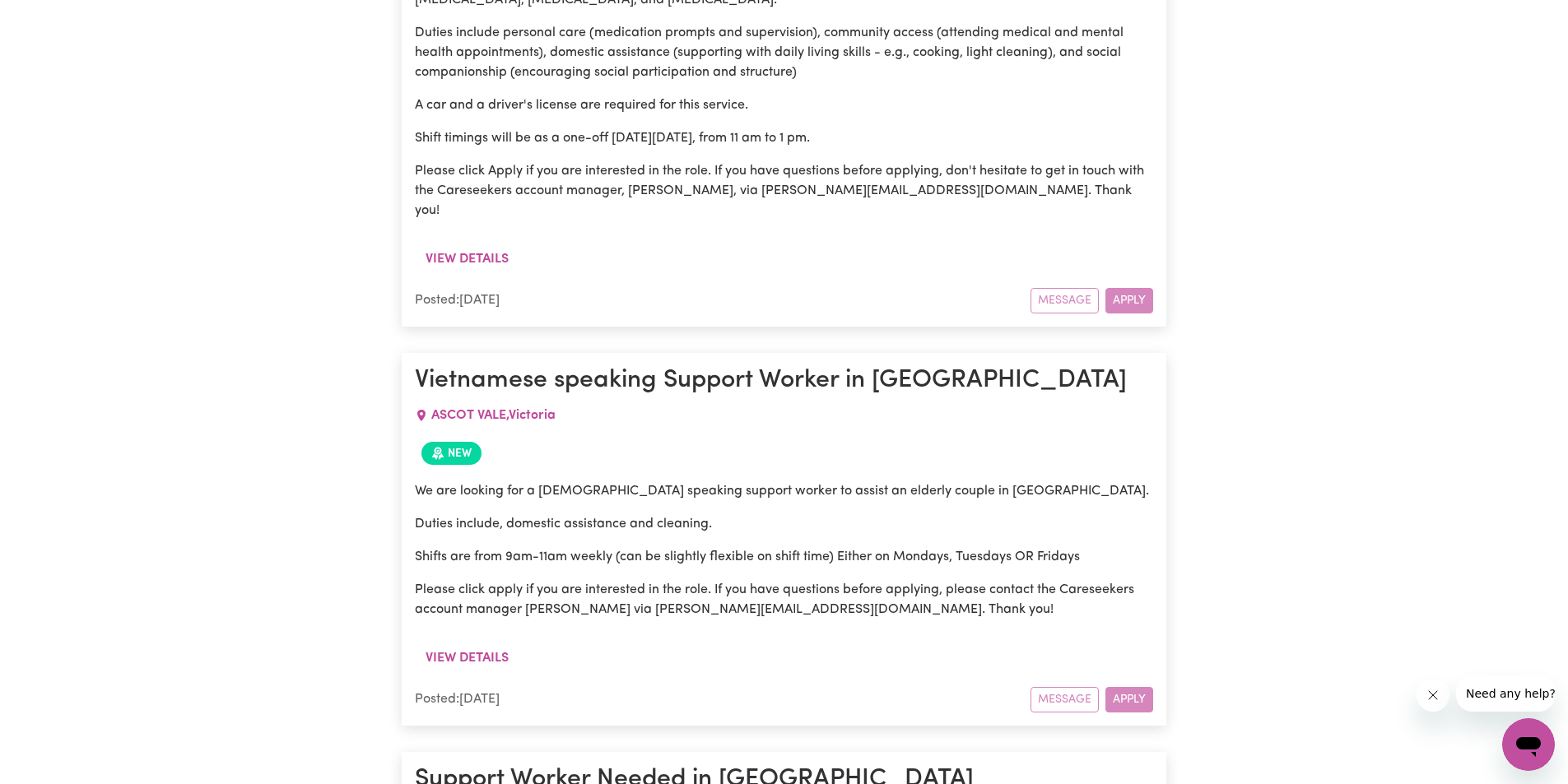
click at [1122, 288] on div "Message Apply" at bounding box center [1091, 301] width 122 height 25
click at [1131, 288] on div "Message Apply" at bounding box center [1091, 301] width 122 height 25
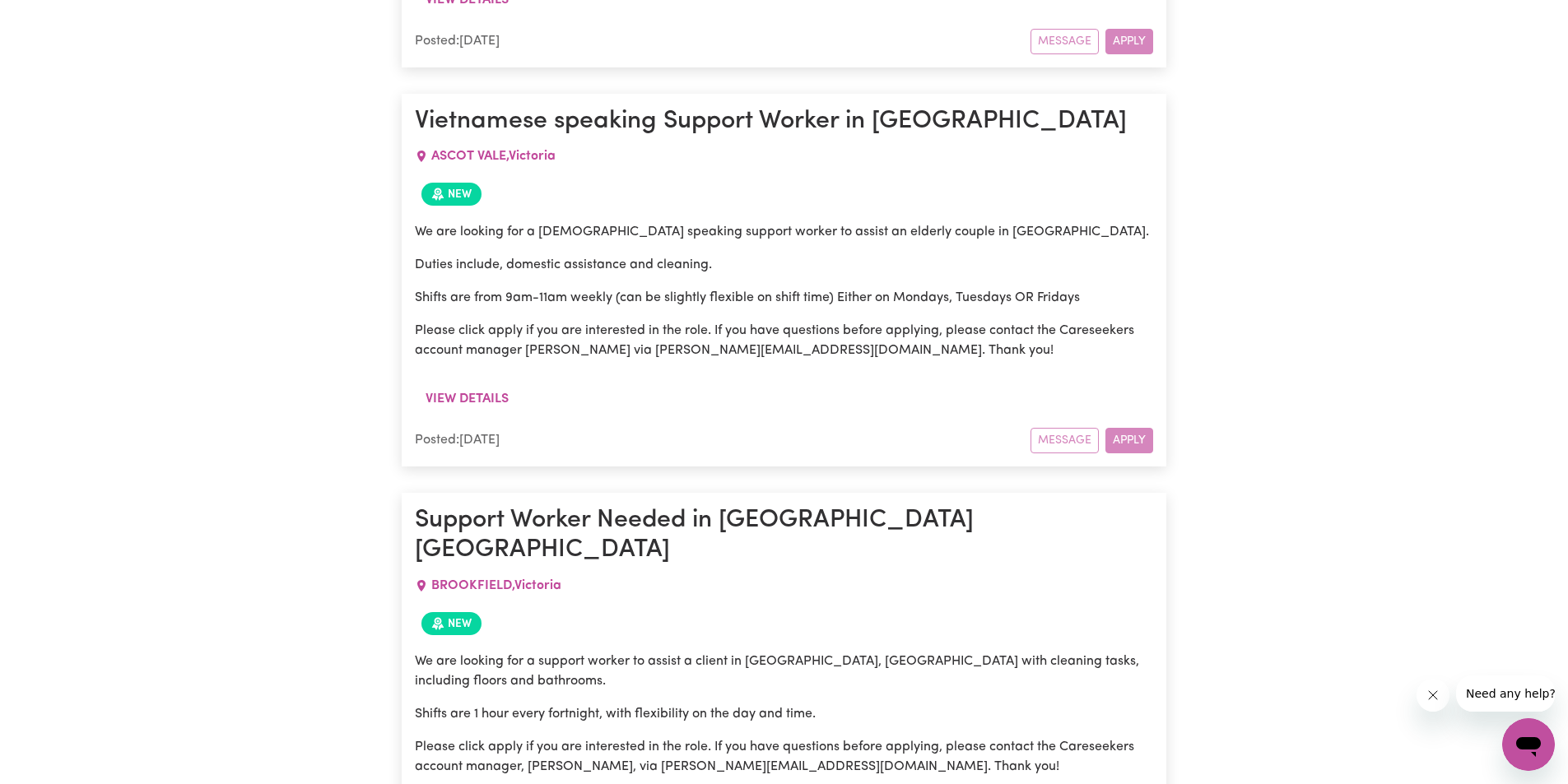
scroll to position [1797, 0]
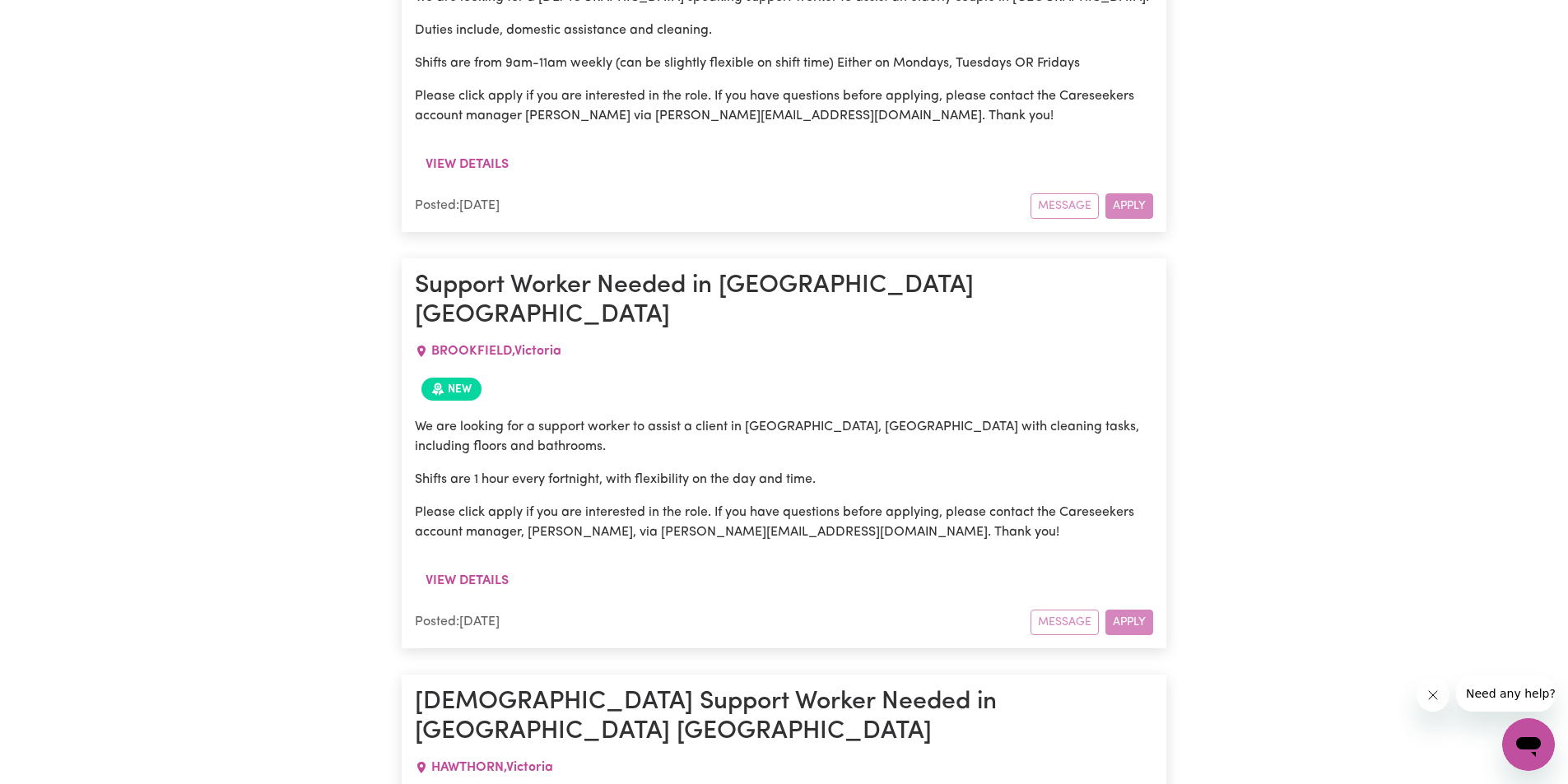
click at [1125, 610] on div "Message Apply" at bounding box center [1091, 623] width 122 height 25
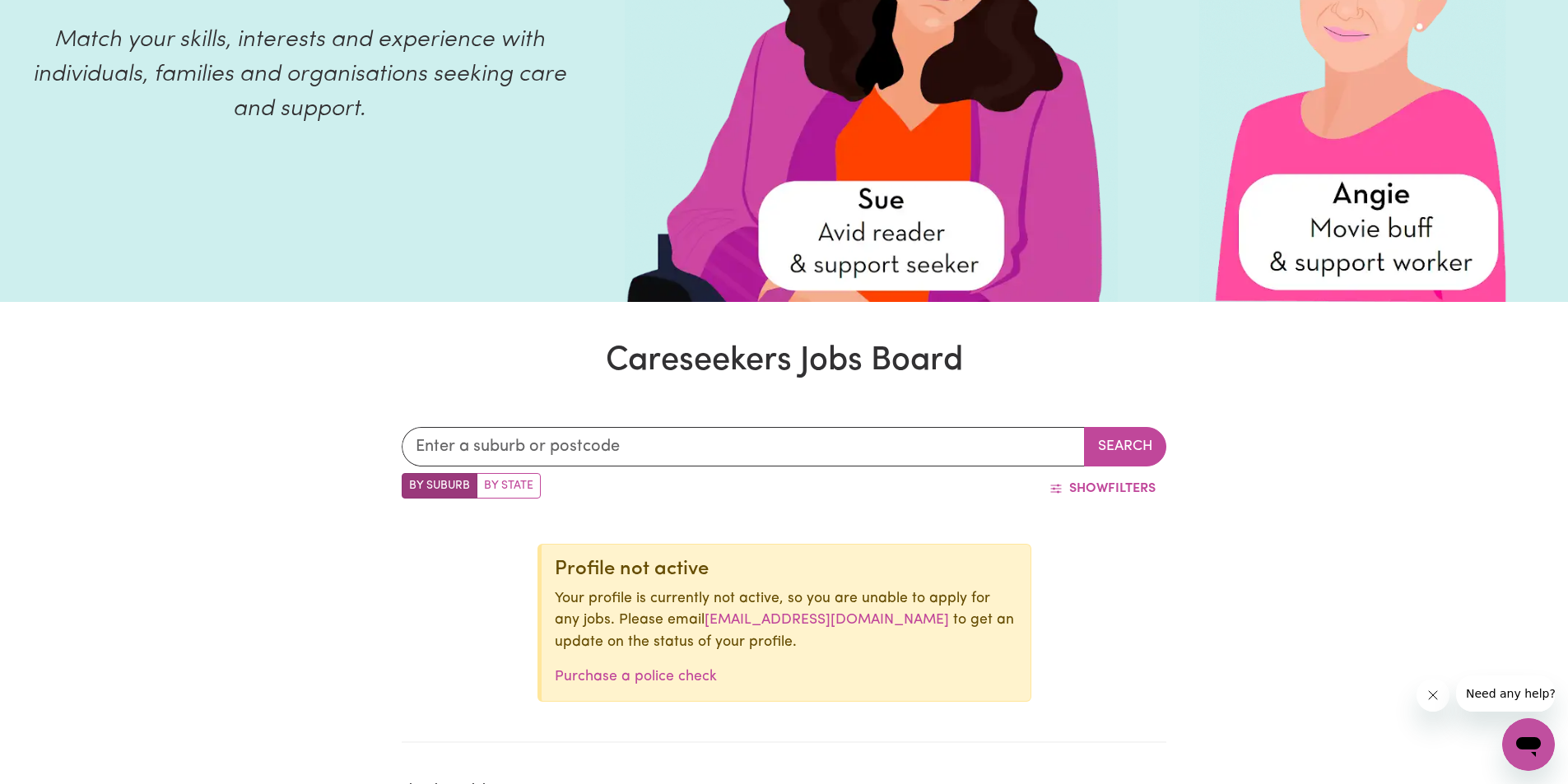
scroll to position [0, 0]
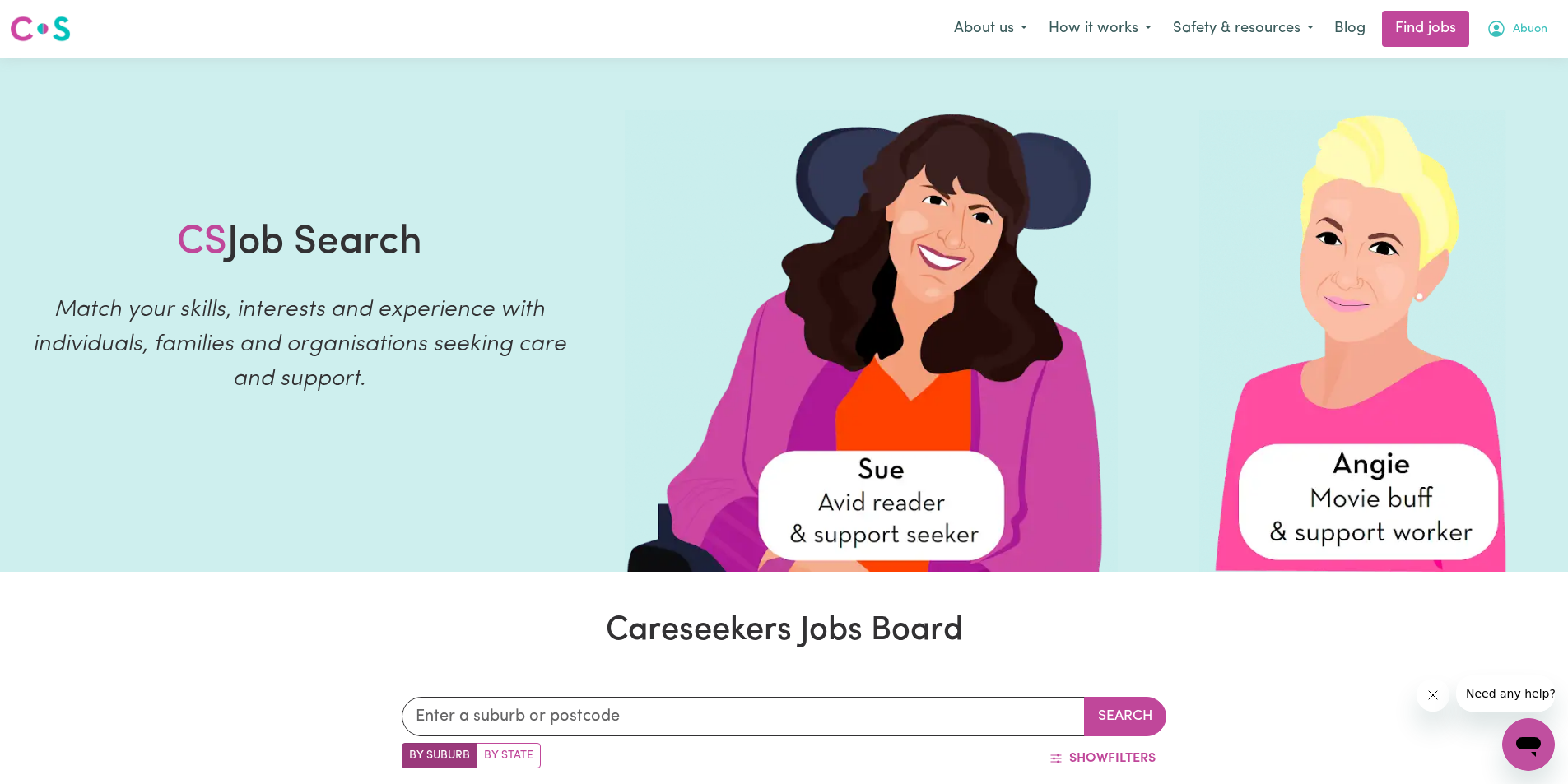
click at [1542, 26] on span "Abuon" at bounding box center [1530, 29] width 35 height 18
click at [1484, 65] on link "My Account" at bounding box center [1492, 64] width 130 height 31
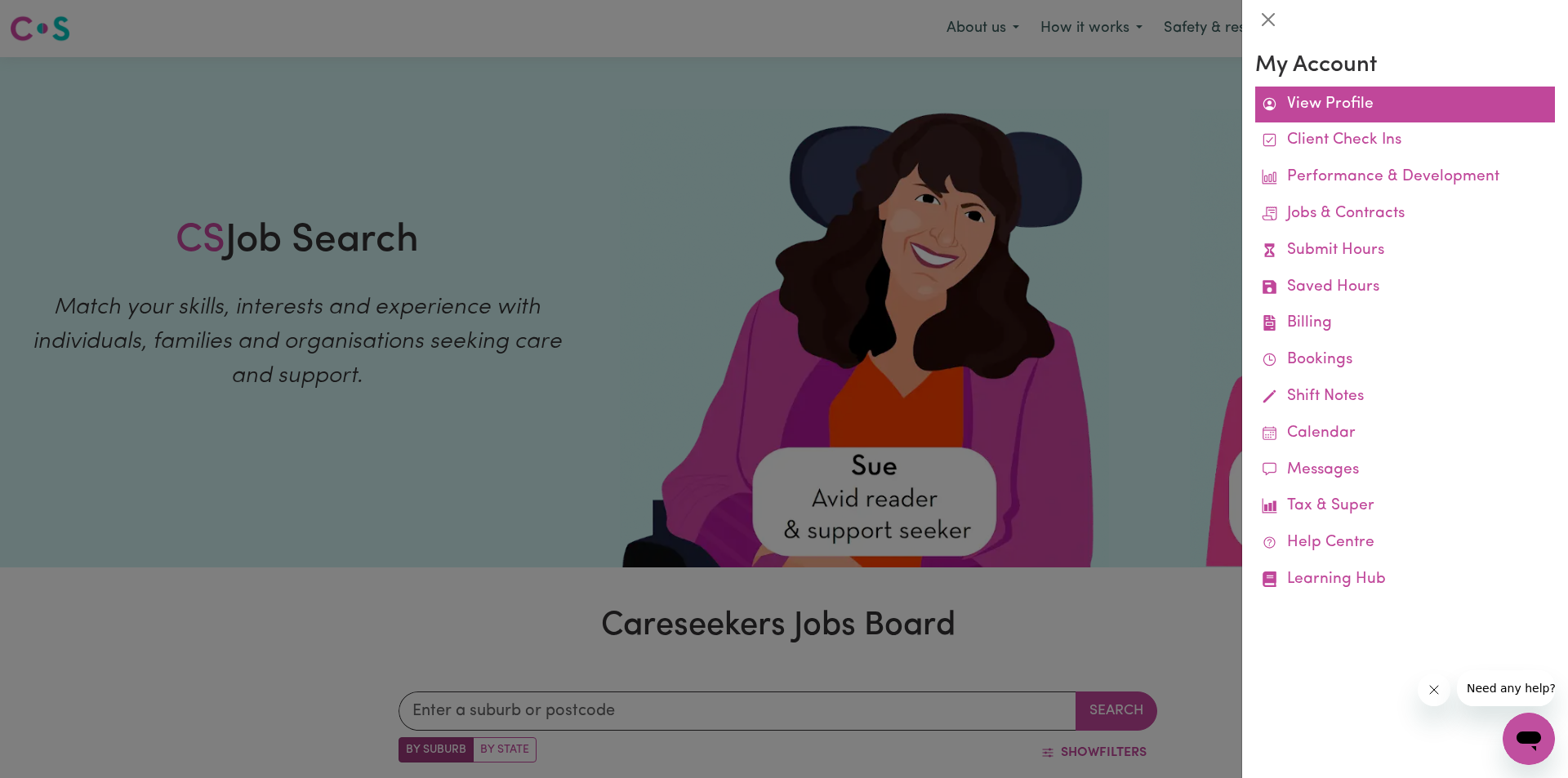
click at [1299, 110] on link "View Profile" at bounding box center [1405, 105] width 300 height 37
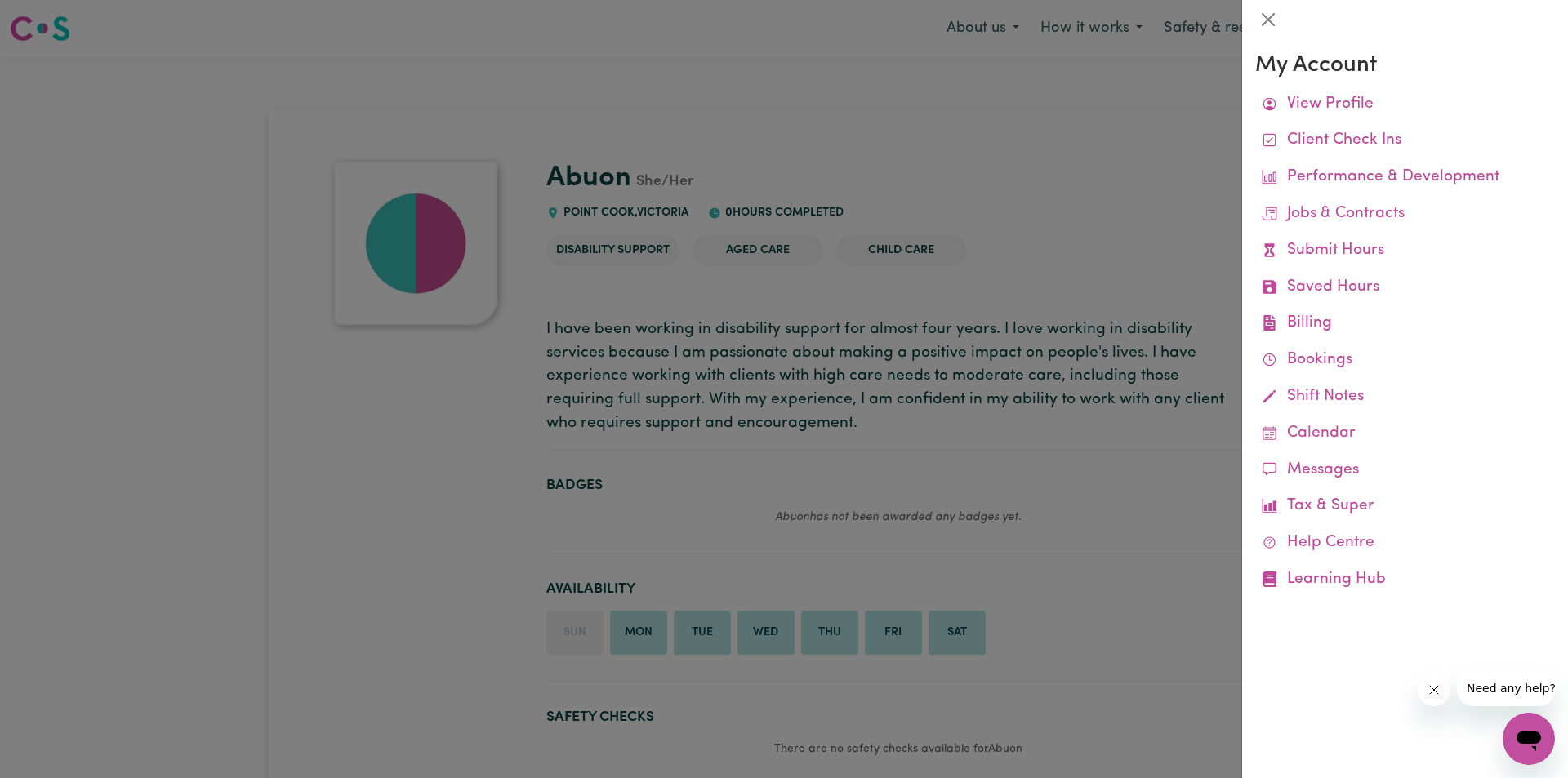
click at [975, 210] on div at bounding box center [784, 389] width 1568 height 778
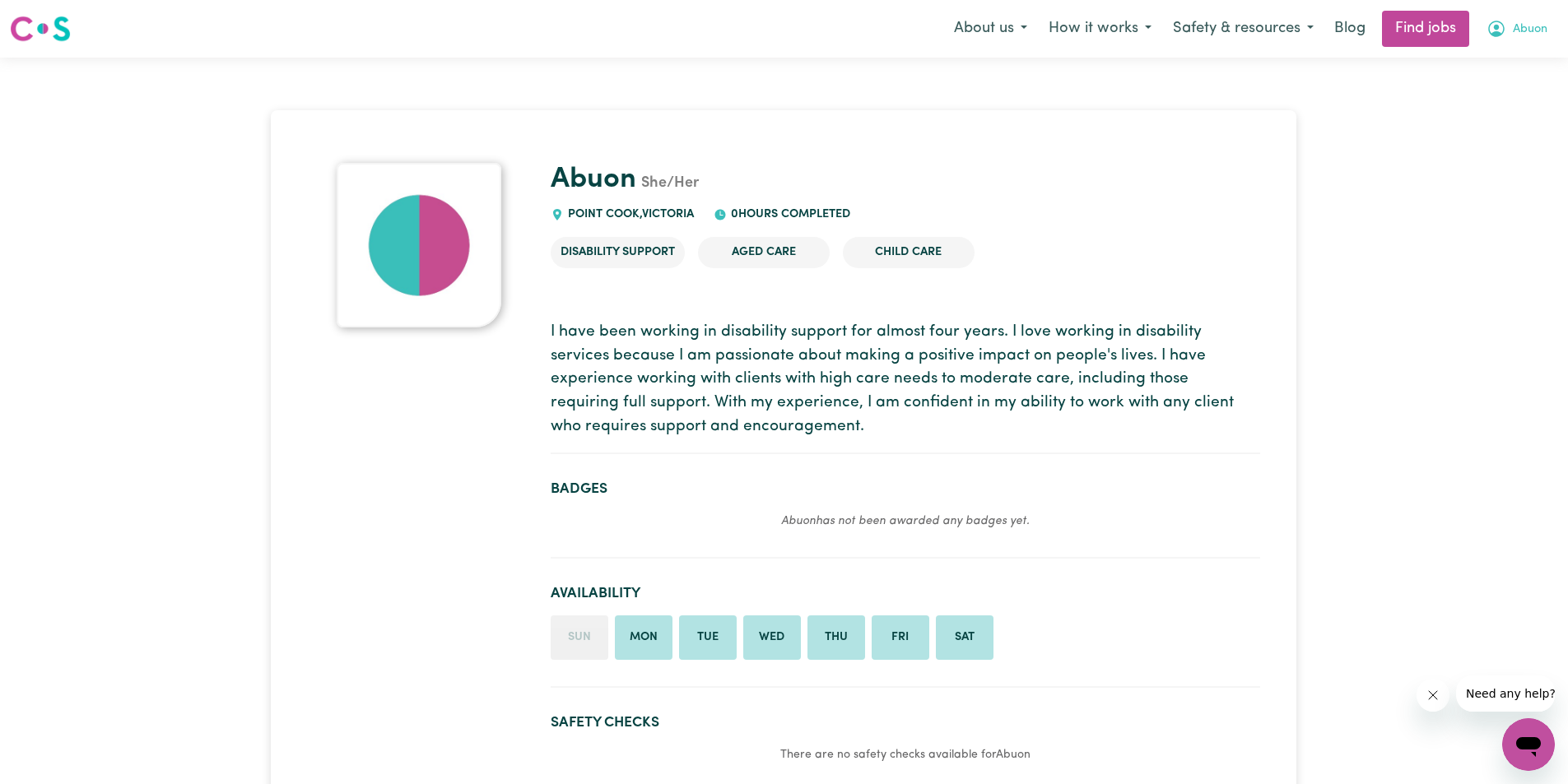
click at [1520, 30] on span "Abuon" at bounding box center [1530, 29] width 35 height 18
click at [1473, 65] on link "My Account" at bounding box center [1492, 64] width 130 height 31
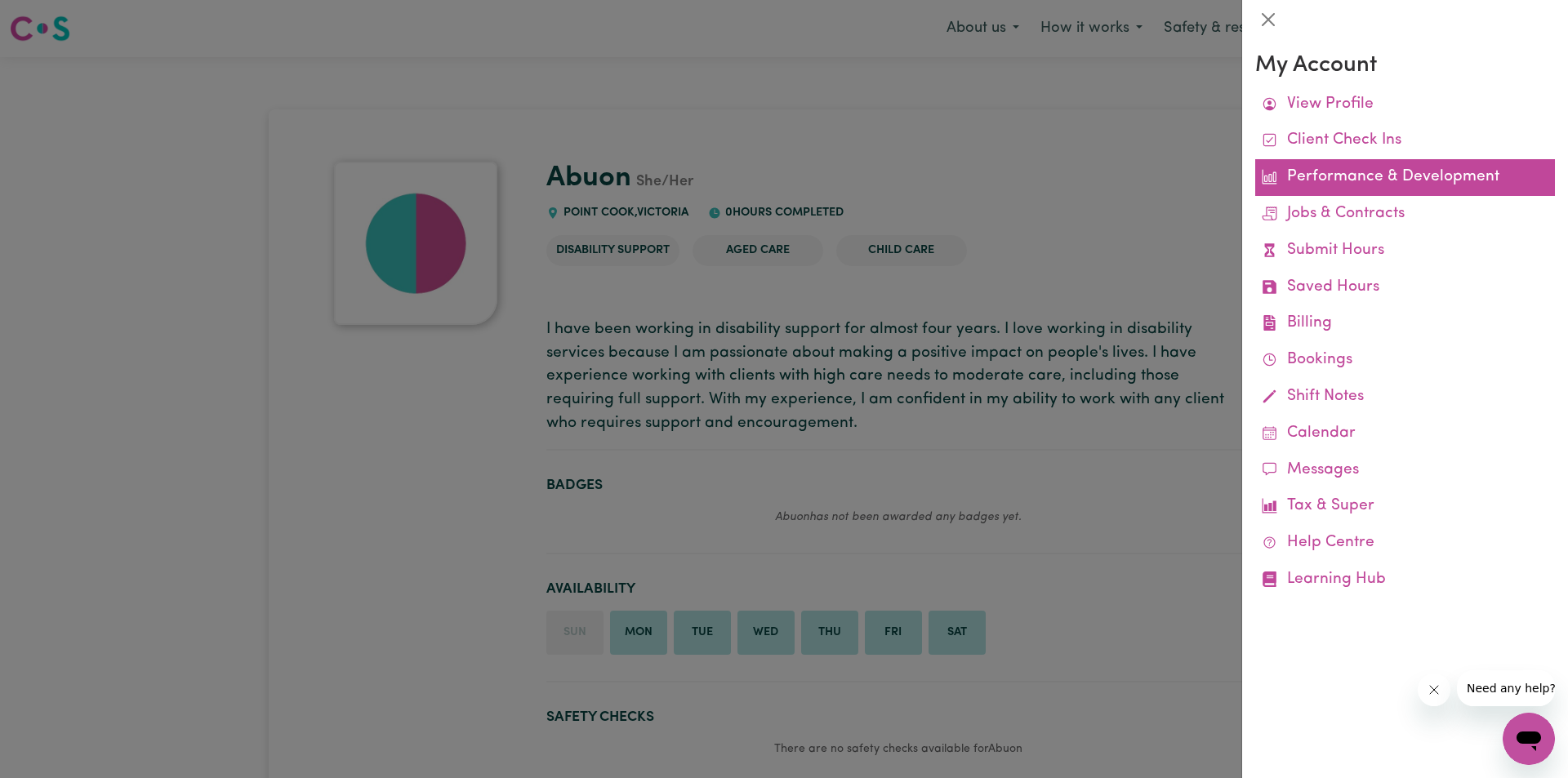
click at [1456, 181] on link "Performance & Development" at bounding box center [1405, 178] width 300 height 37
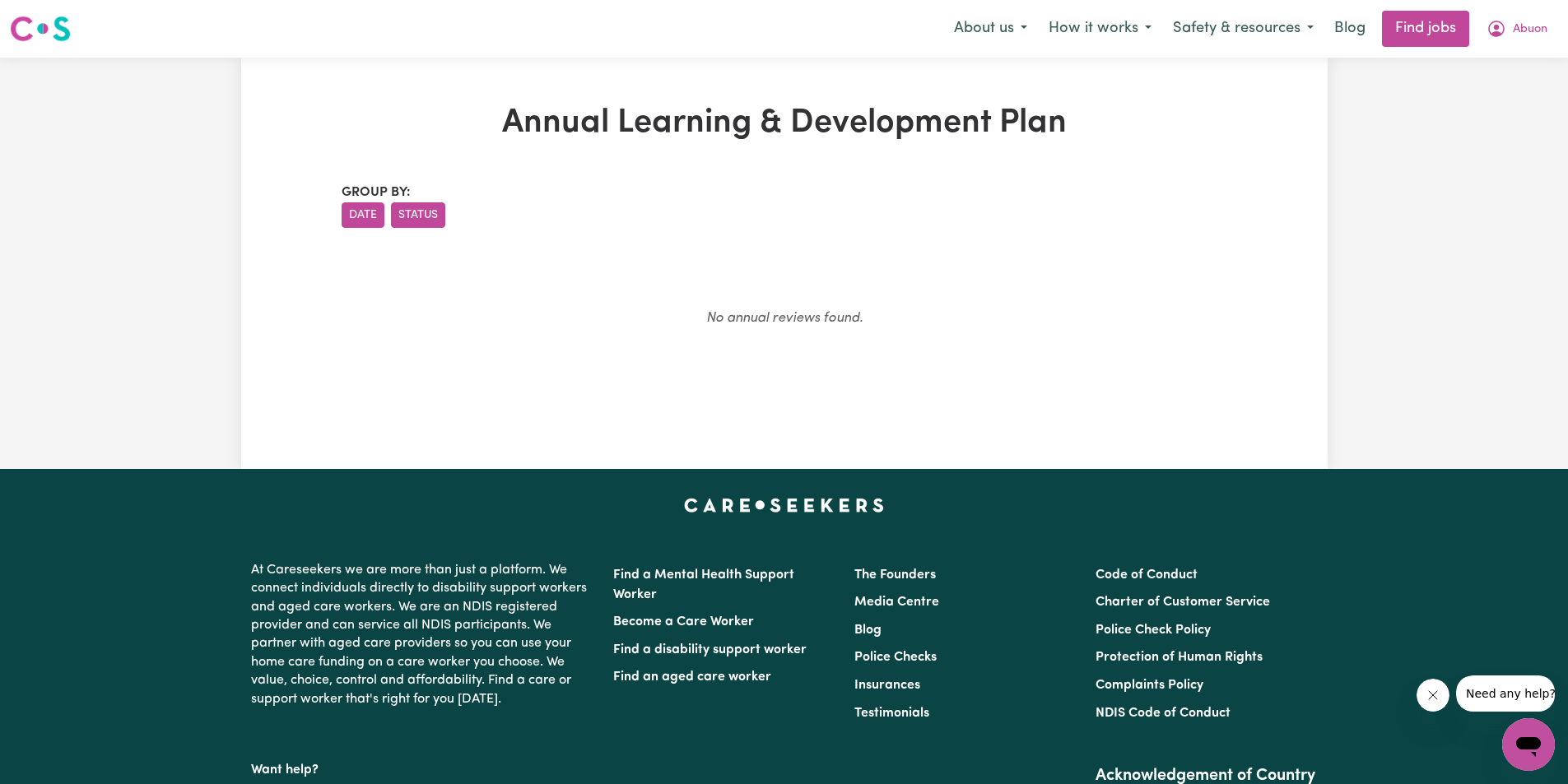
click at [403, 210] on button "Status" at bounding box center [418, 215] width 54 height 25
click at [1537, 32] on span "Abuon" at bounding box center [1530, 29] width 35 height 18
click at [1509, 95] on link "My Dashboard" at bounding box center [1492, 94] width 130 height 31
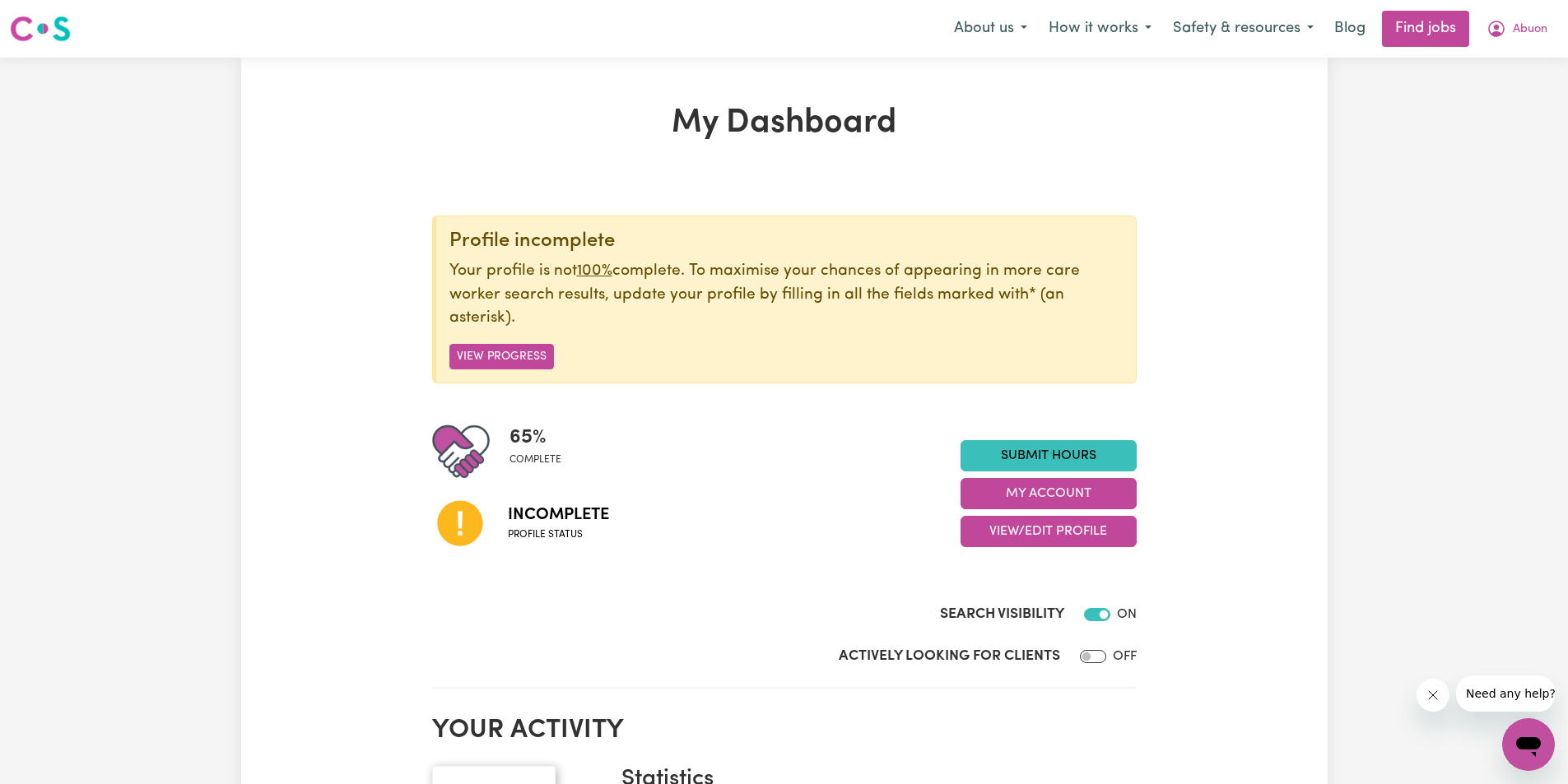
scroll to position [165, 0]
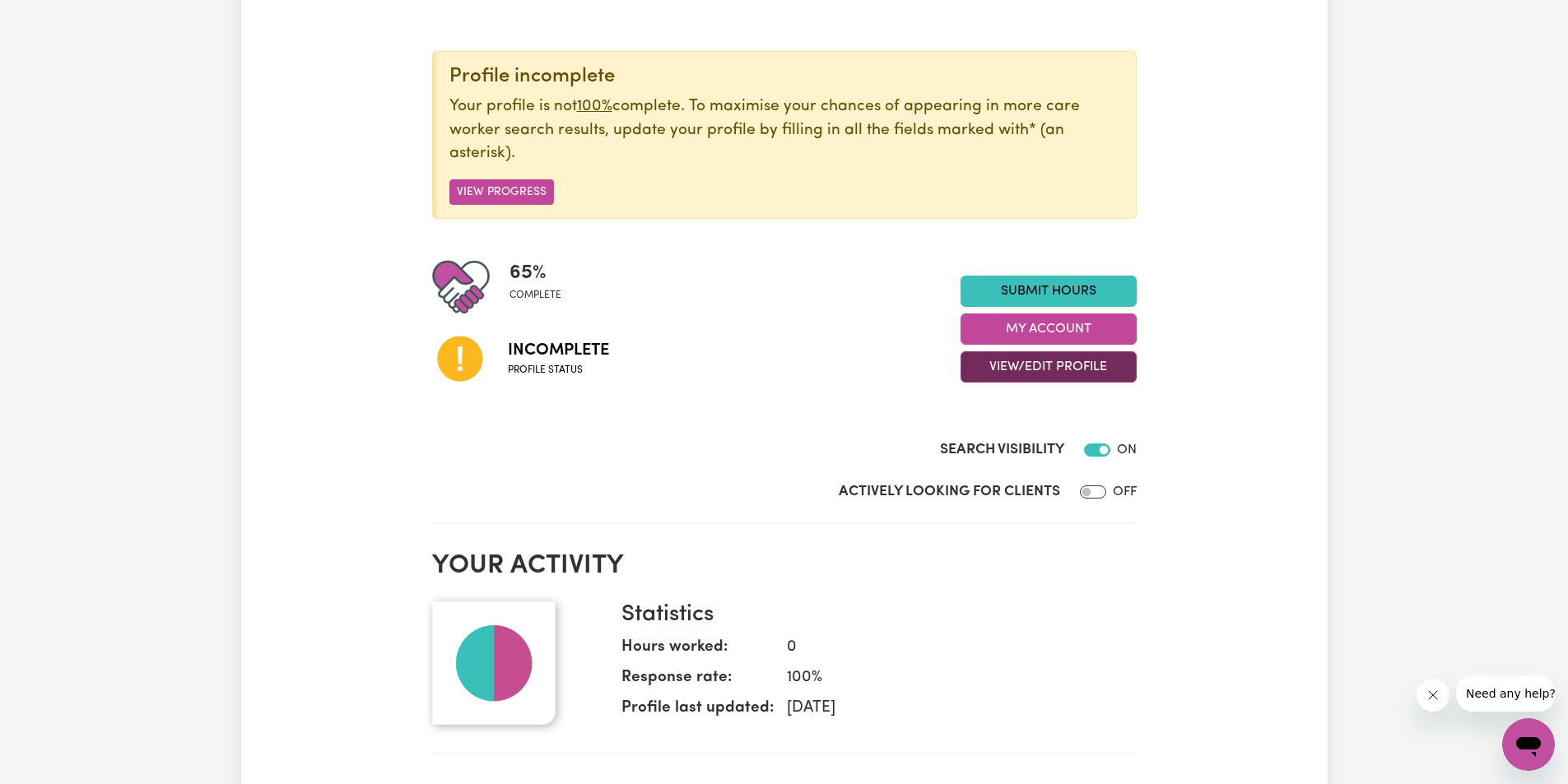
click at [1018, 362] on button "View/Edit Profile" at bounding box center [1048, 367] width 176 height 31
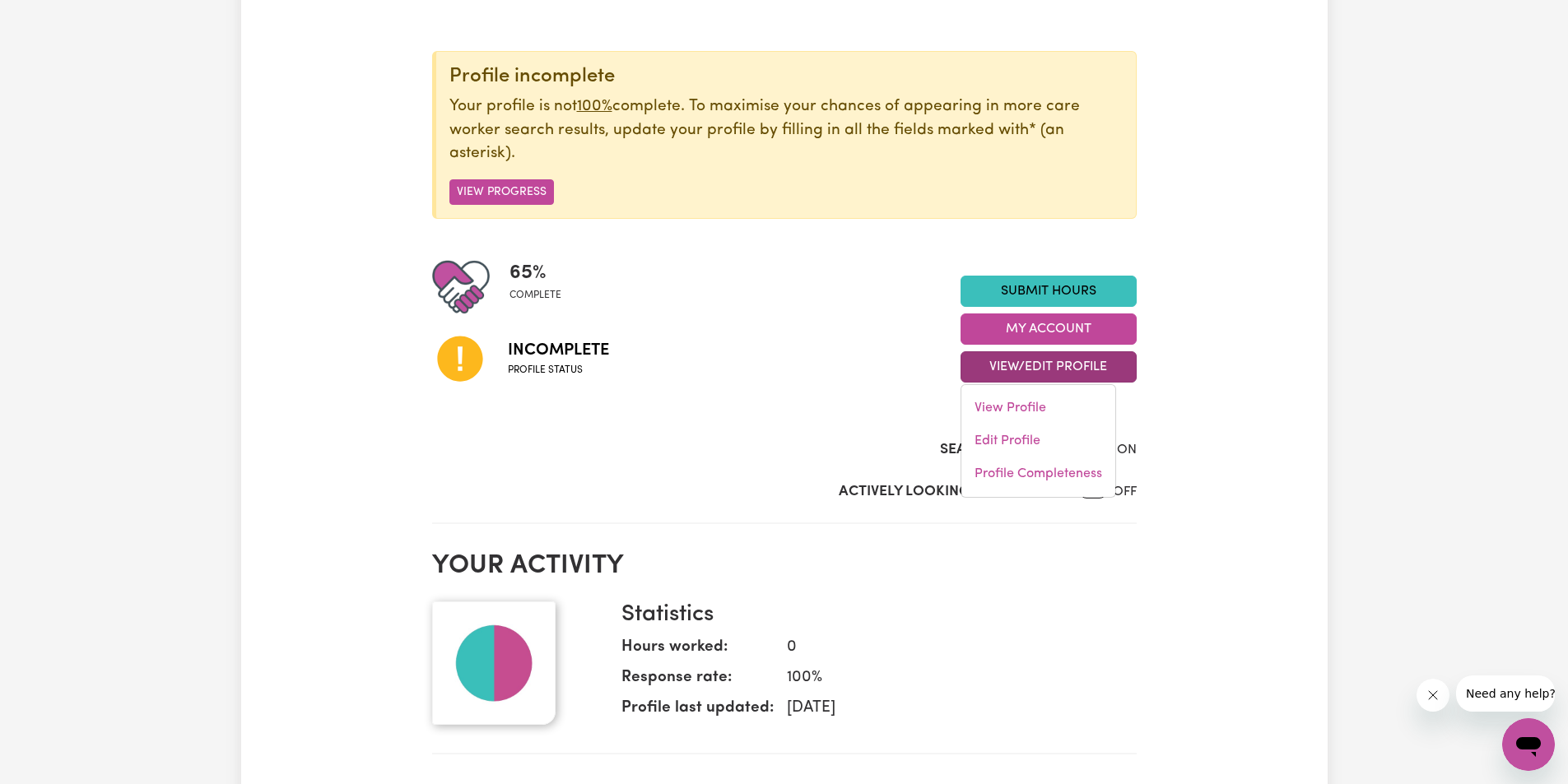
click at [1260, 358] on div "My Dashboard Profile incomplete Your profile is not 100% complete. To maximise …" at bounding box center [784, 733] width 1086 height 1589
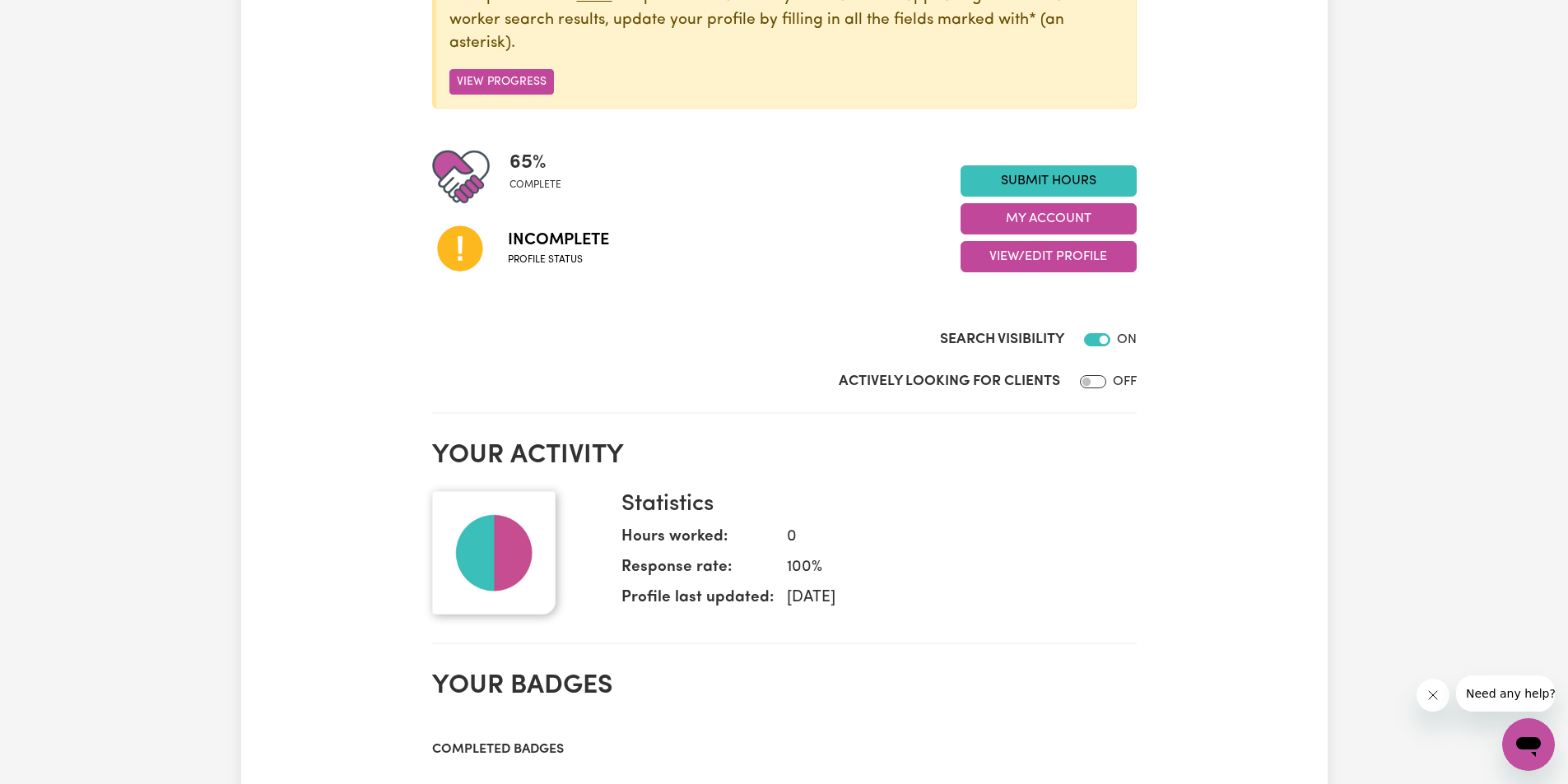
scroll to position [82, 0]
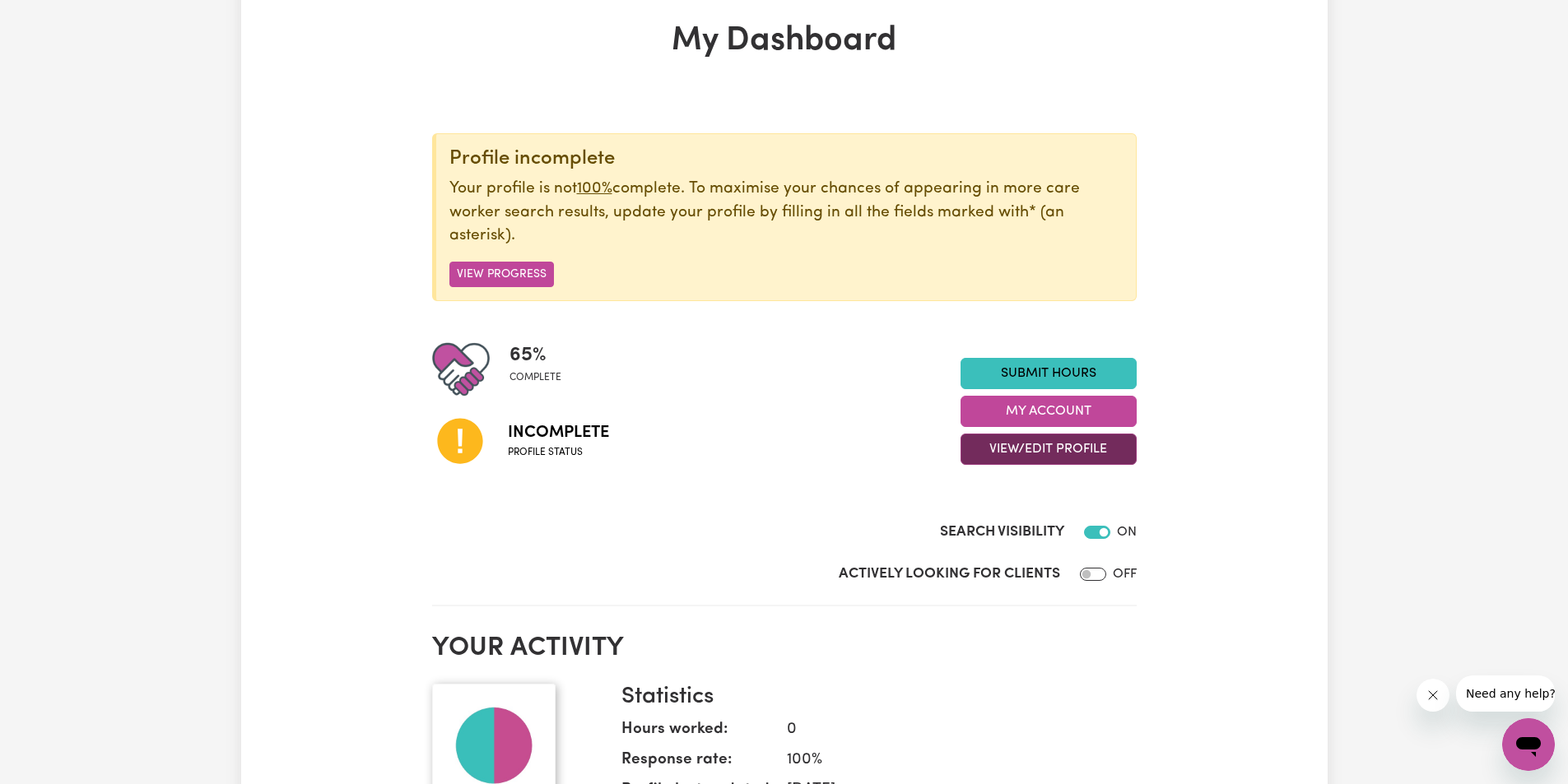
click at [1027, 448] on button "View/Edit Profile" at bounding box center [1048, 449] width 176 height 31
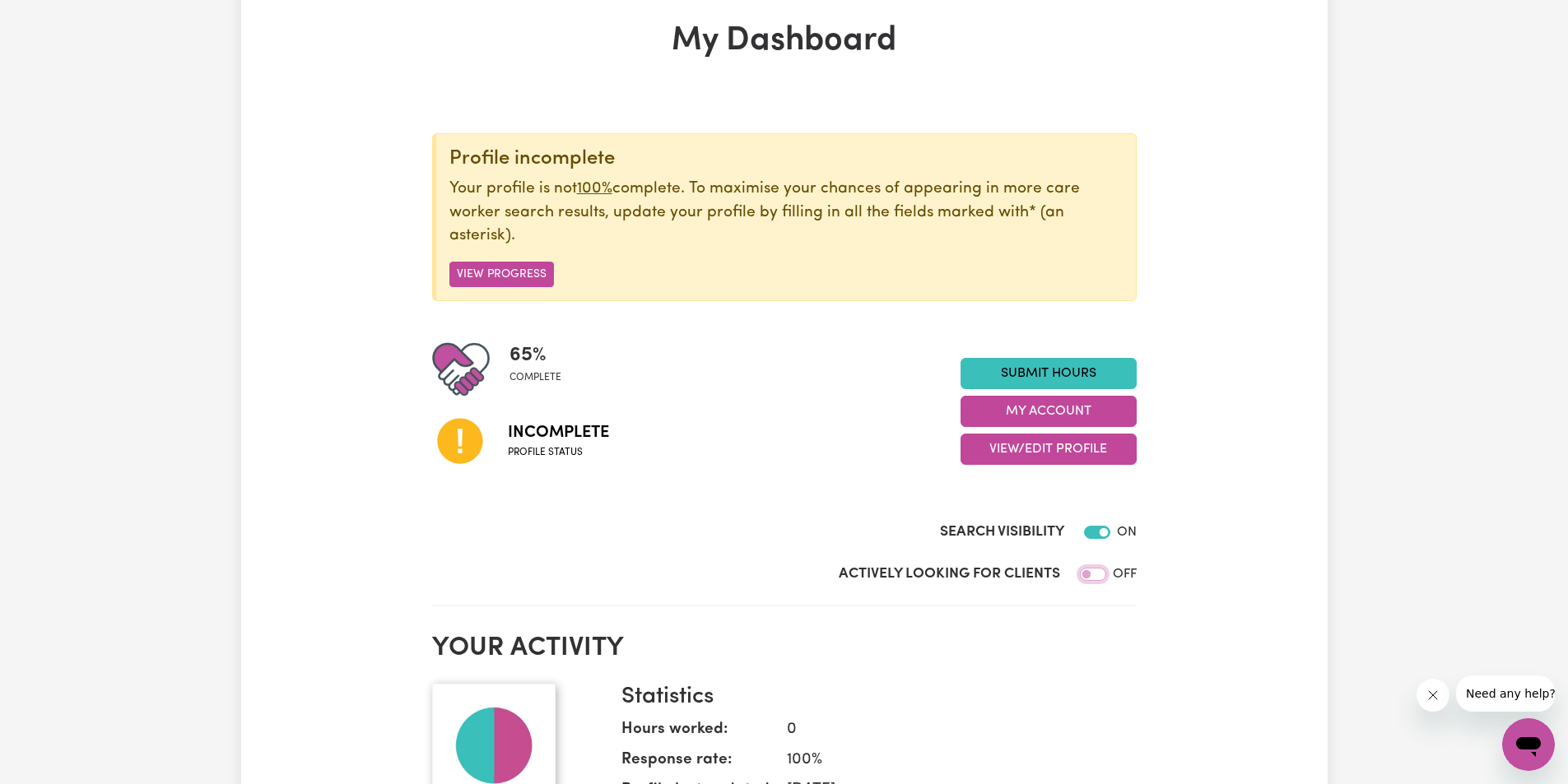
click at [1098, 573] on input "Actively Looking for Clients" at bounding box center [1092, 575] width 26 height 14
checkbox input "true"
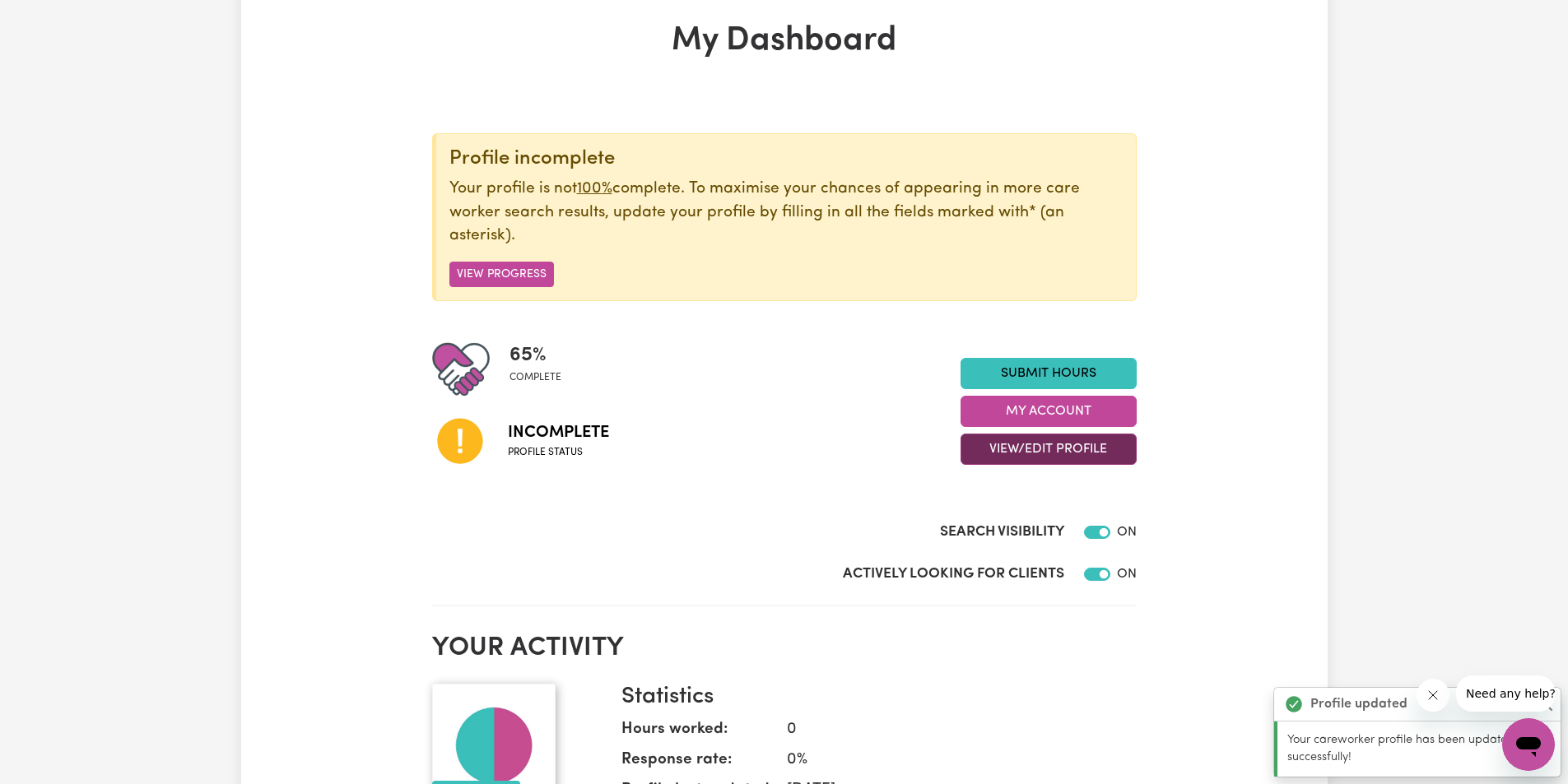
click at [1039, 453] on button "View/Edit Profile" at bounding box center [1048, 449] width 176 height 31
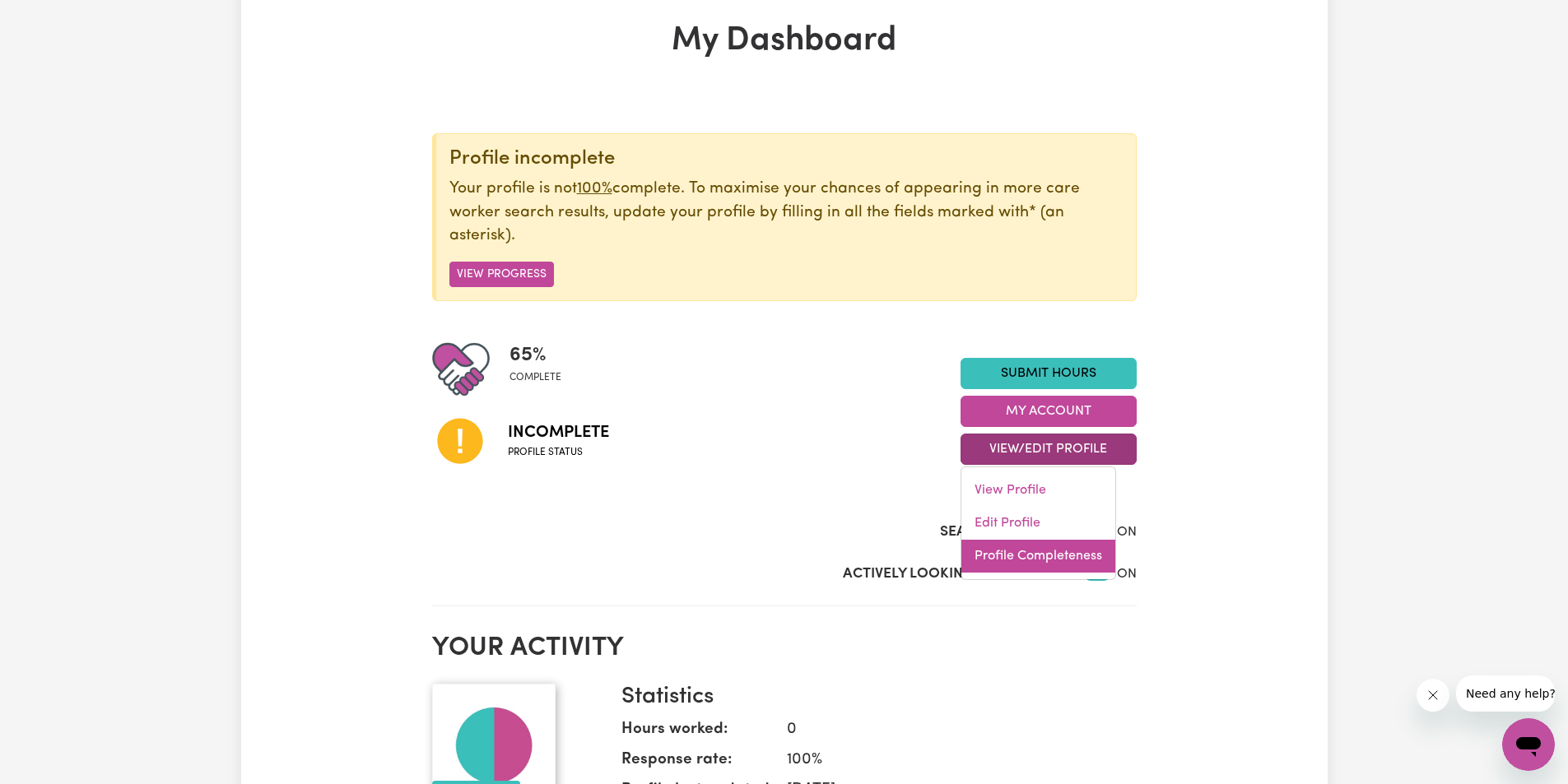
click at [1022, 561] on link "Profile Completeness" at bounding box center [1038, 556] width 154 height 33
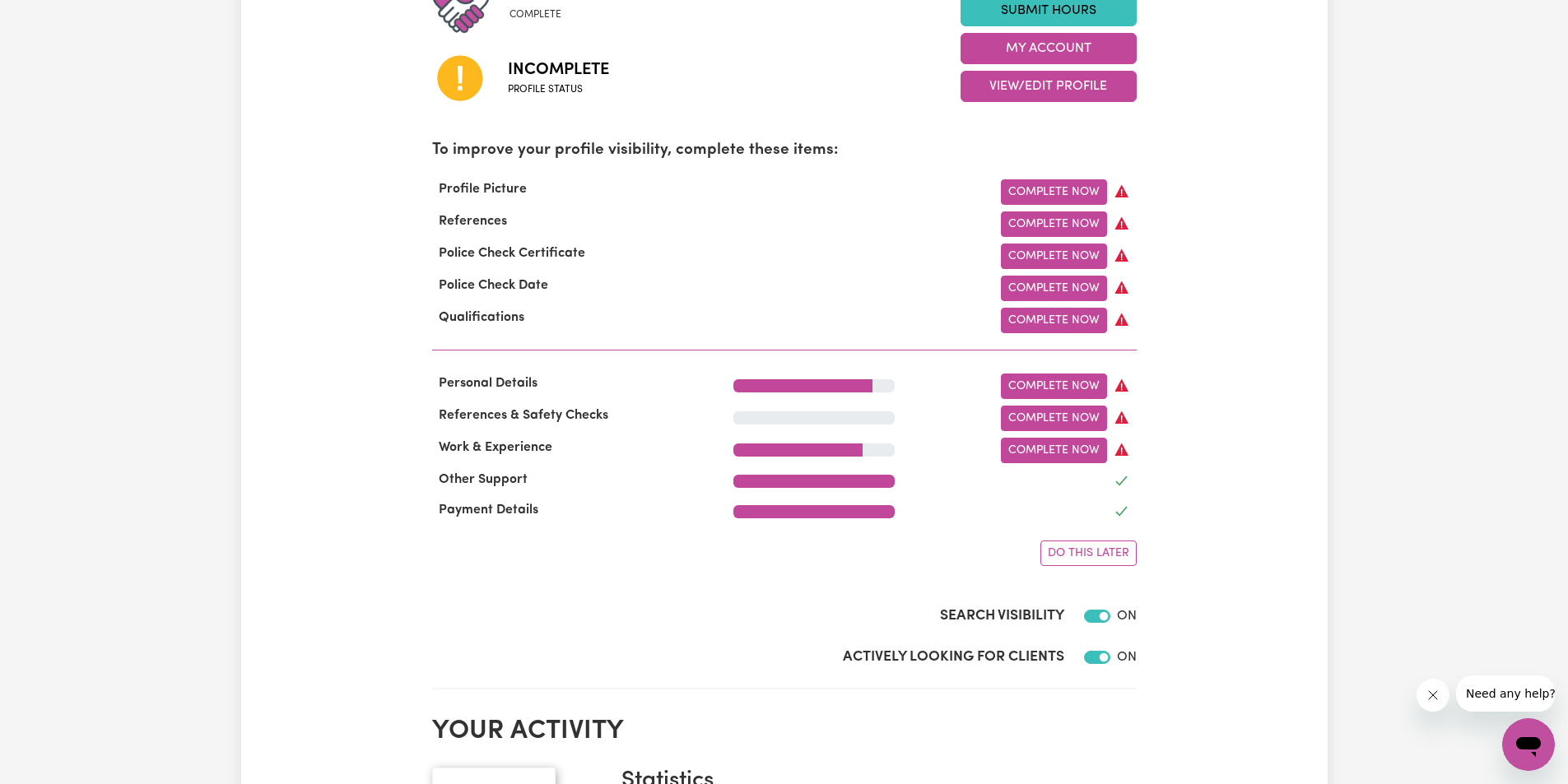
scroll to position [494, 0]
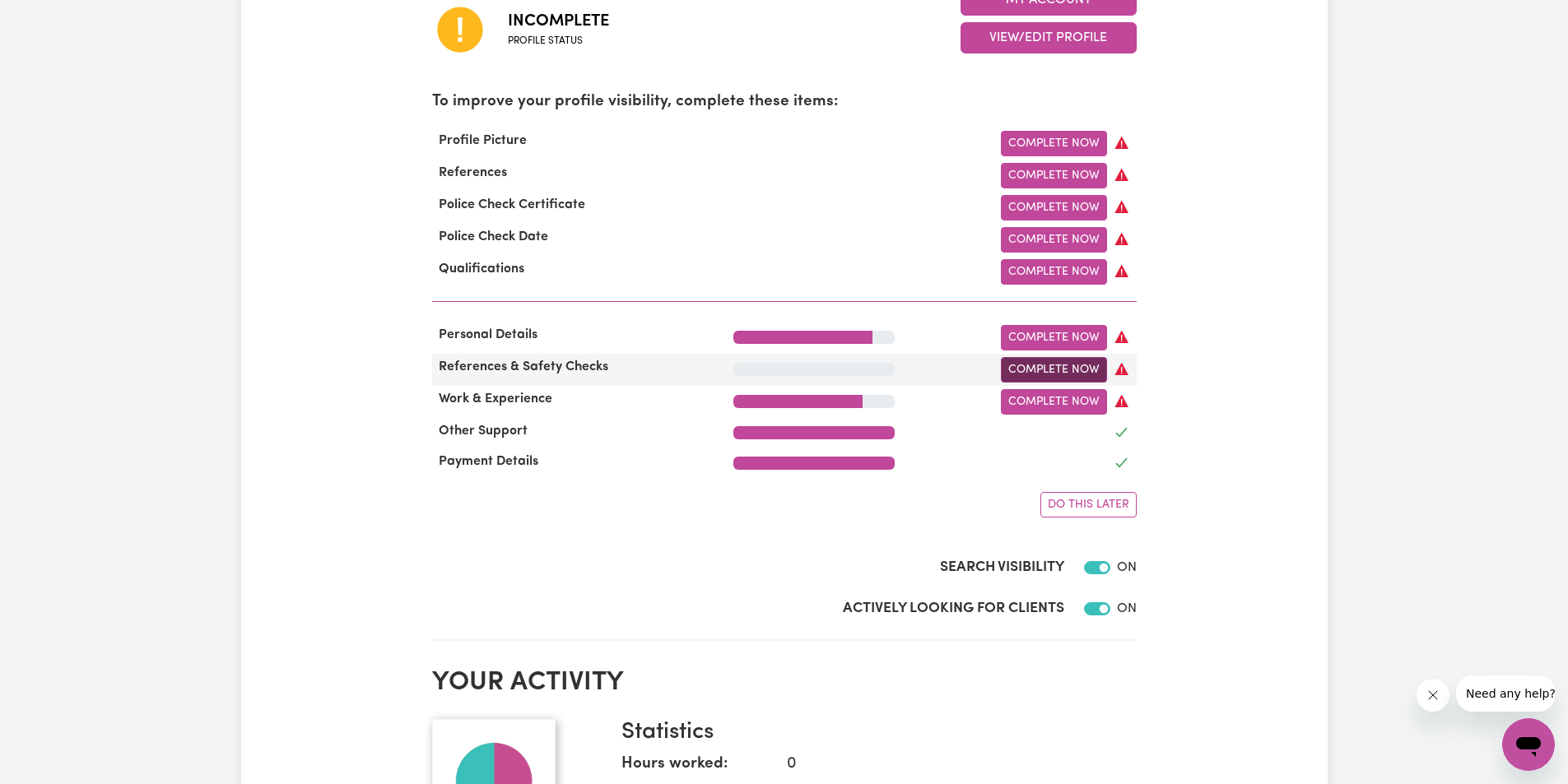
click at [1029, 375] on link "Complete Now" at bounding box center [1053, 369] width 106 height 25
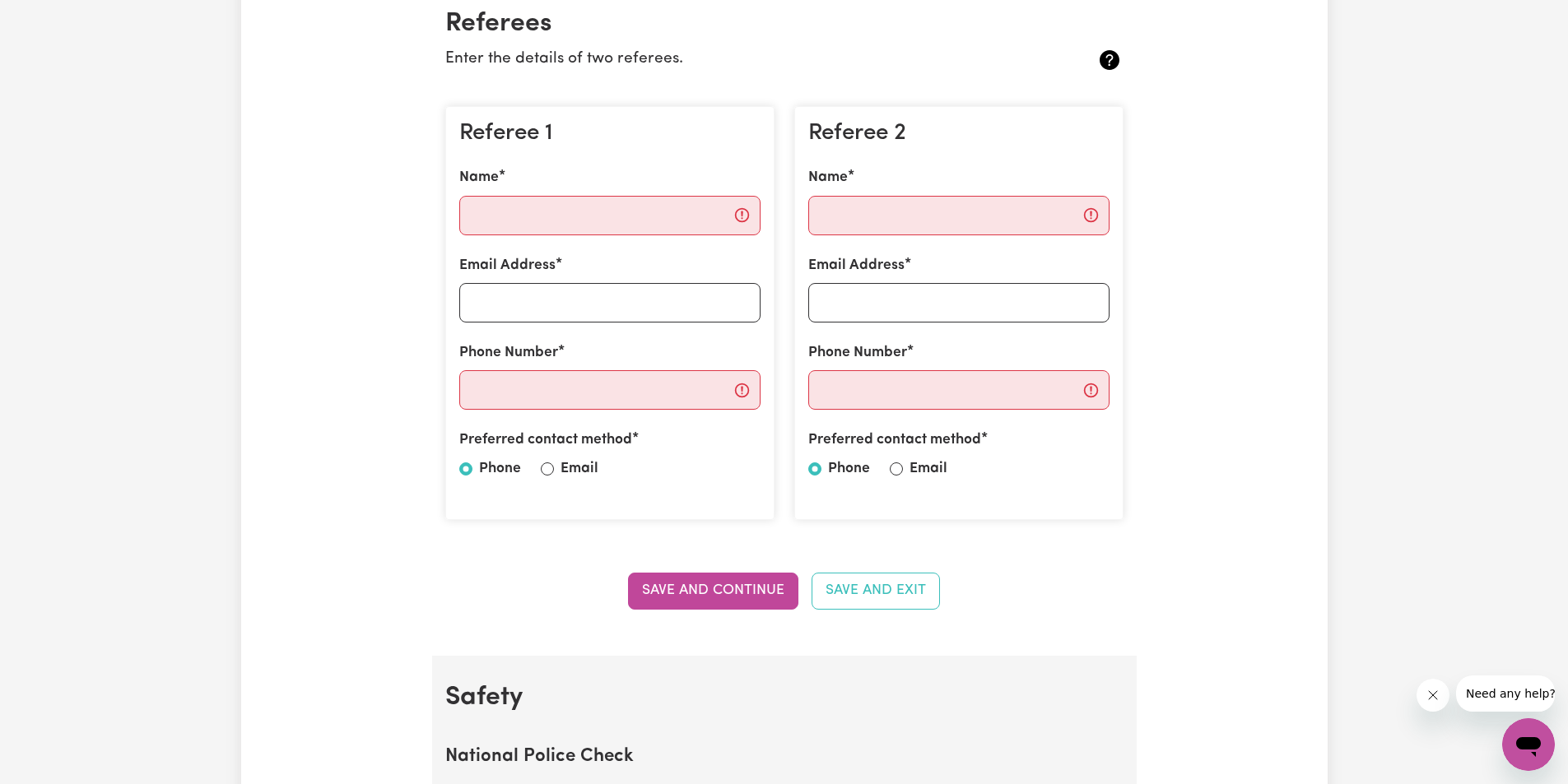
scroll to position [411, 0]
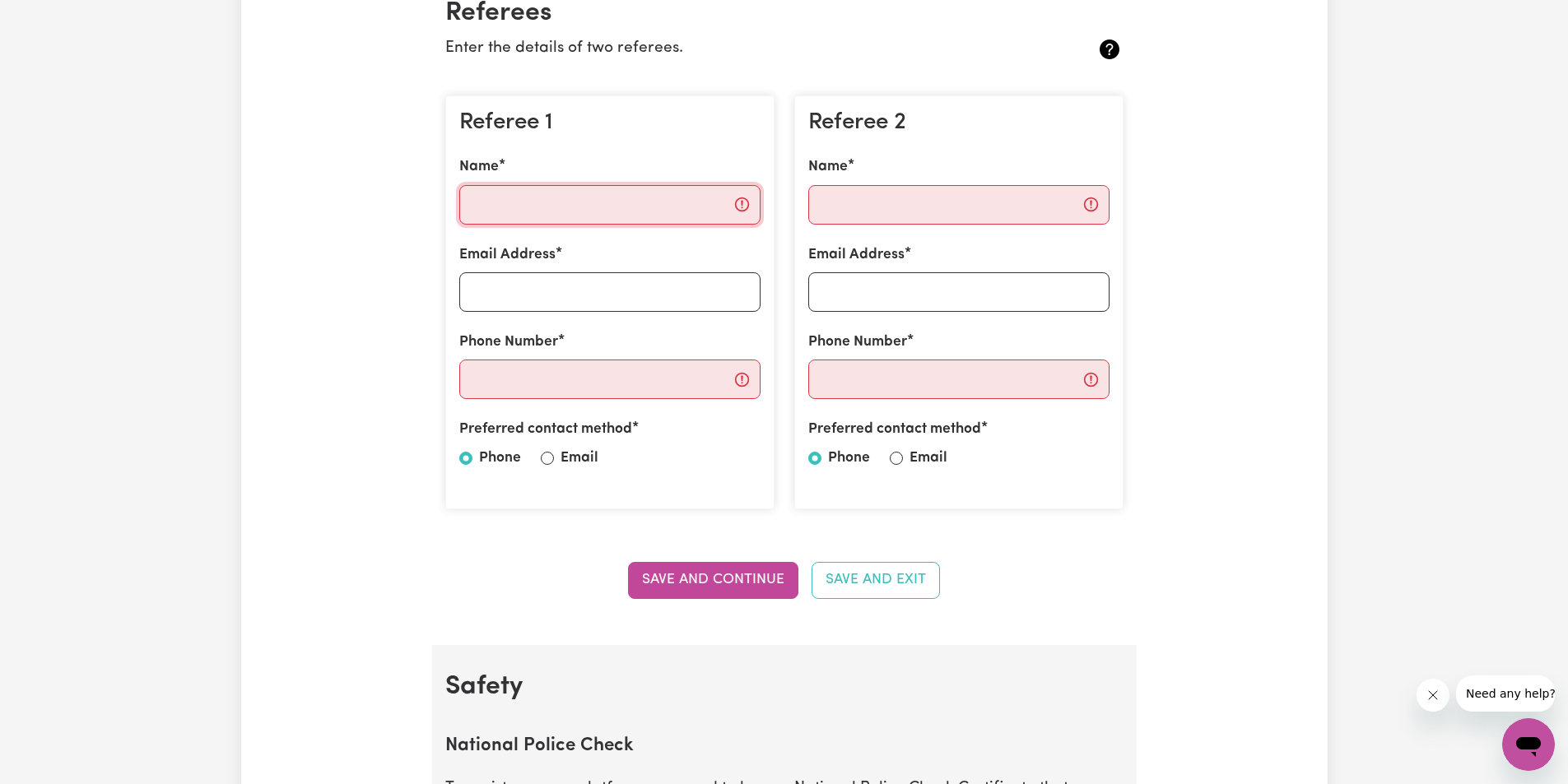
click at [533, 212] on input "Name" at bounding box center [610, 205] width 302 height 40
click at [606, 199] on input "Name" at bounding box center [610, 205] width 302 height 40
type input "[PERSON_NAME]"
click at [549, 288] on input "Email Address" at bounding box center [610, 292] width 302 height 40
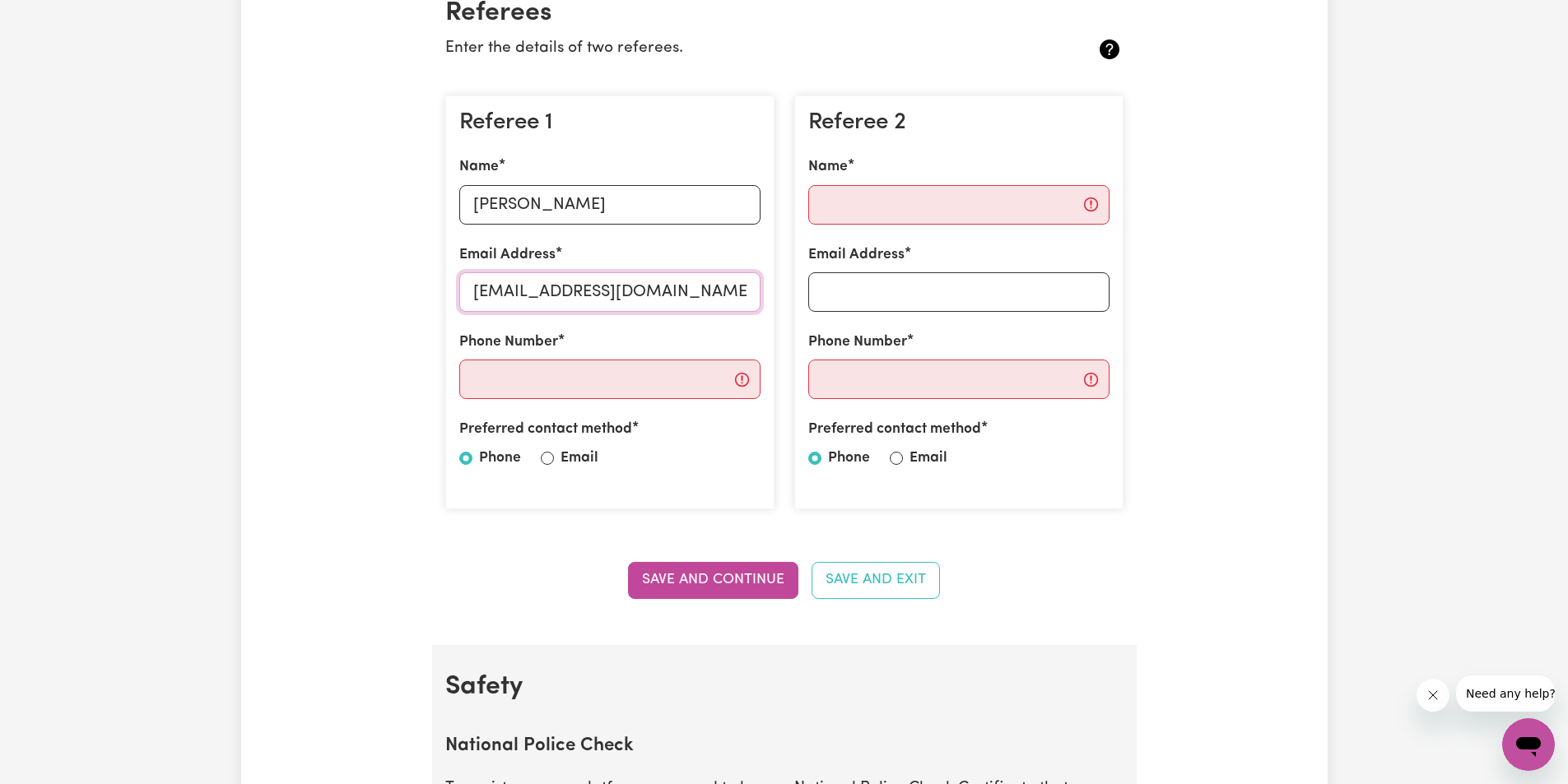
type input "[EMAIL_ADDRESS][DOMAIN_NAME]"
click at [536, 383] on input "Phone Number" at bounding box center [610, 379] width 302 height 40
type input "0439855821"
click at [869, 198] on input "Name" at bounding box center [958, 205] width 302 height 40
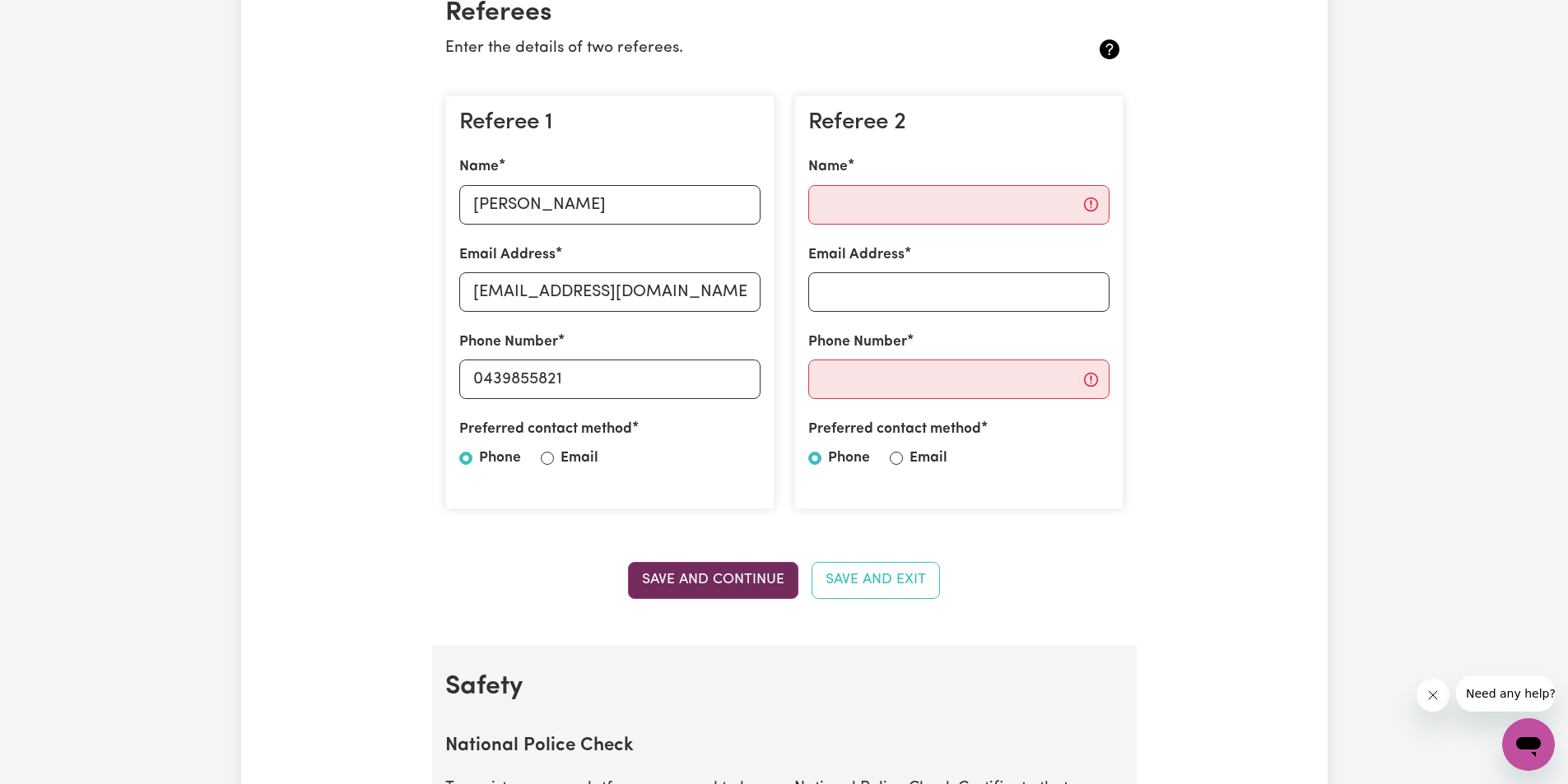
click at [687, 589] on button "Save and Continue" at bounding box center [713, 580] width 171 height 37
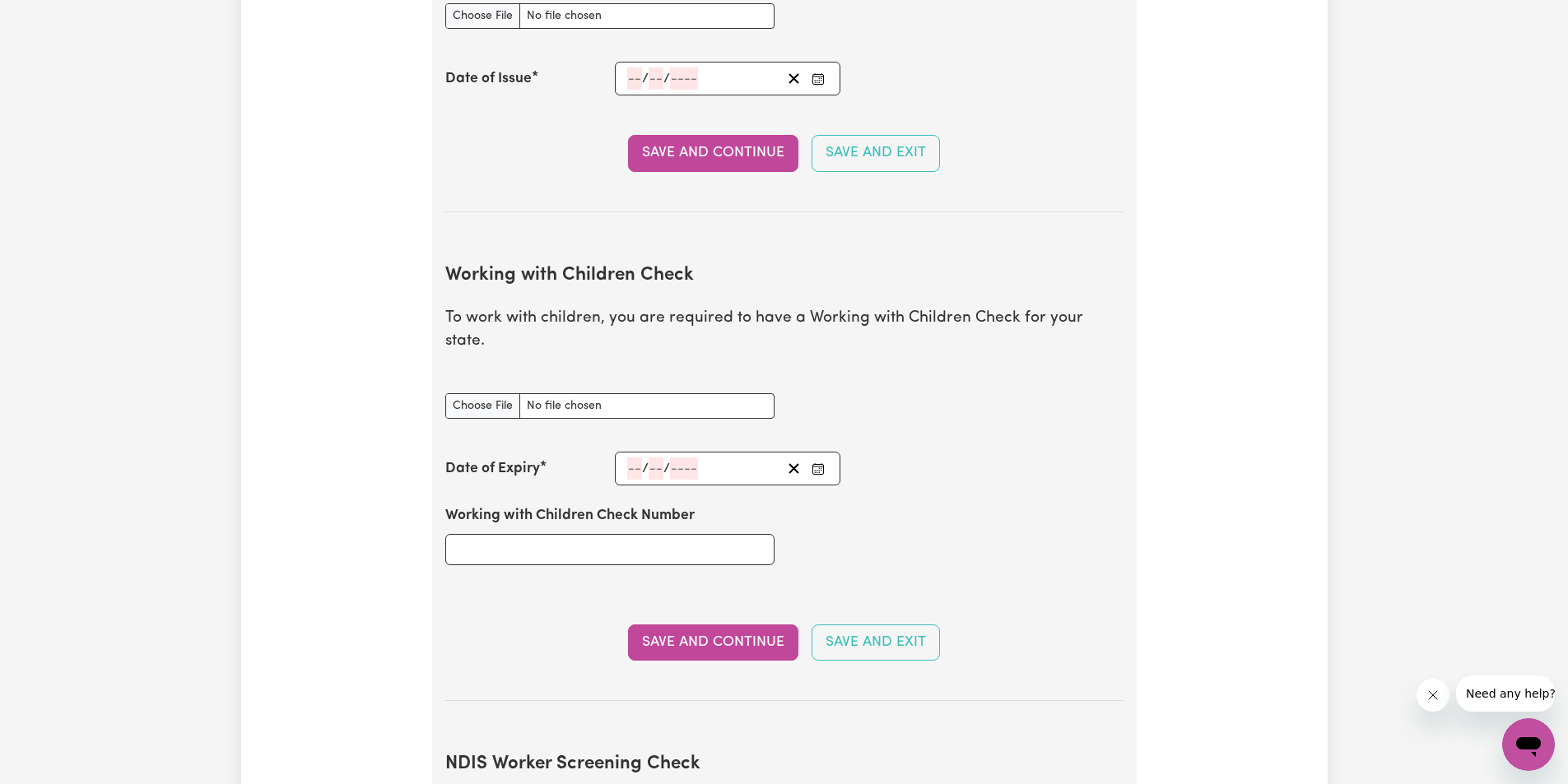
scroll to position [1304, 0]
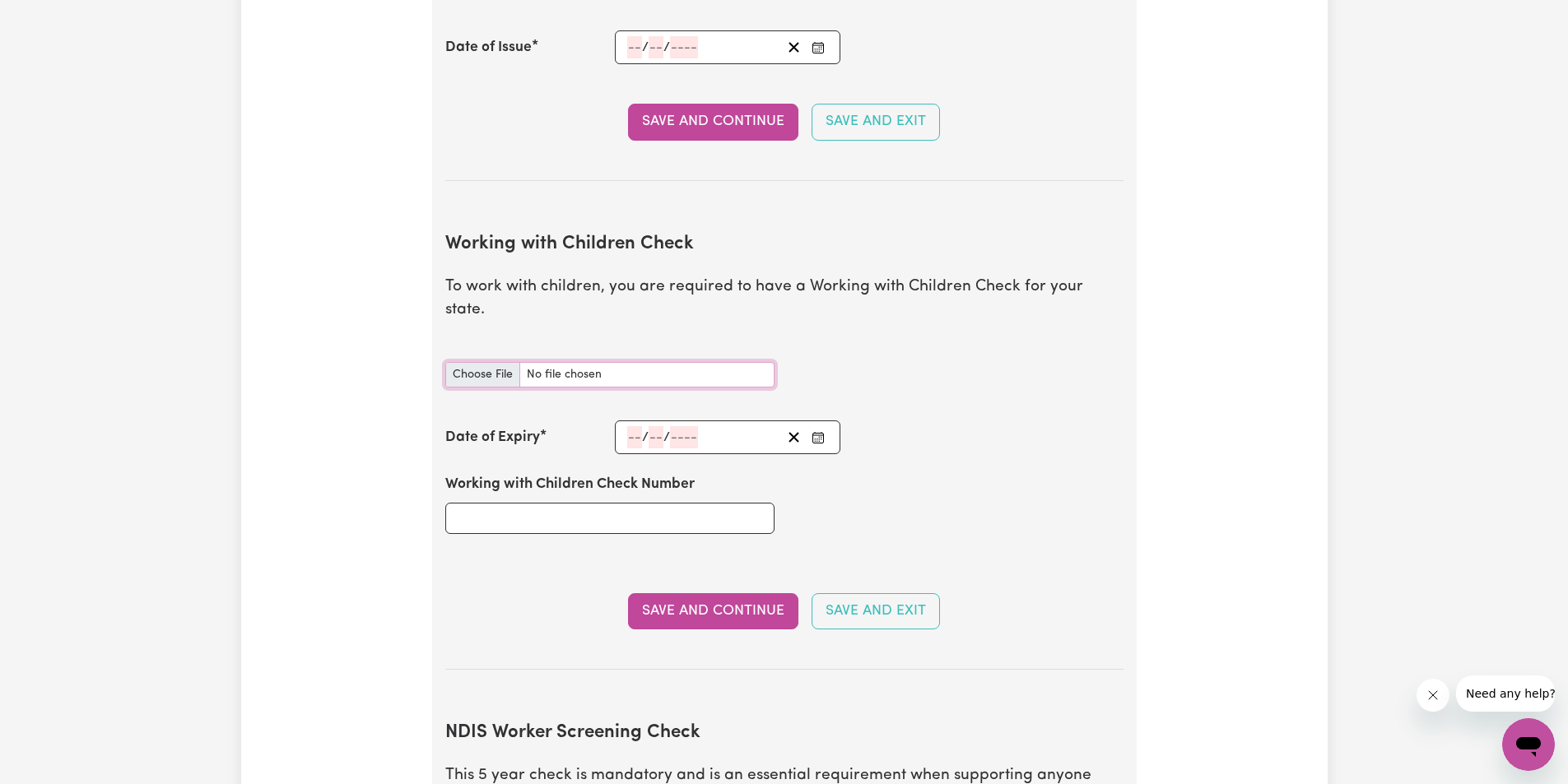
click at [489, 362] on input "Working with Children Check document" at bounding box center [610, 375] width 330 height 25
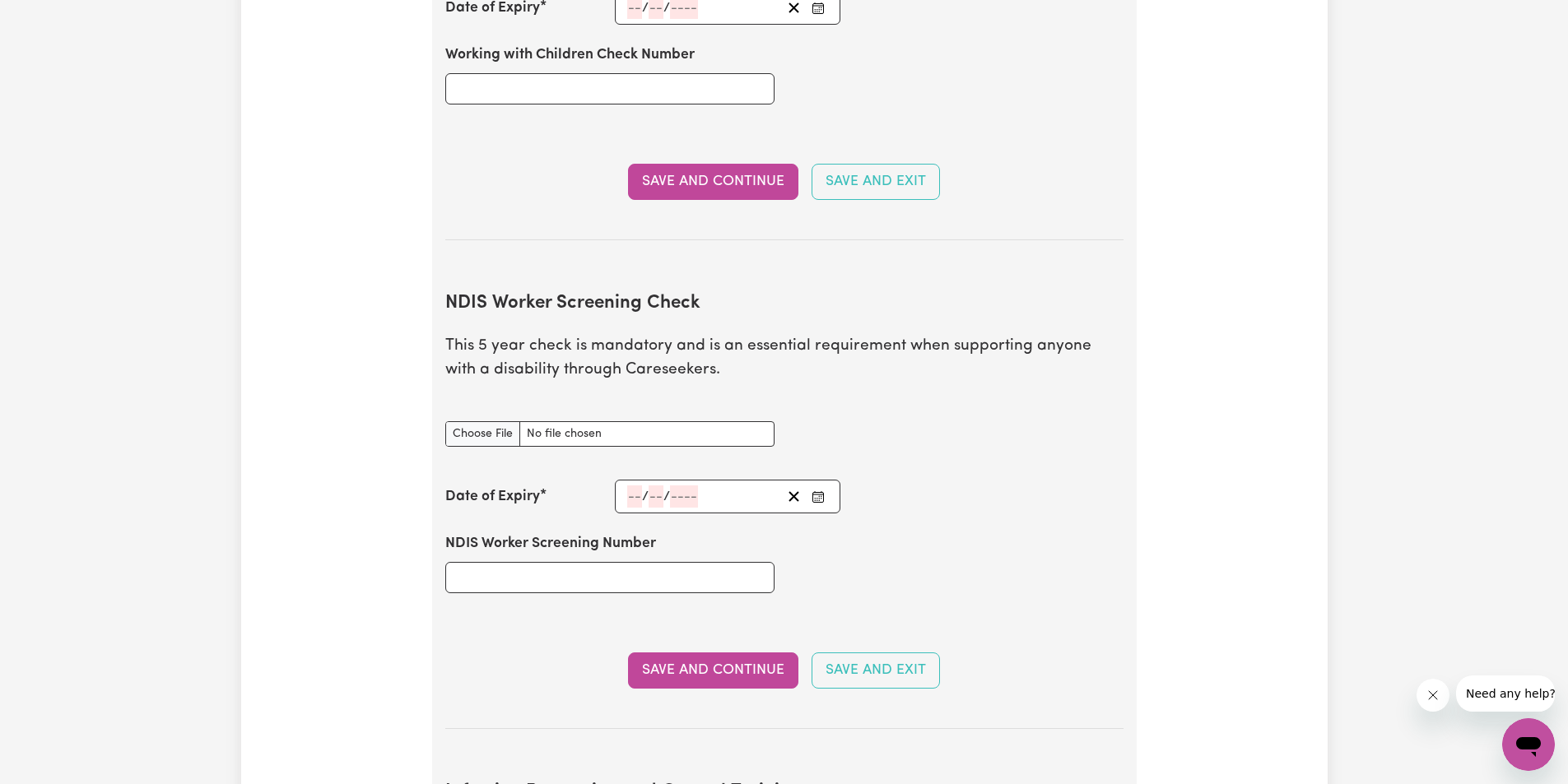
scroll to position [1797, 0]
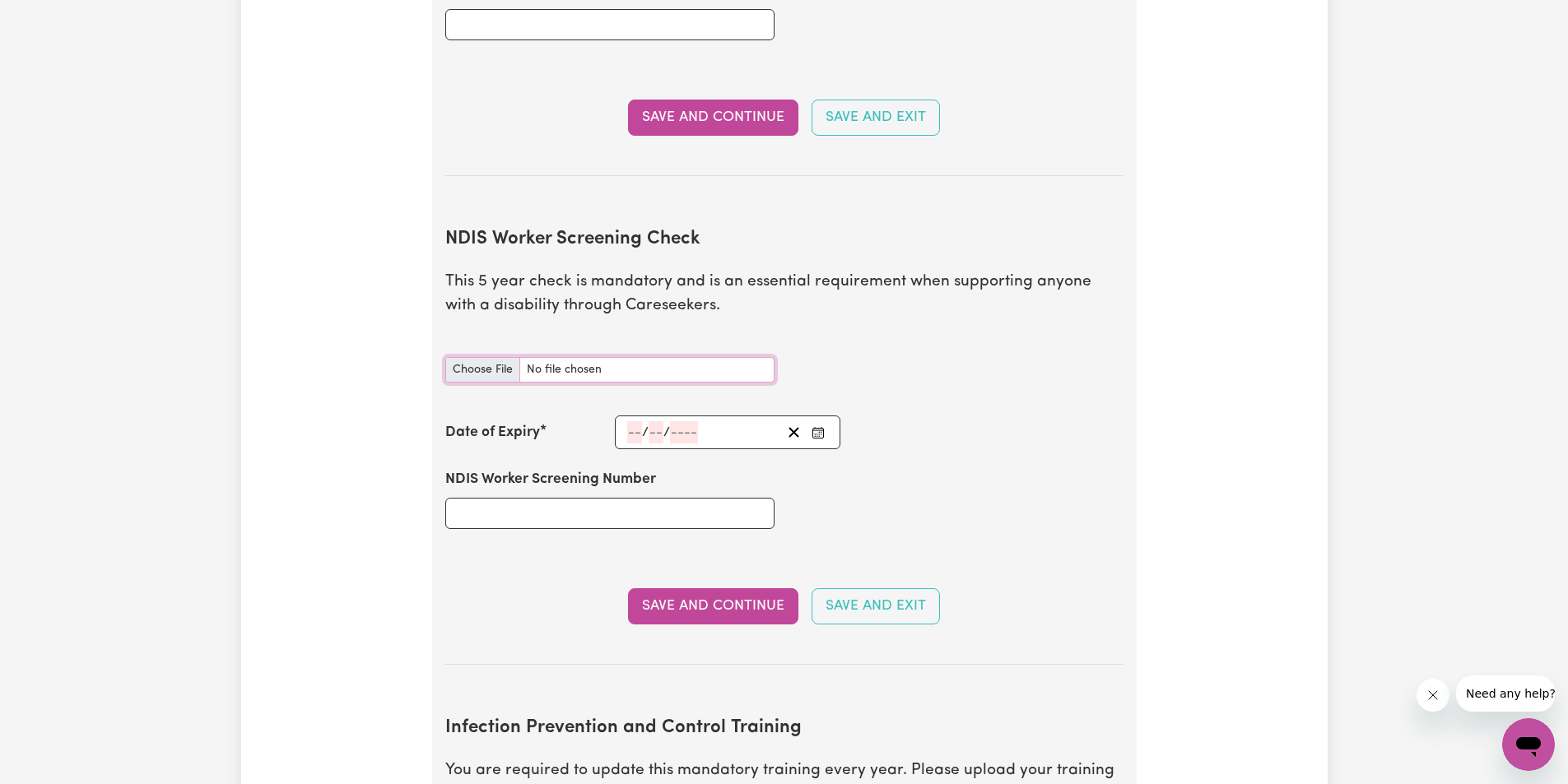
click at [482, 357] on input "NDIS Worker Screening Check document" at bounding box center [610, 369] width 330 height 25
